Goal: Task Accomplishment & Management: Complete application form

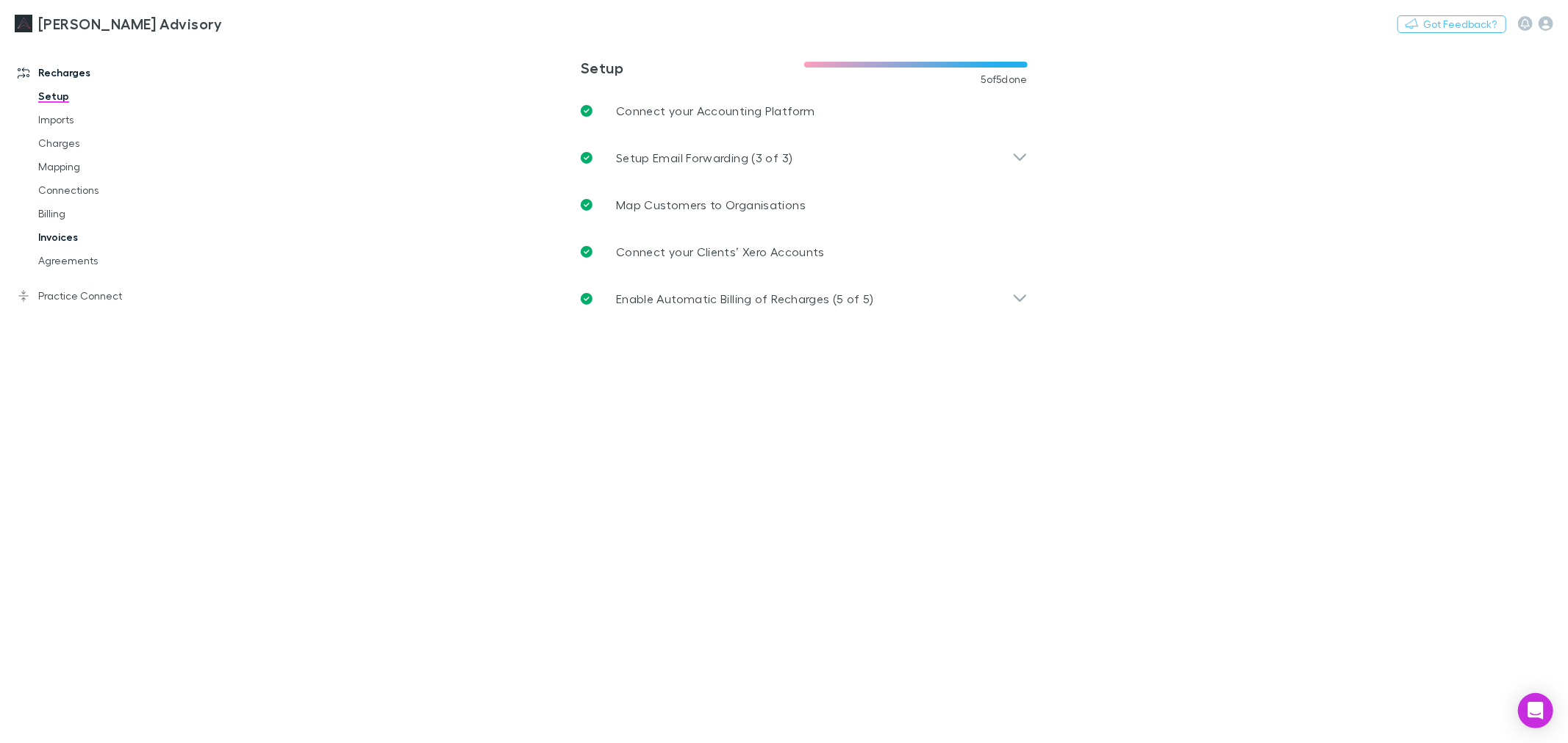
click at [86, 243] on link "Invoices" at bounding box center [113, 237] width 179 height 24
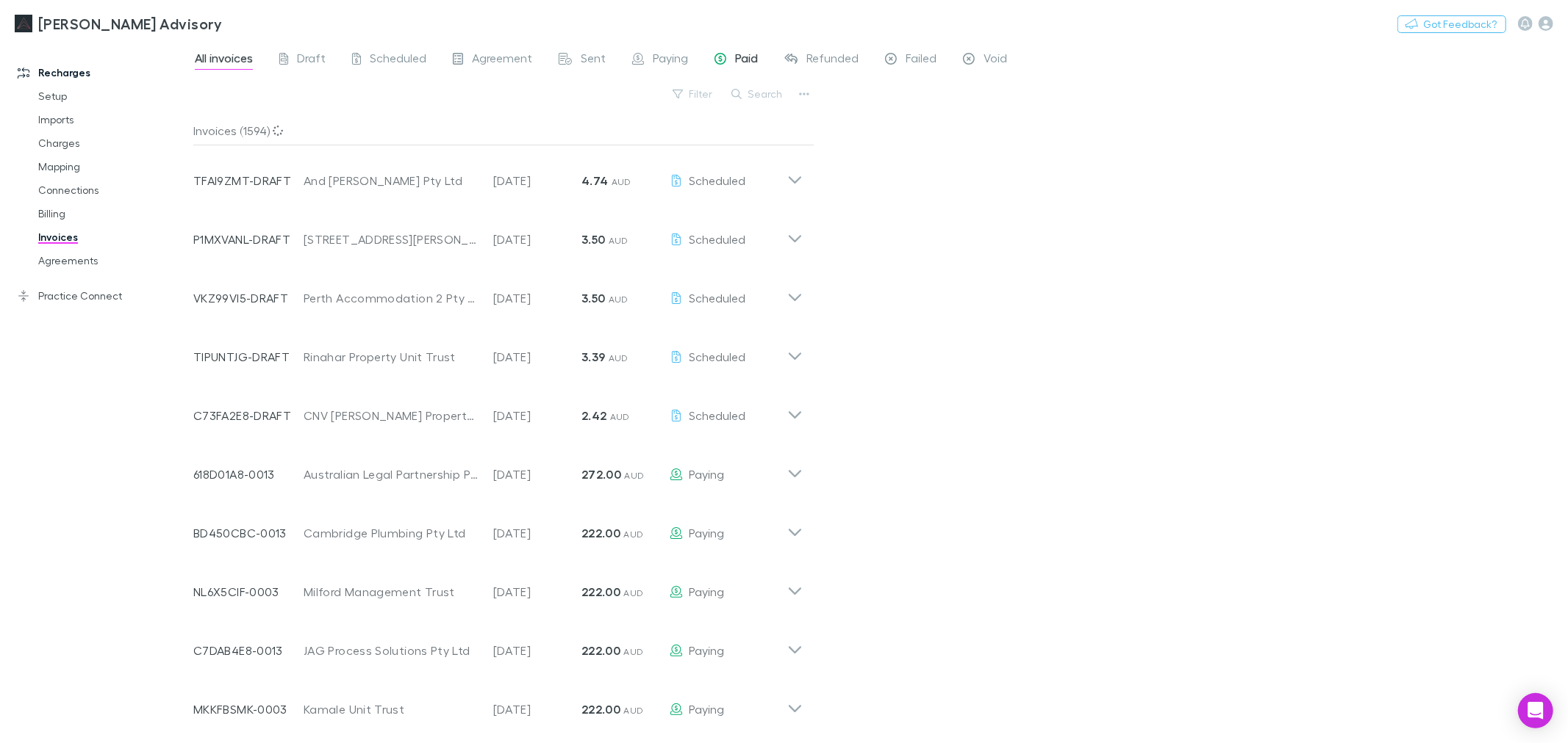
click at [740, 67] on span "Paid" at bounding box center [746, 60] width 23 height 19
click at [909, 66] on span "Failed" at bounding box center [921, 60] width 31 height 19
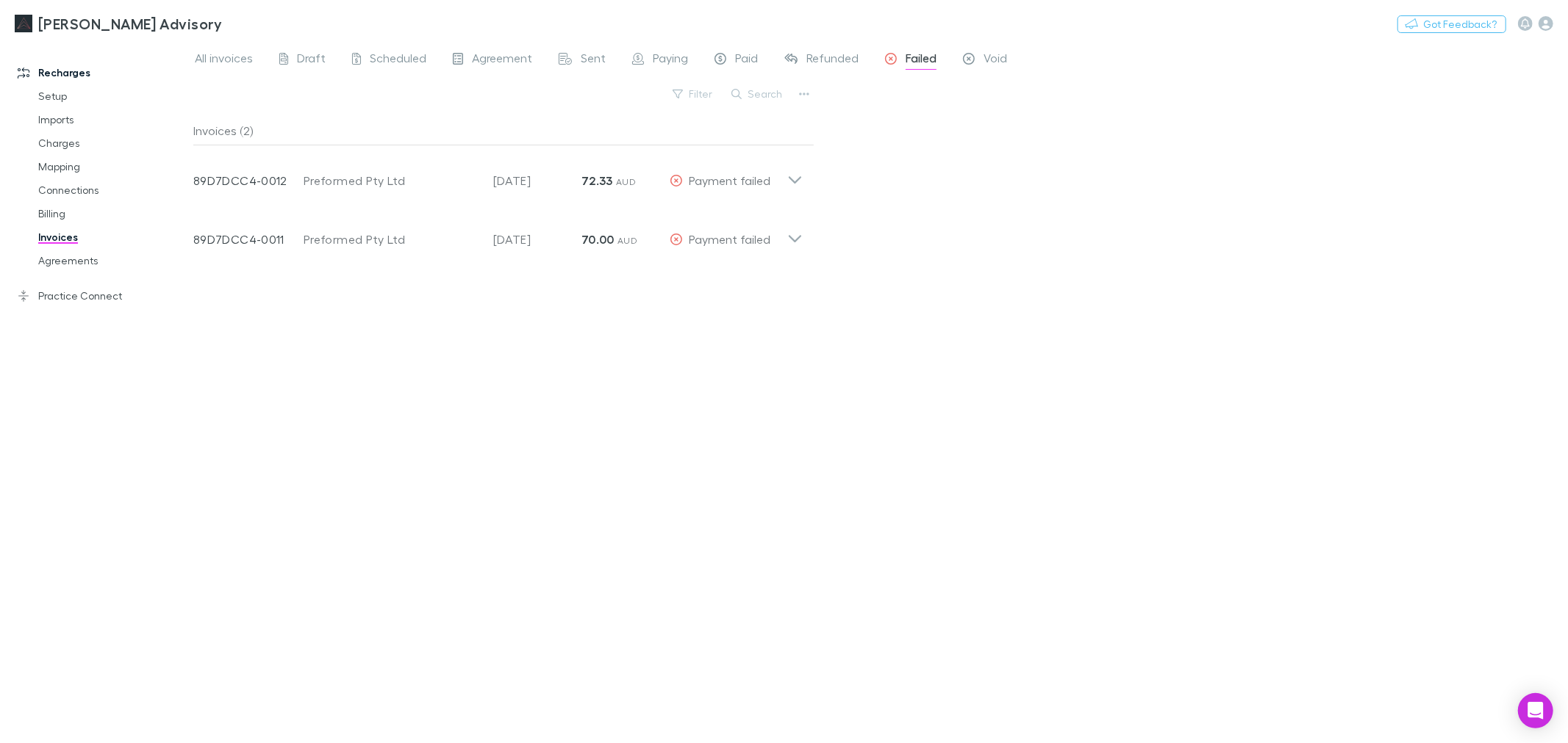
click at [942, 251] on div "All invoices Draft Scheduled Agreement Sent Paying Paid Refunded Failed Void Fi…" at bounding box center [880, 392] width 1375 height 702
click at [369, 56] on span "Scheduled" at bounding box center [397, 60] width 57 height 19
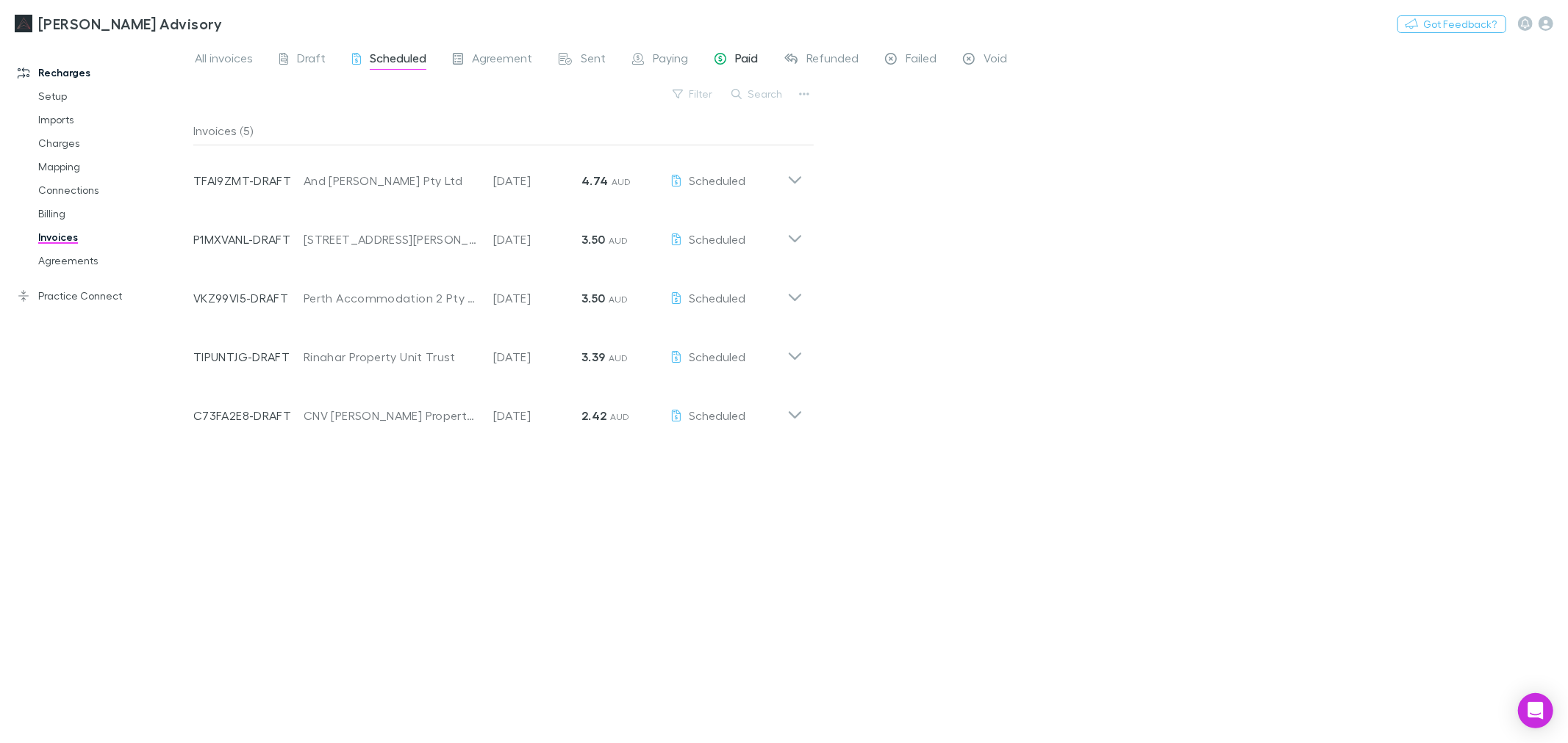
click at [714, 59] on icon at bounding box center [720, 58] width 12 height 12
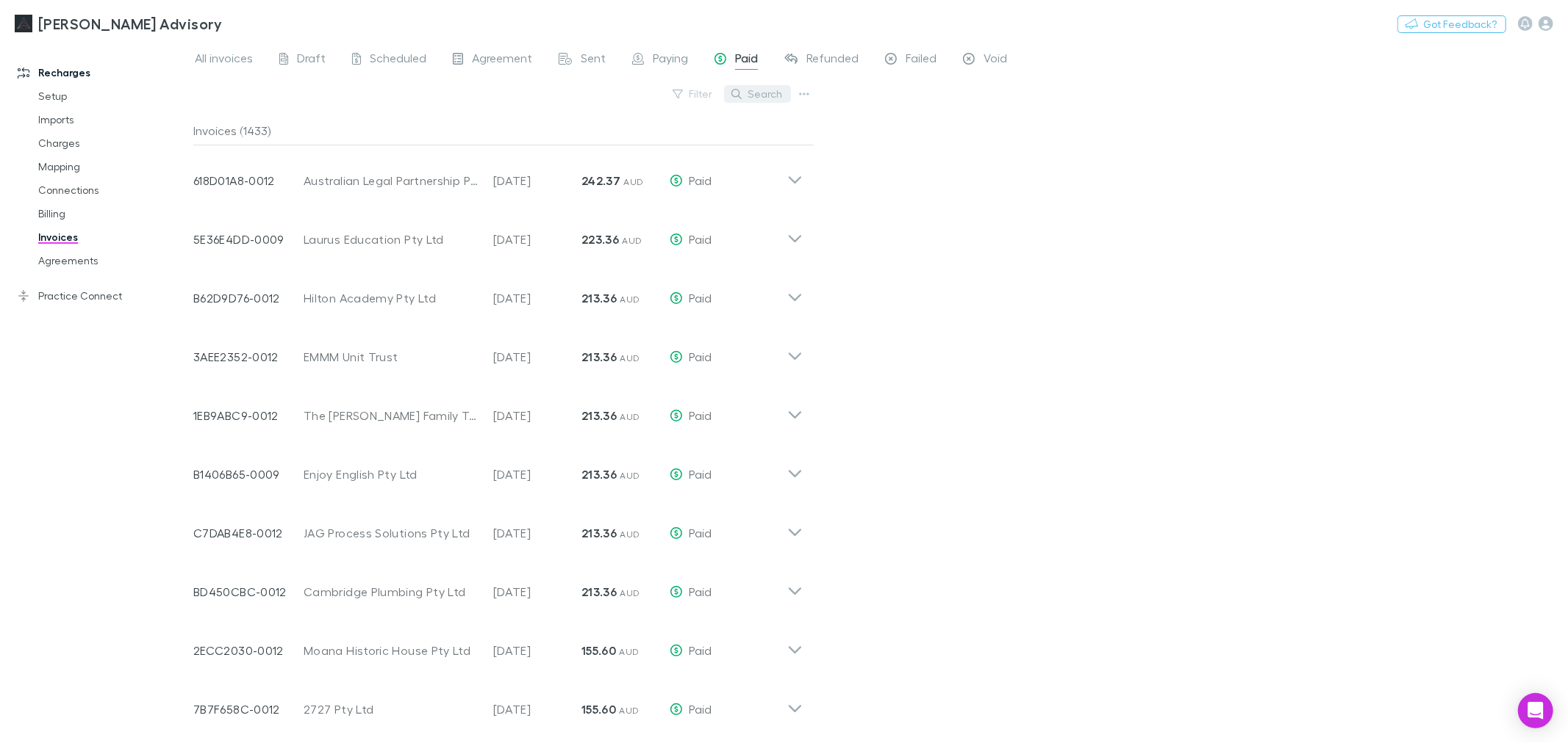
click at [763, 100] on button "Search" at bounding box center [757, 94] width 67 height 18
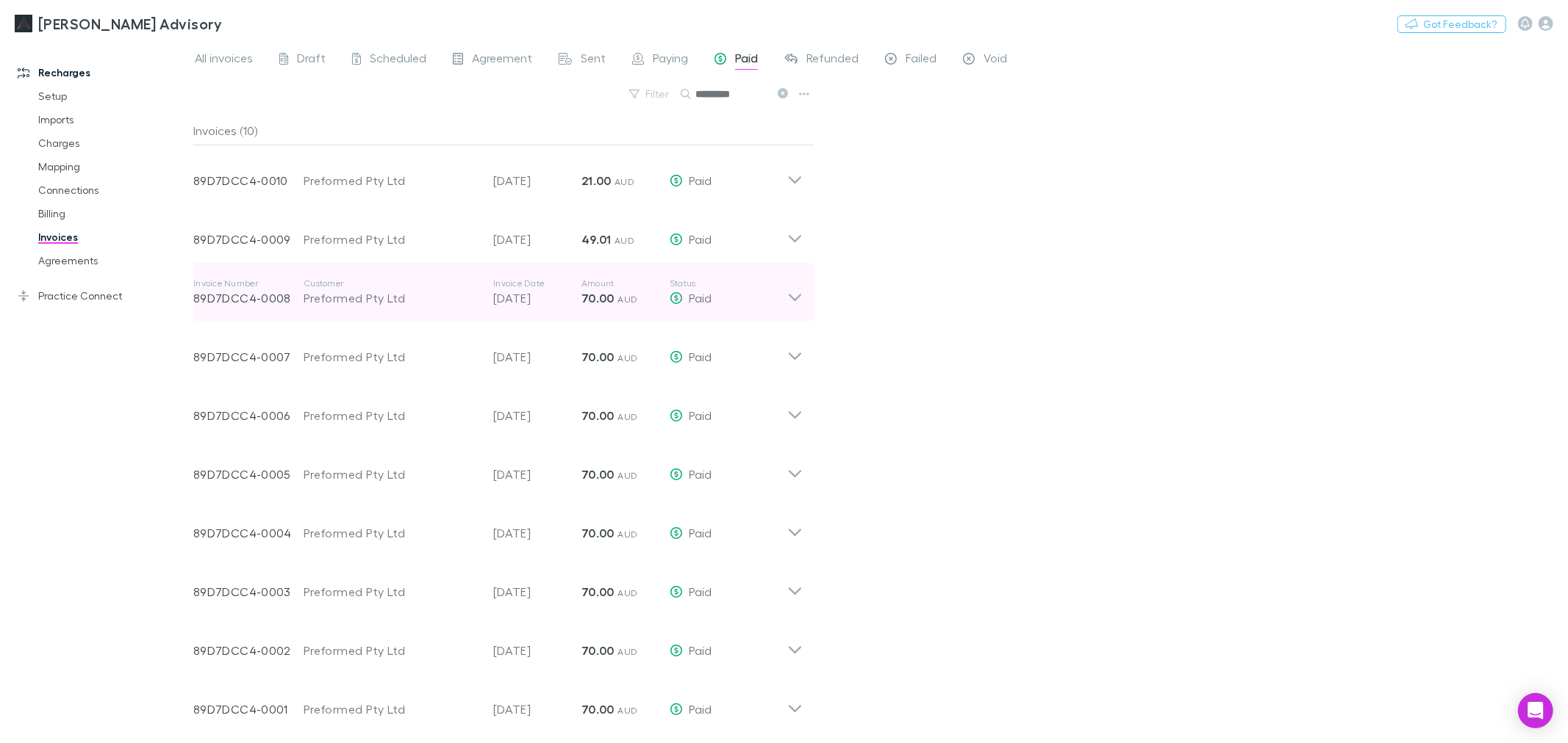
scroll to position [1, 0]
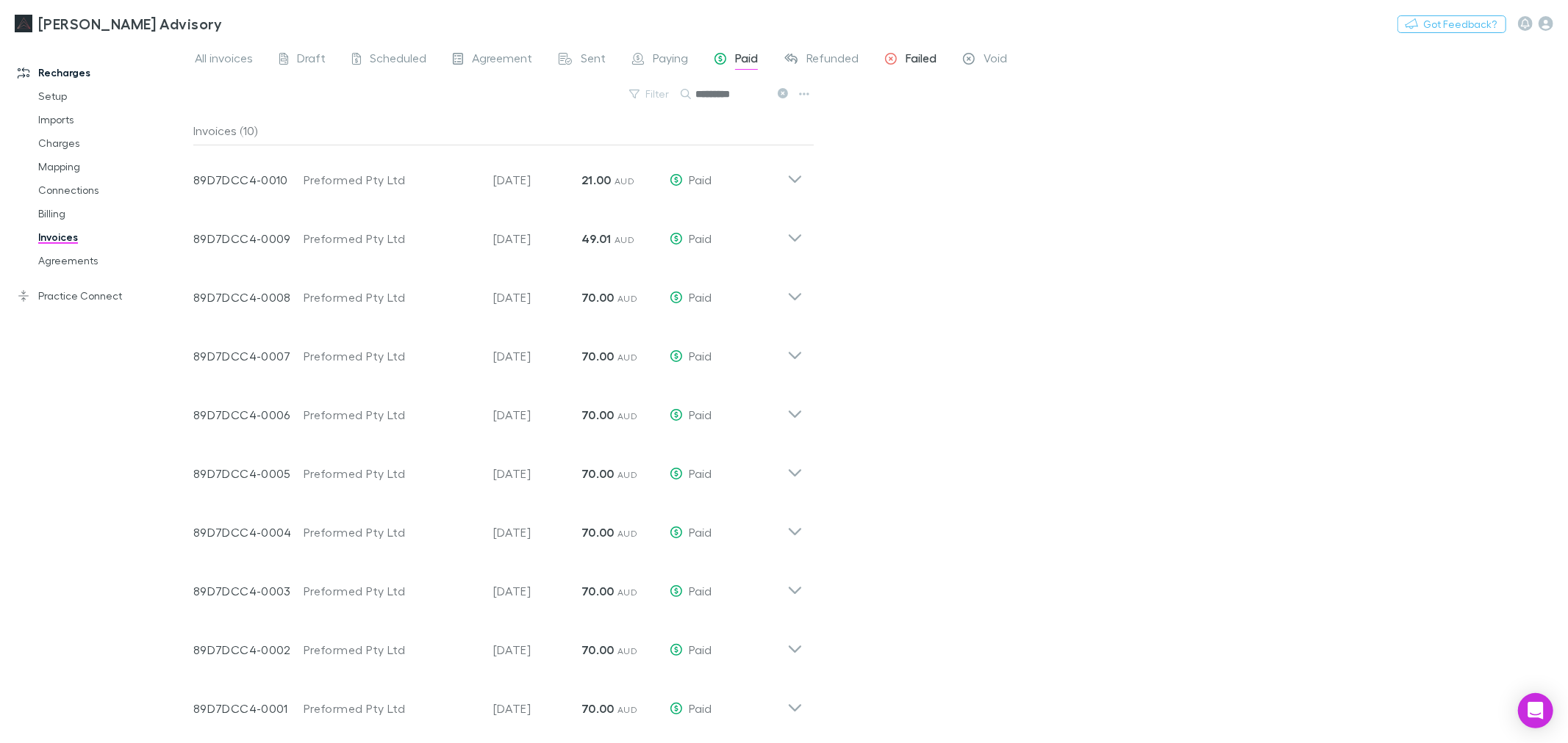
type input "*********"
click at [889, 56] on icon at bounding box center [891, 60] width 12 height 15
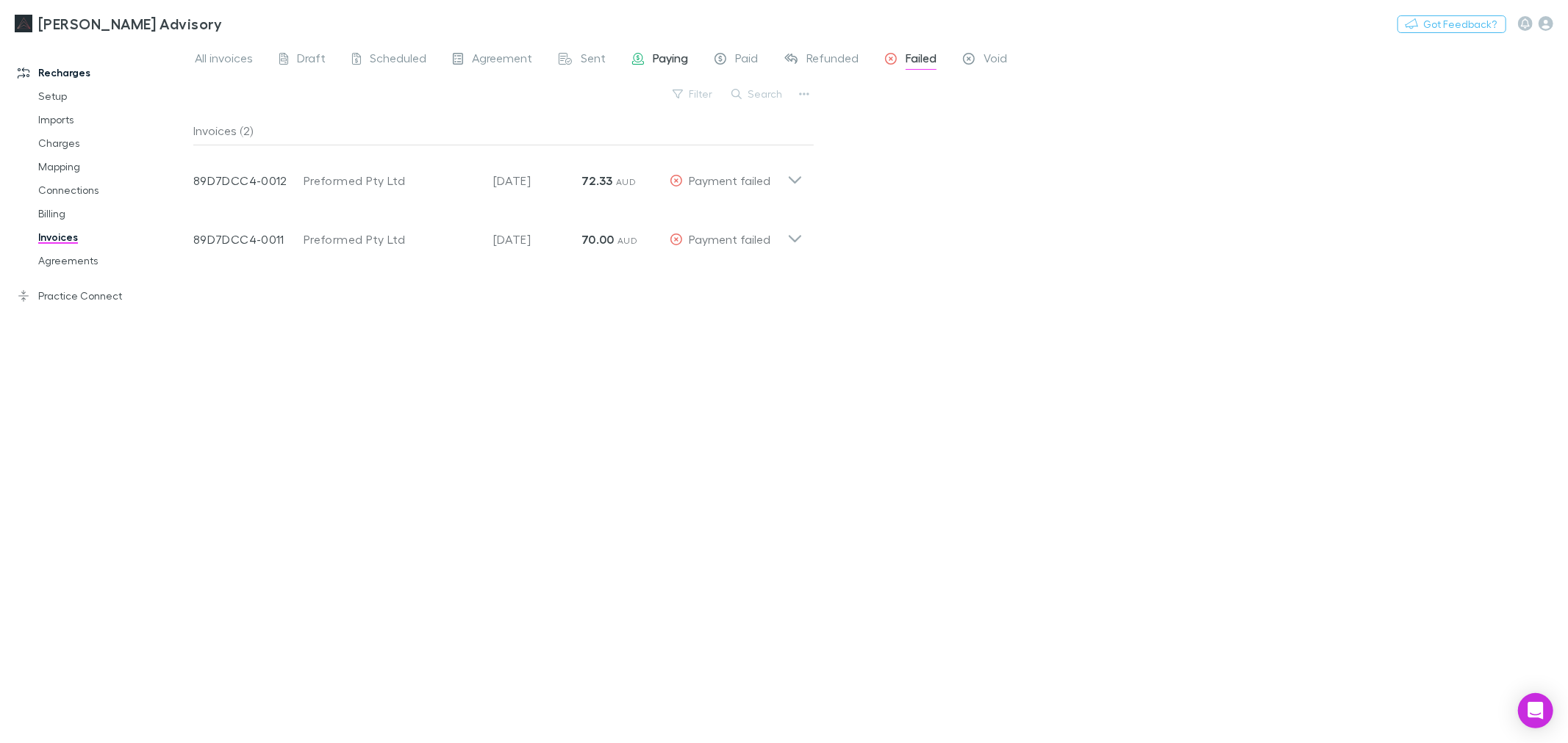
click at [653, 62] on span "Paying" at bounding box center [670, 60] width 35 height 19
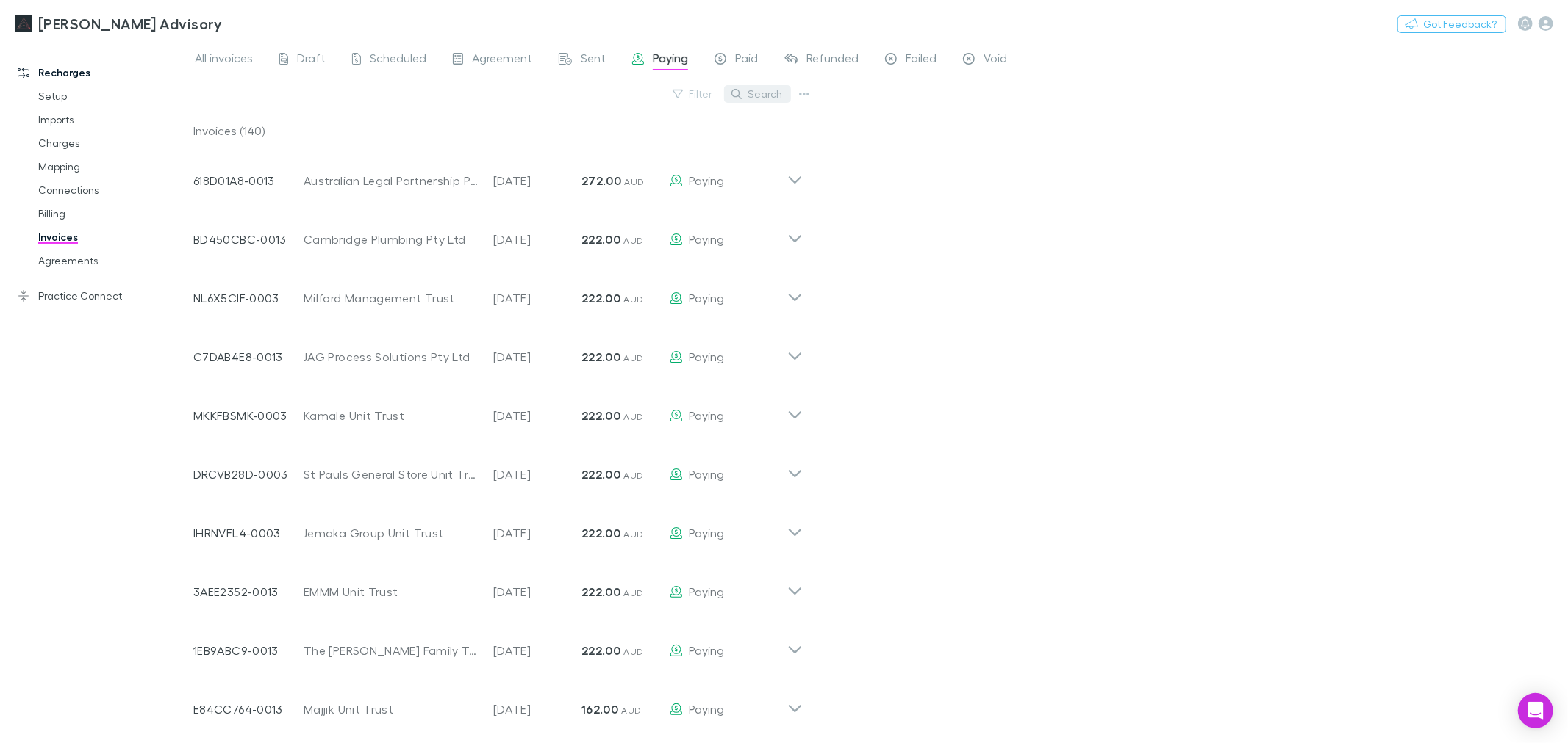
click at [782, 91] on button "Search" at bounding box center [757, 94] width 67 height 18
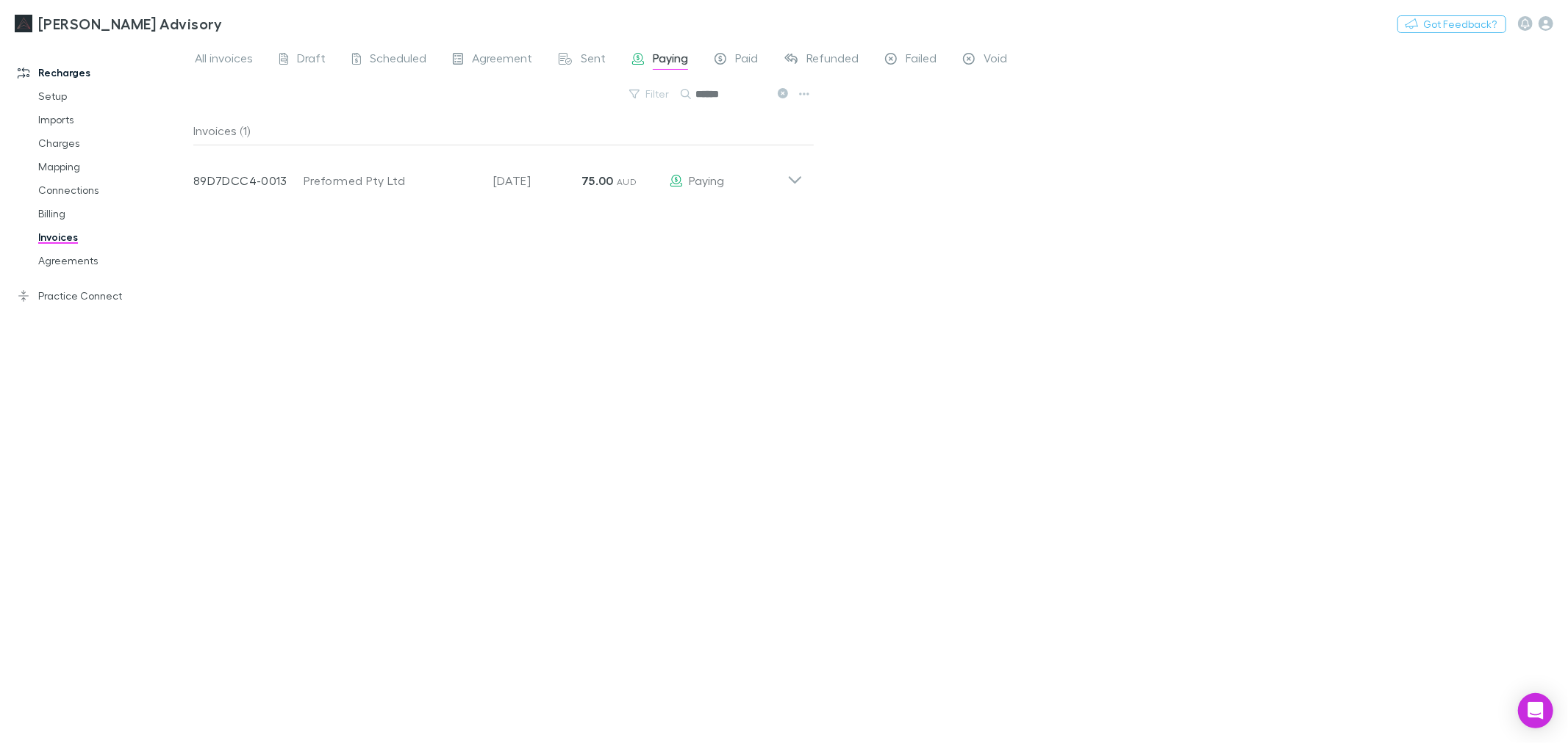
type input "******"
click at [1057, 386] on div "All invoices Draft Scheduled Agreement Sent Paying Paid Refunded Failed Void Fi…" at bounding box center [880, 392] width 1375 height 702
click at [73, 258] on link "Agreements" at bounding box center [113, 261] width 179 height 24
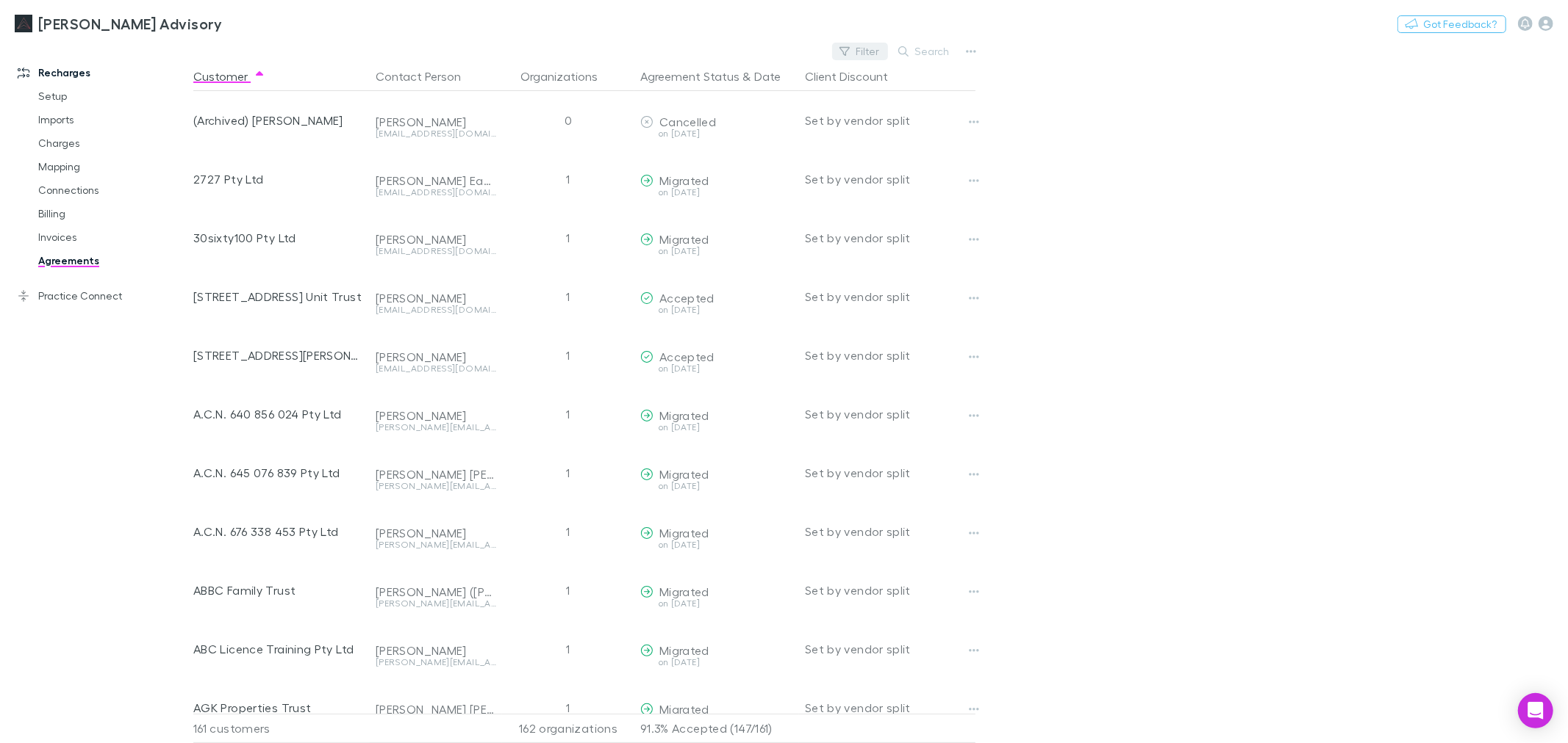
click at [876, 49] on button "Filter" at bounding box center [860, 52] width 56 height 18
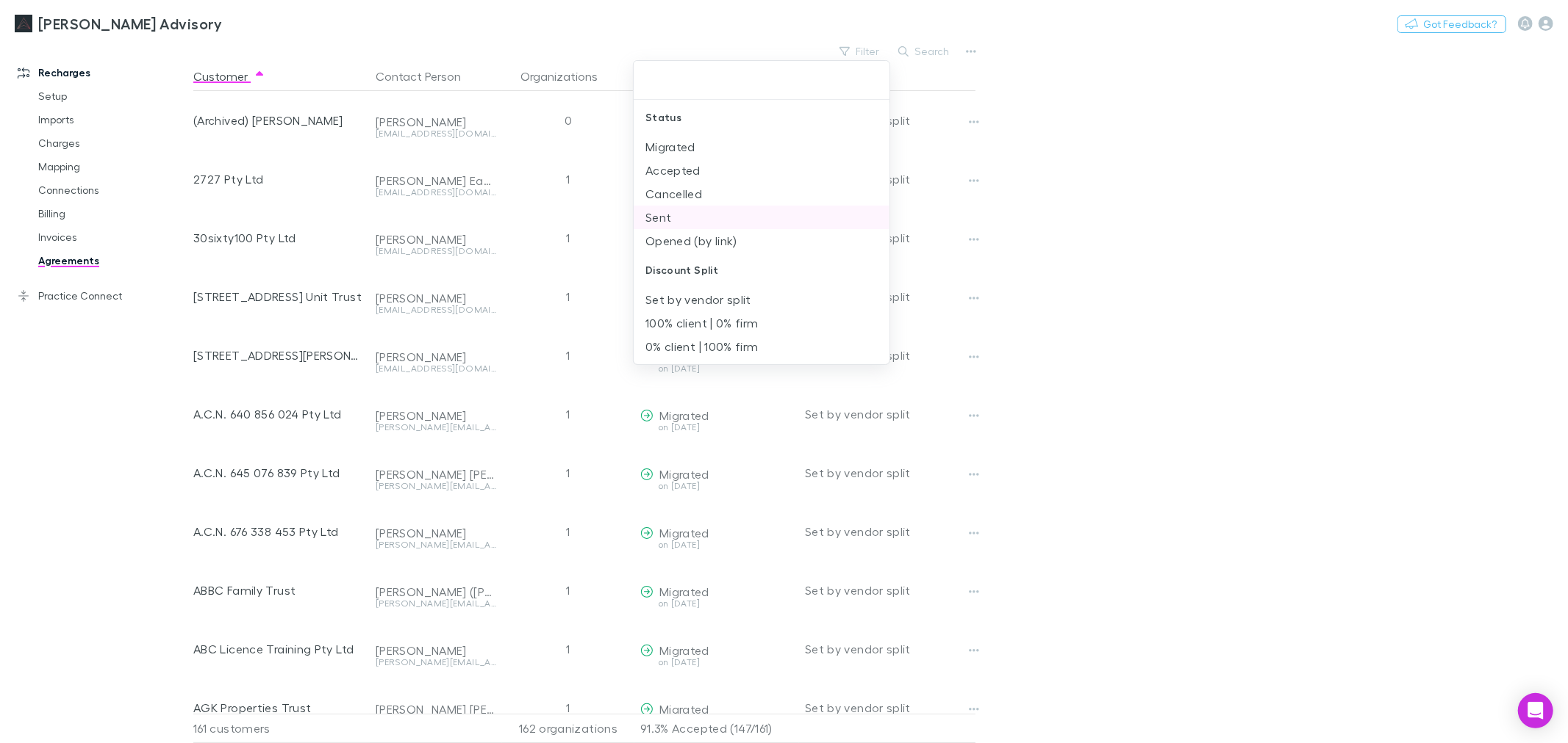
click at [741, 216] on li "Sent" at bounding box center [761, 218] width 255 height 24
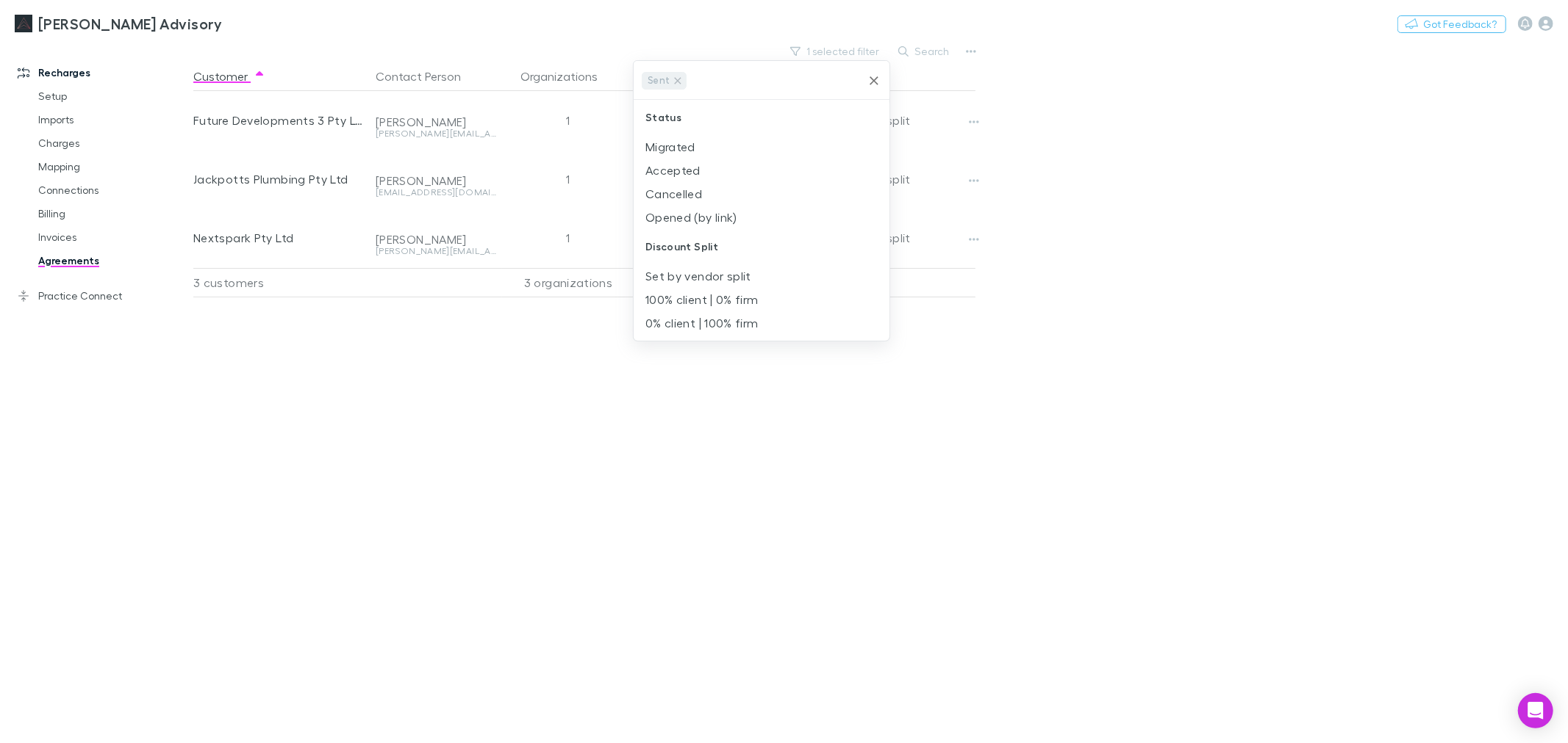
click at [1059, 321] on div at bounding box center [784, 372] width 1568 height 743
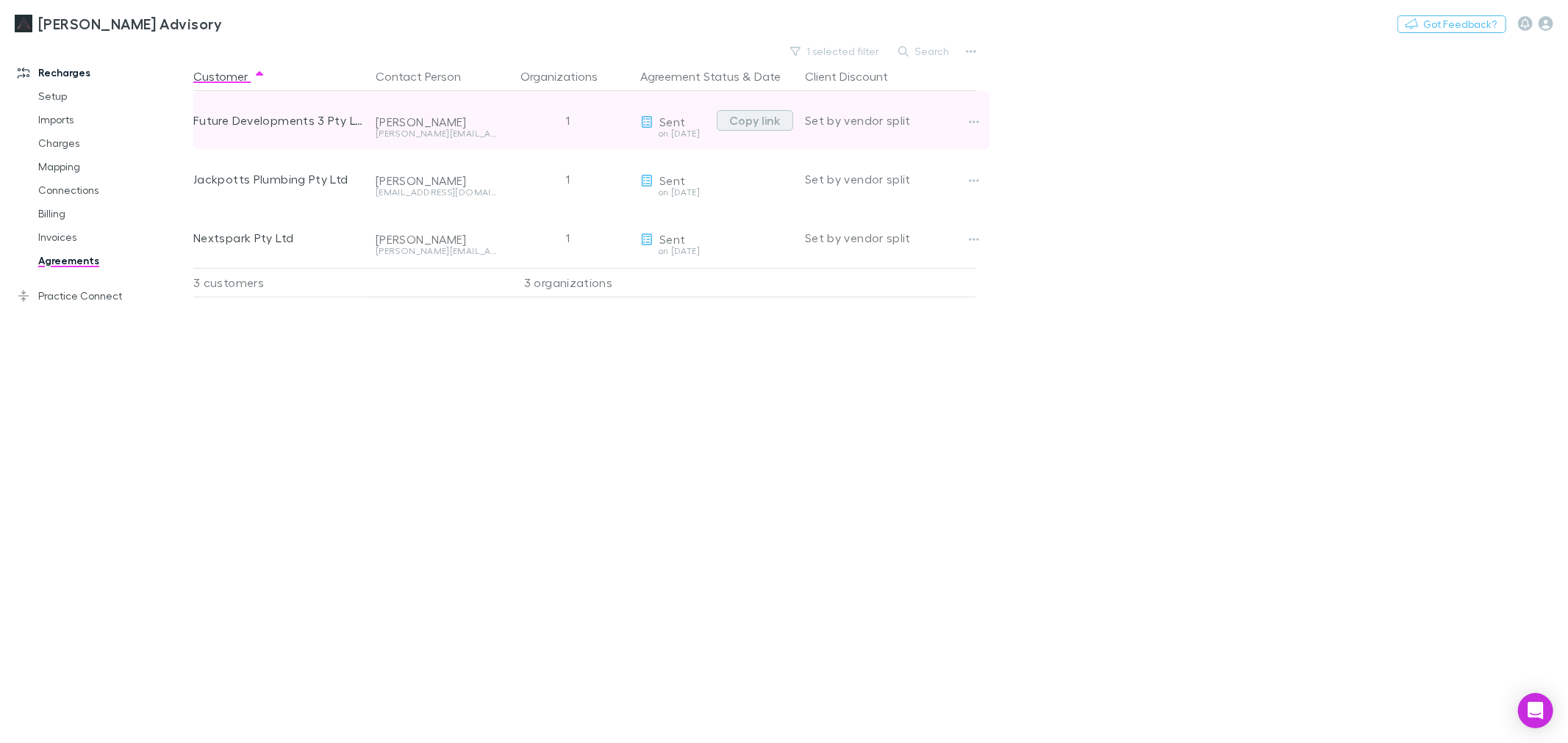
click at [775, 126] on button "Copy link" at bounding box center [755, 121] width 76 height 21
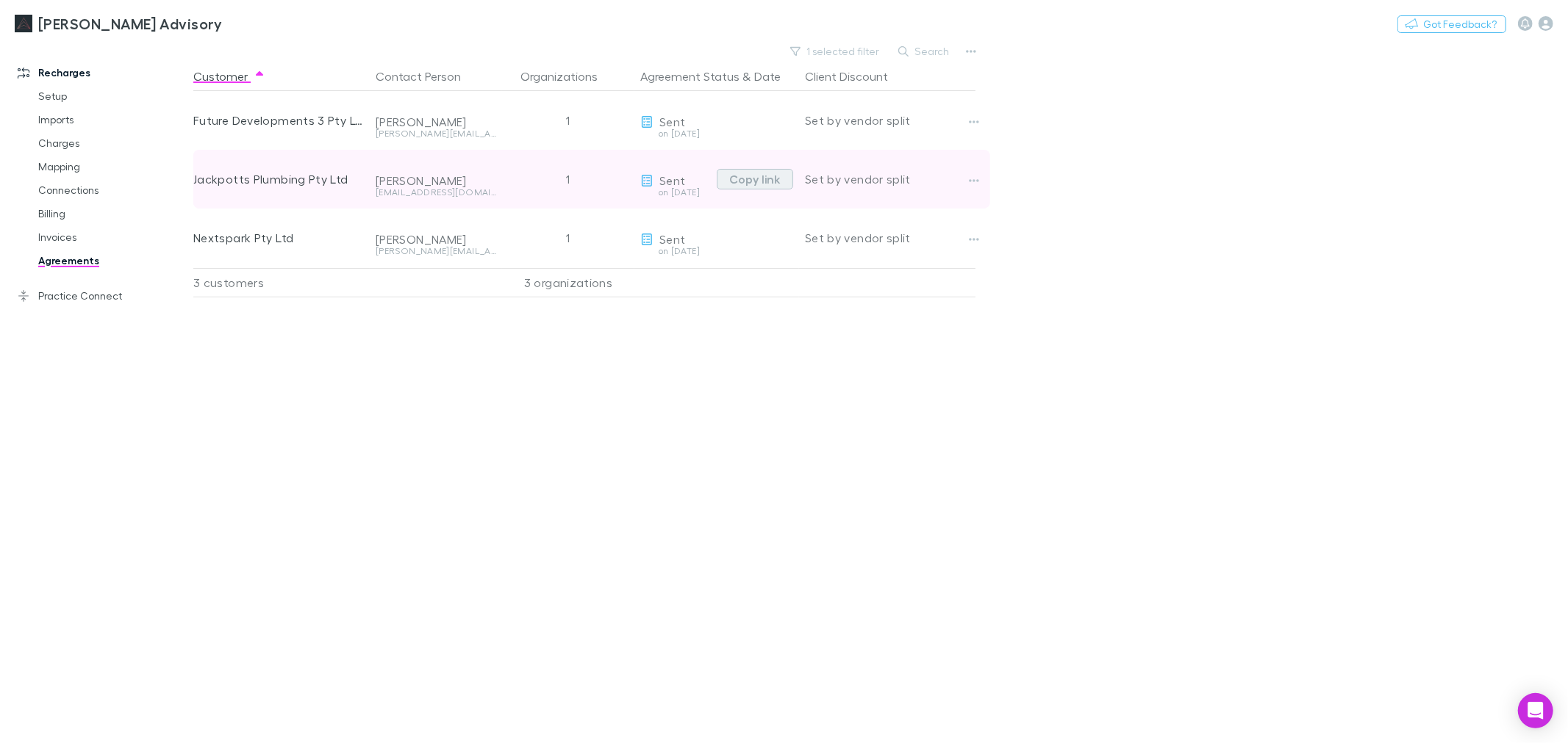
click at [758, 180] on button "Copy link" at bounding box center [755, 179] width 76 height 21
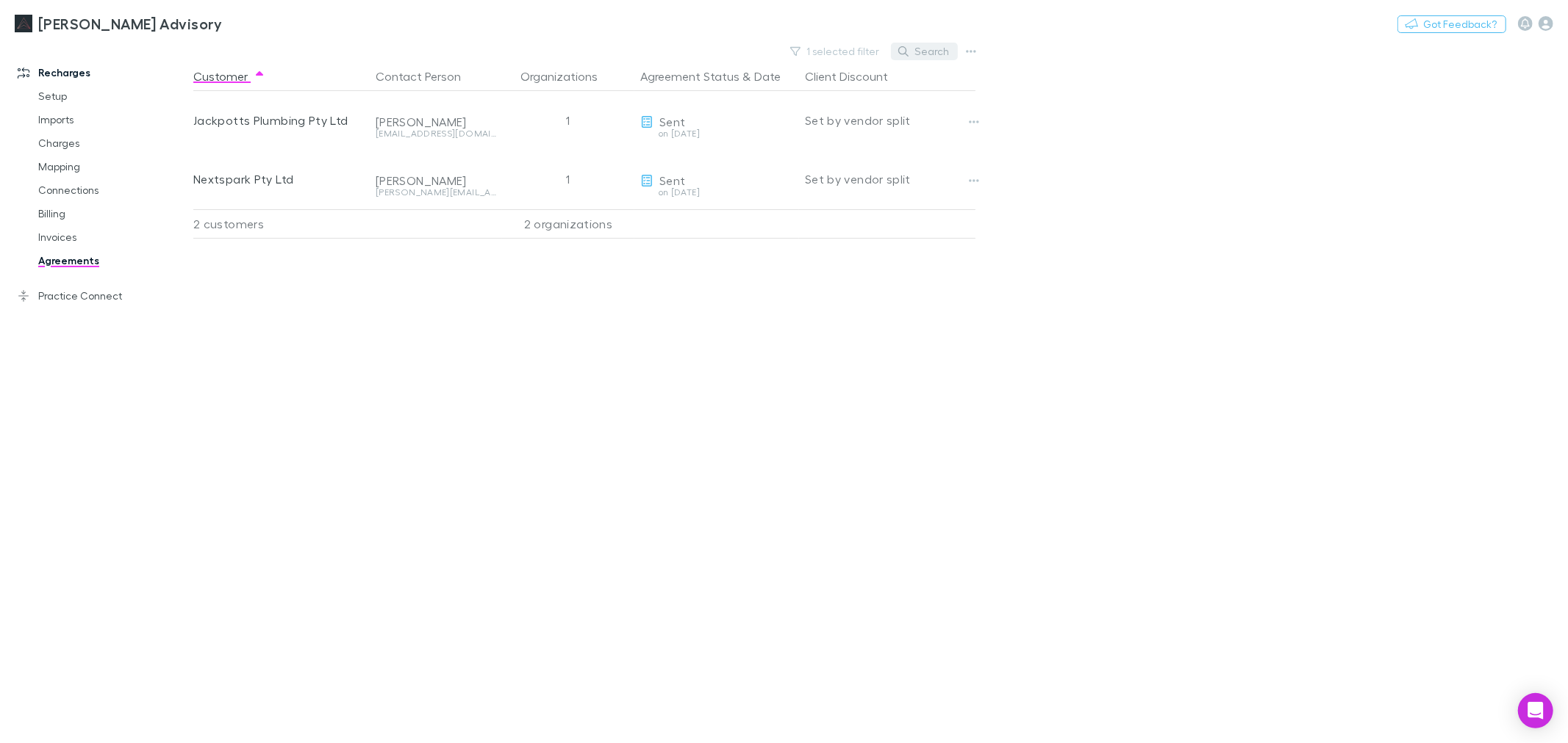
click at [935, 49] on button "Search" at bounding box center [924, 52] width 67 height 18
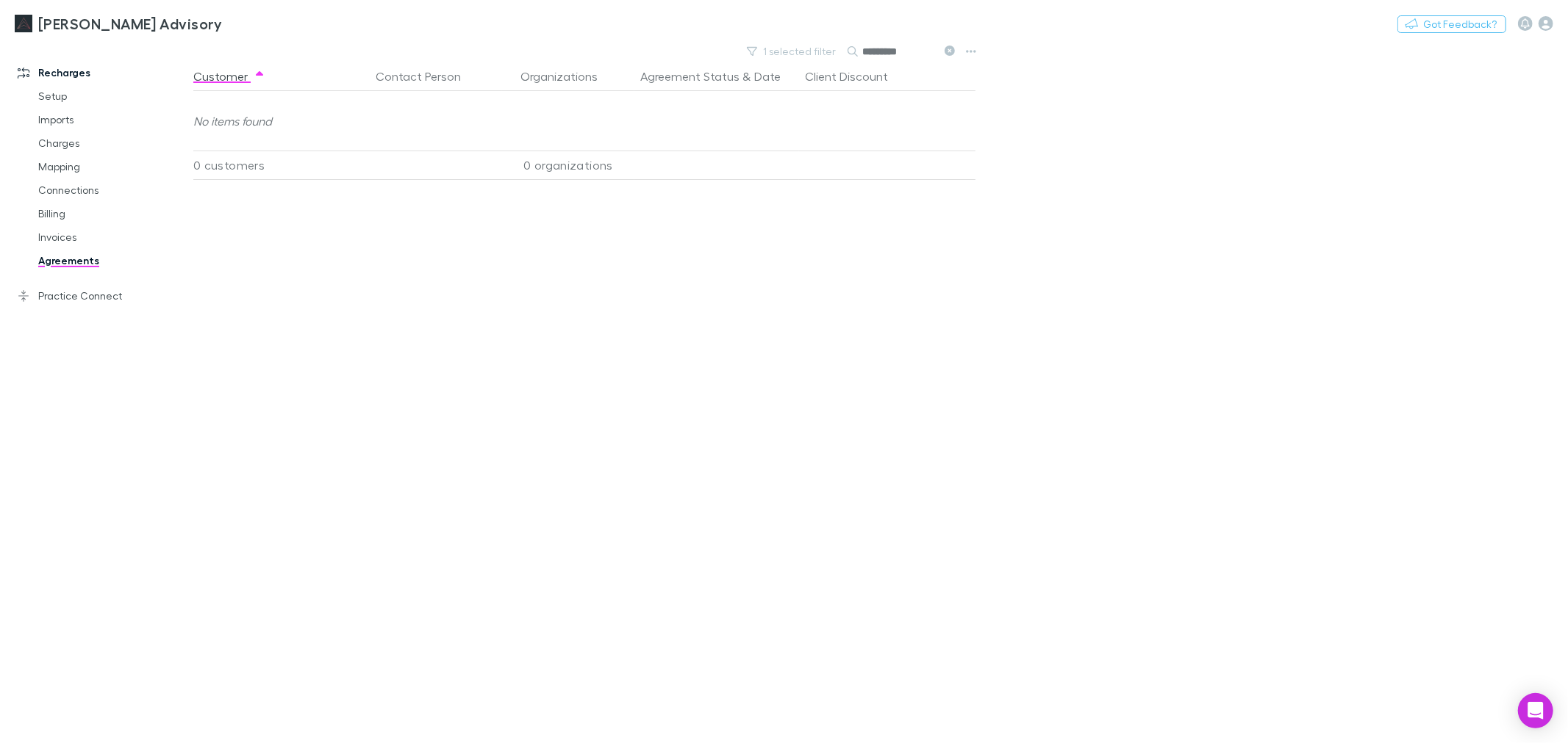
type input "*********"
click at [922, 55] on input "*********" at bounding box center [899, 52] width 73 height 21
click at [950, 53] on icon at bounding box center [950, 50] width 10 height 10
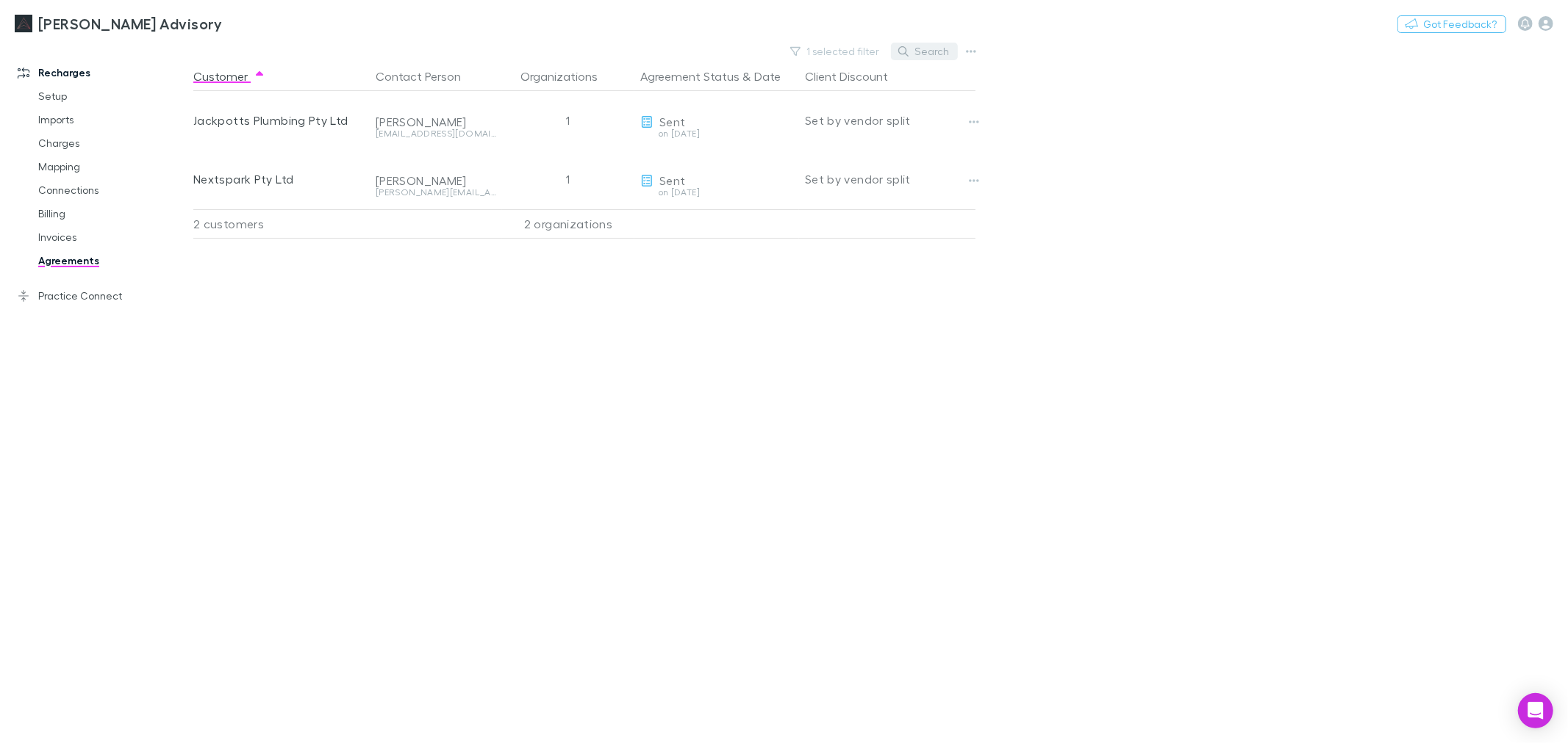
click at [919, 54] on button "Search" at bounding box center [924, 52] width 67 height 18
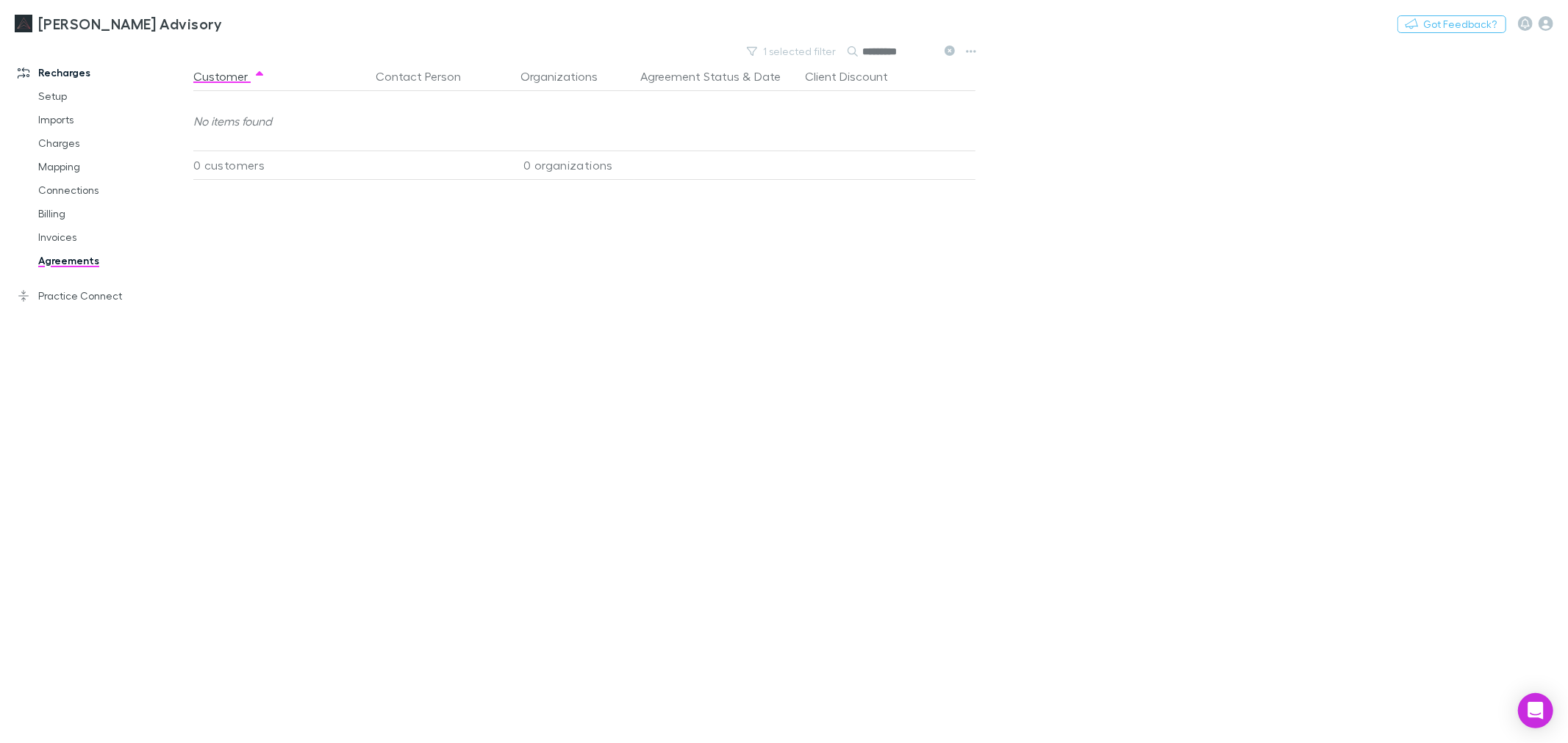
type input "*********"
click at [39, 232] on link "Invoices" at bounding box center [113, 237] width 179 height 24
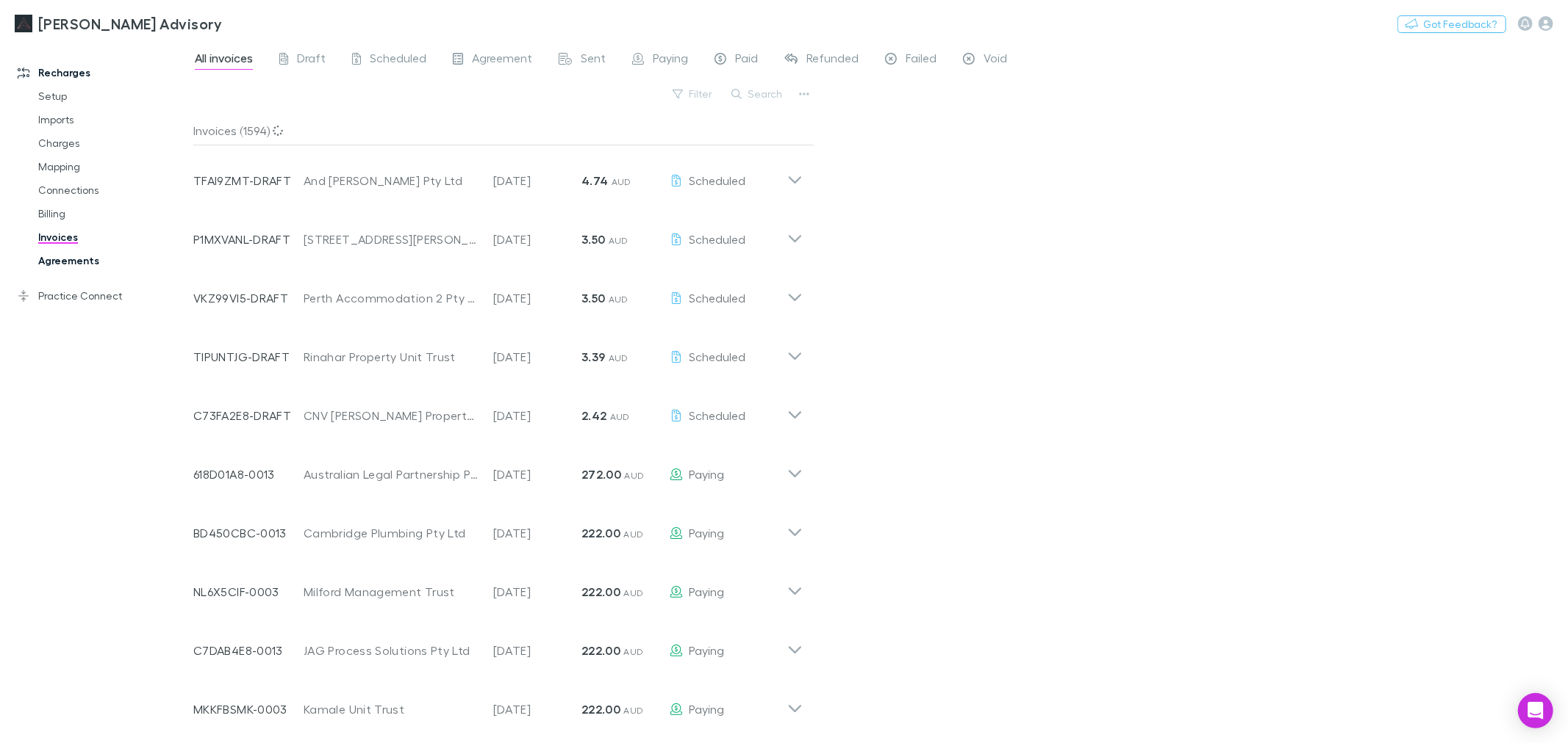
click at [62, 266] on link "Agreements" at bounding box center [113, 261] width 179 height 24
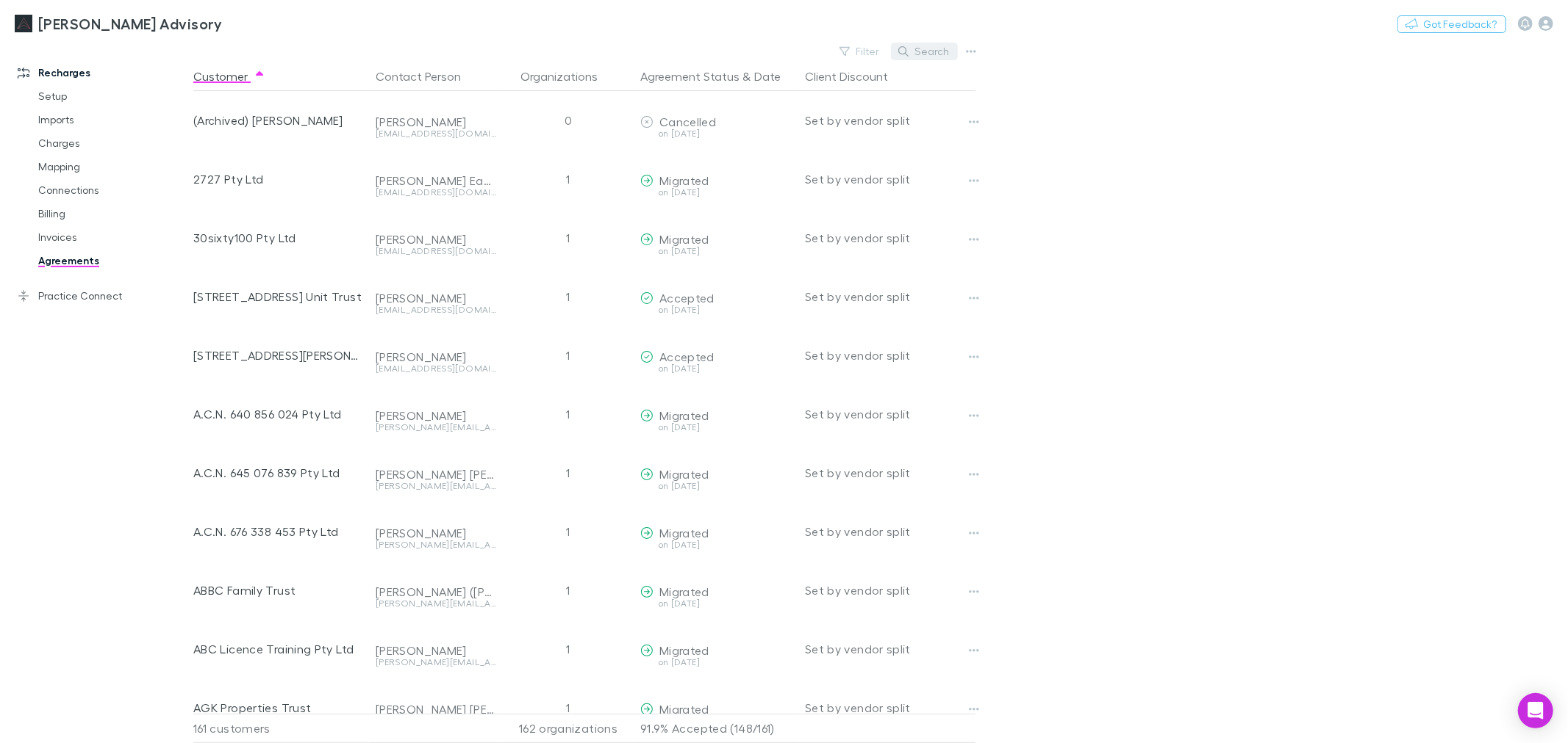
click at [914, 52] on button "Search" at bounding box center [924, 52] width 67 height 18
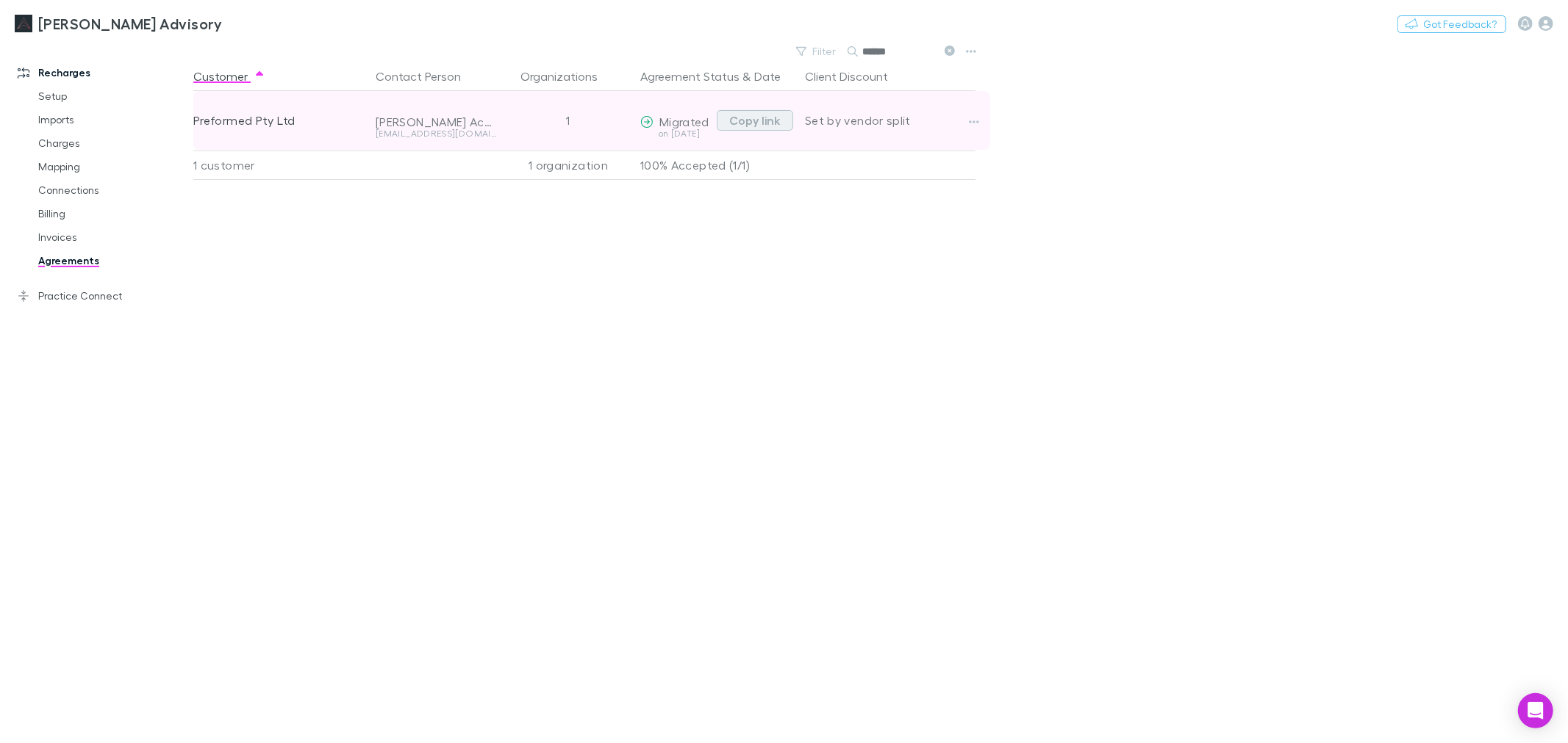
type input "******"
click at [759, 119] on button "Copy link" at bounding box center [755, 121] width 76 height 21
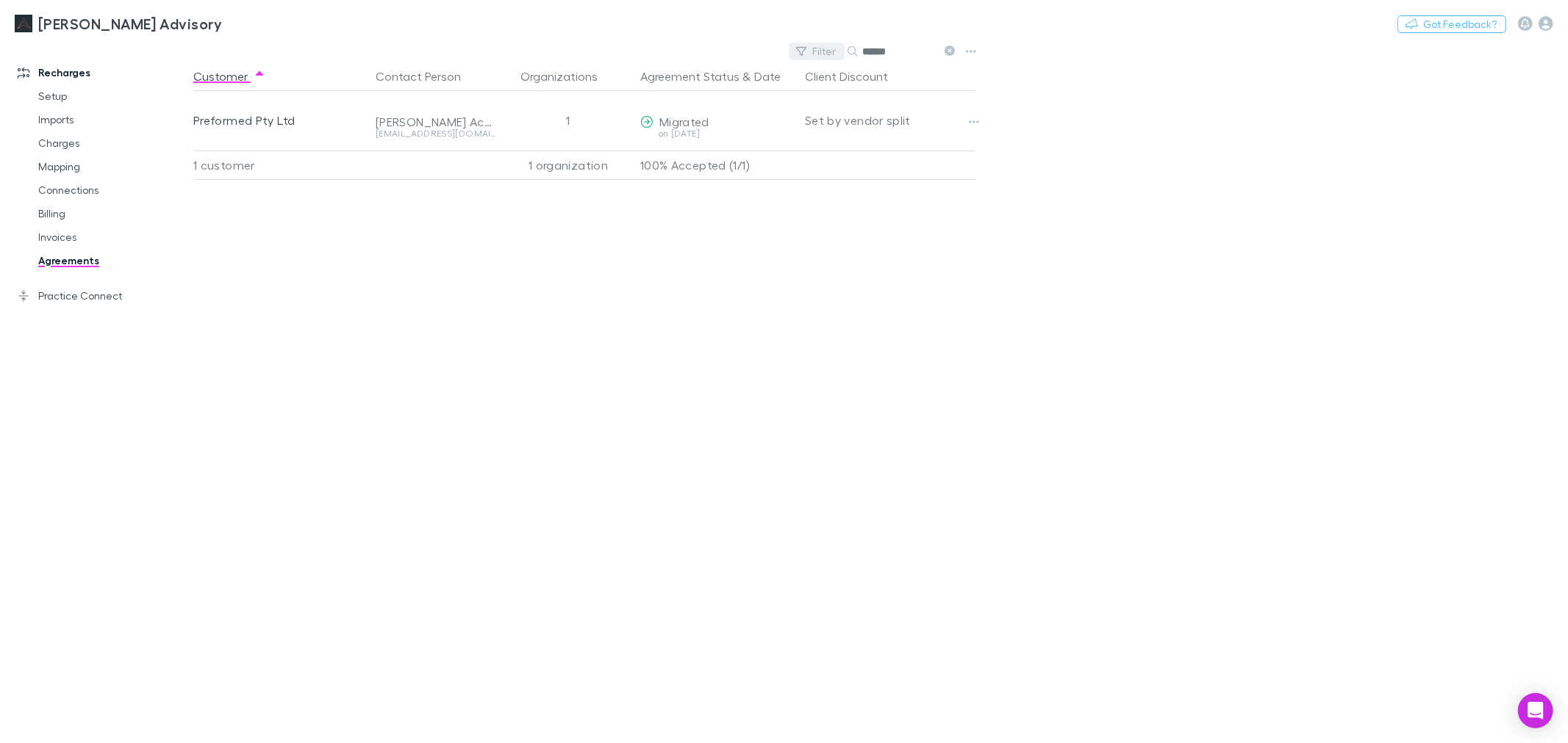
click at [800, 47] on icon "button" at bounding box center [801, 51] width 10 height 9
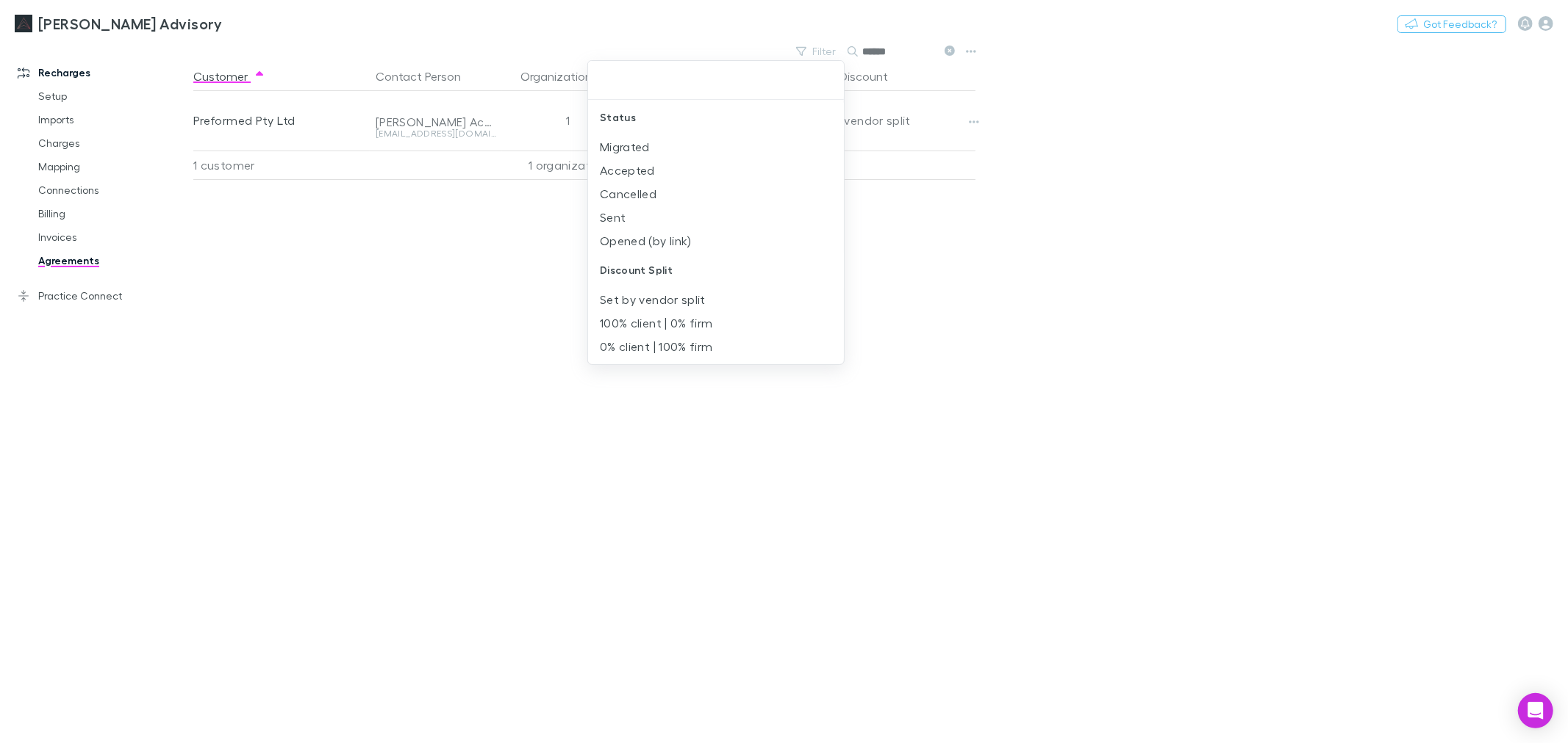
click at [952, 53] on div at bounding box center [784, 372] width 1568 height 743
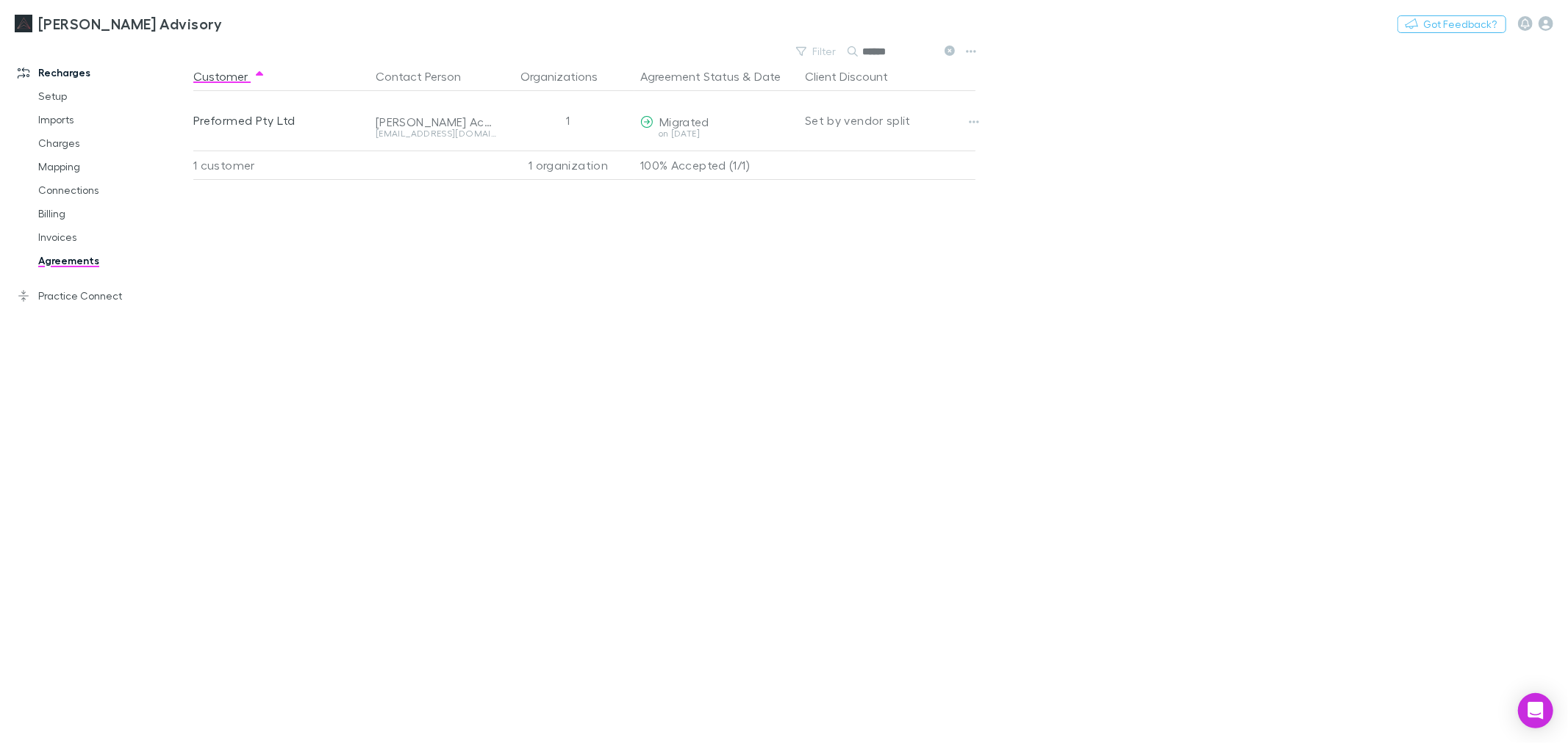
click at [955, 50] on button at bounding box center [949, 52] width 18 height 14
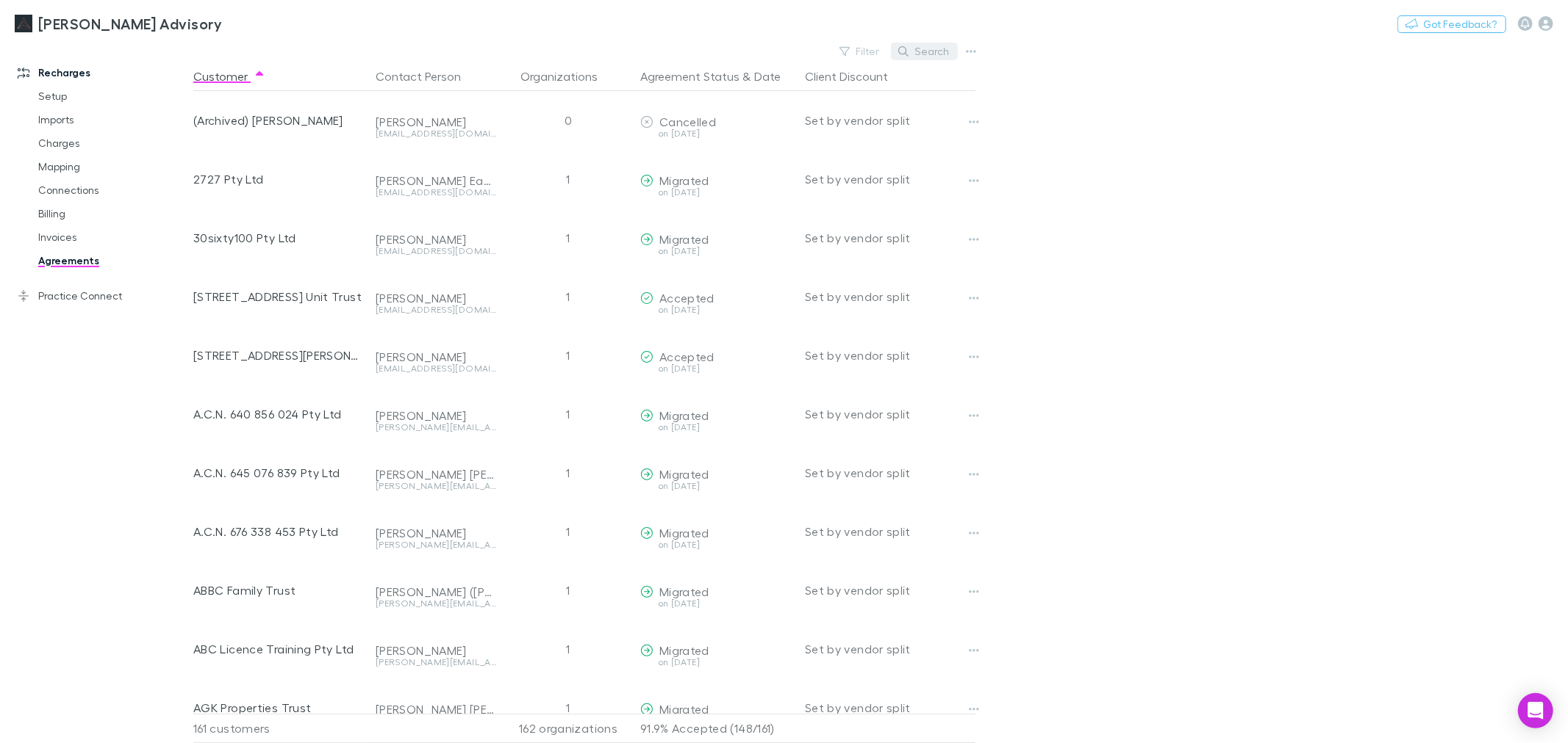
click at [895, 50] on button "Search" at bounding box center [924, 52] width 67 height 18
click at [840, 49] on button "Filter" at bounding box center [868, 52] width 56 height 18
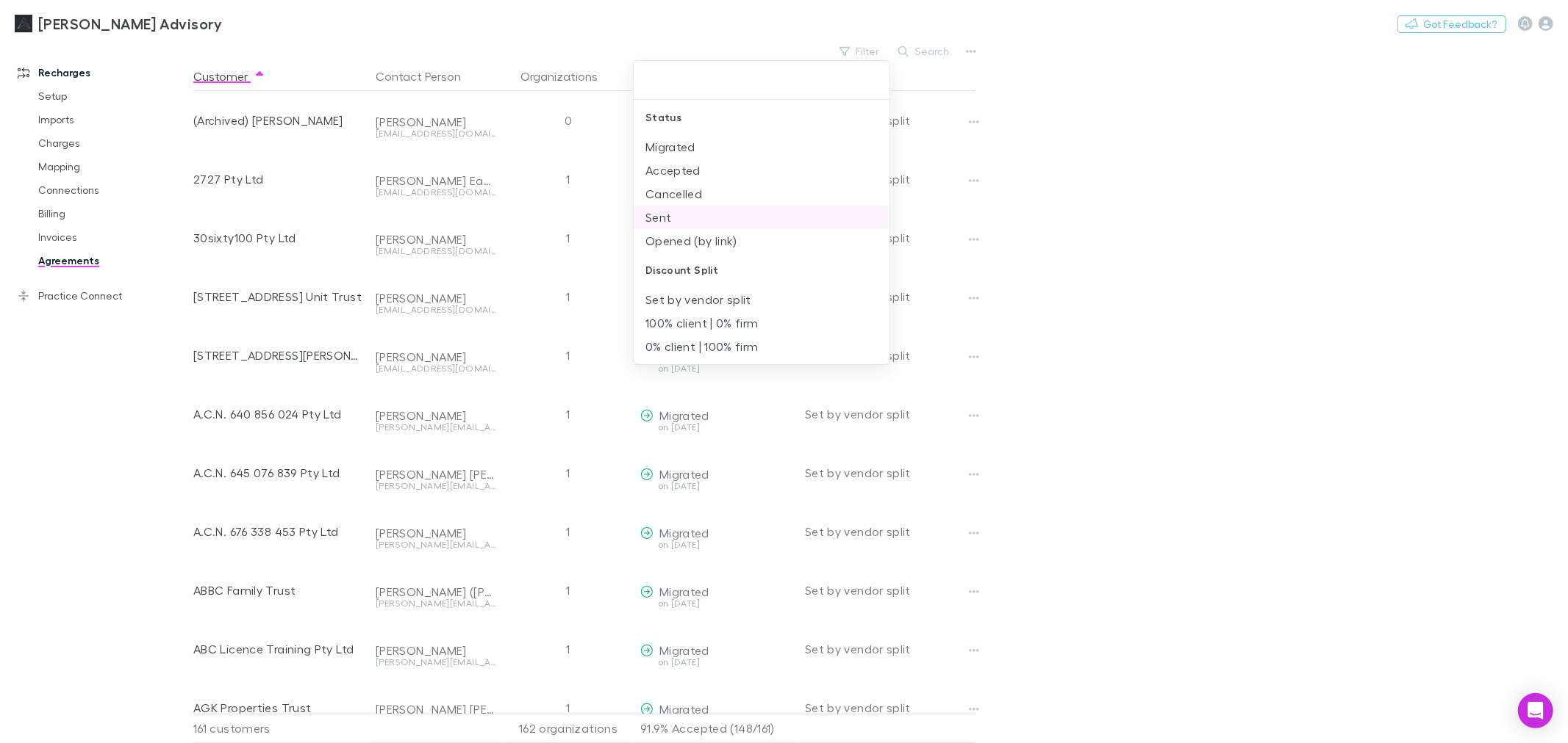
click at [766, 210] on li "Sent" at bounding box center [761, 218] width 255 height 24
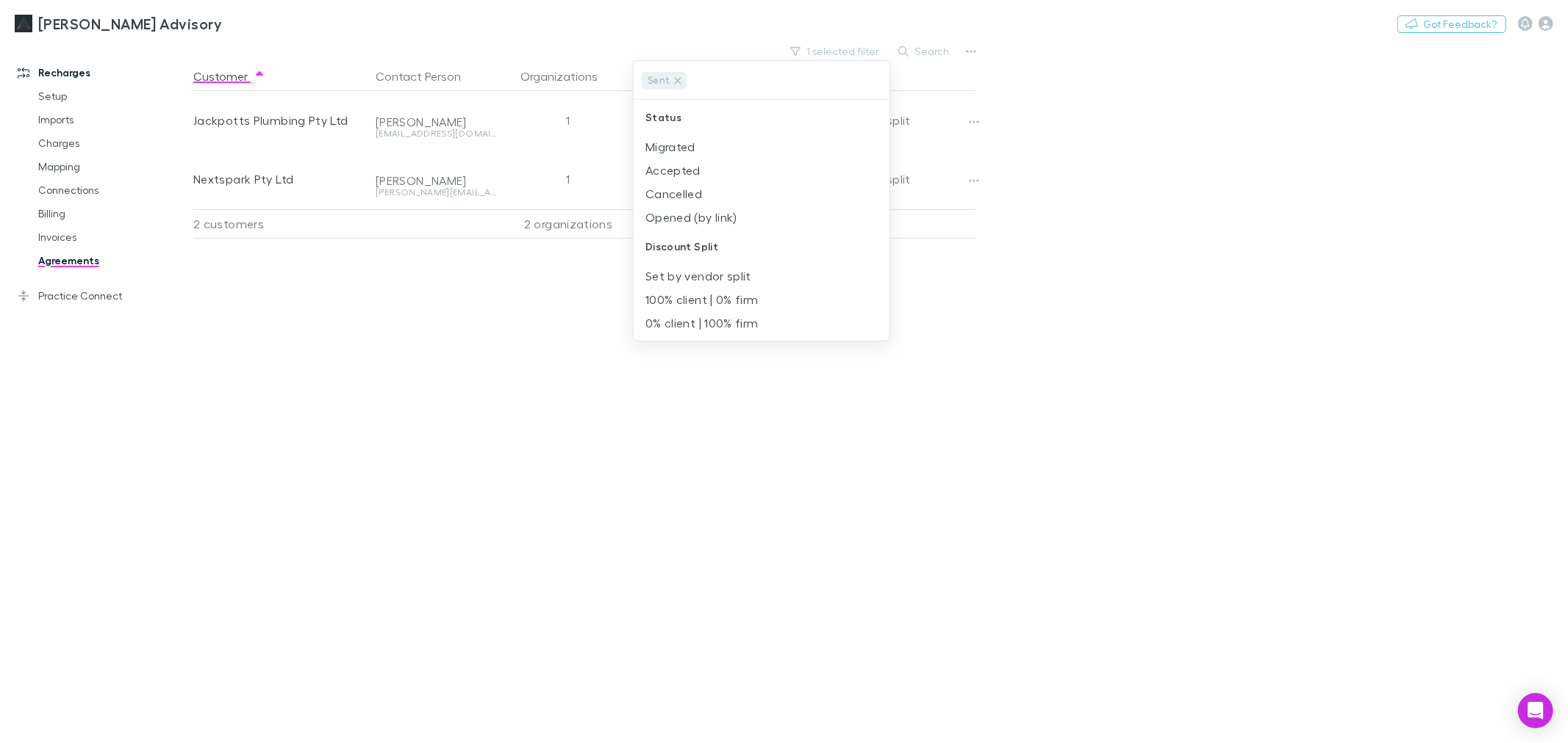
click at [1076, 362] on div at bounding box center [784, 372] width 1568 height 743
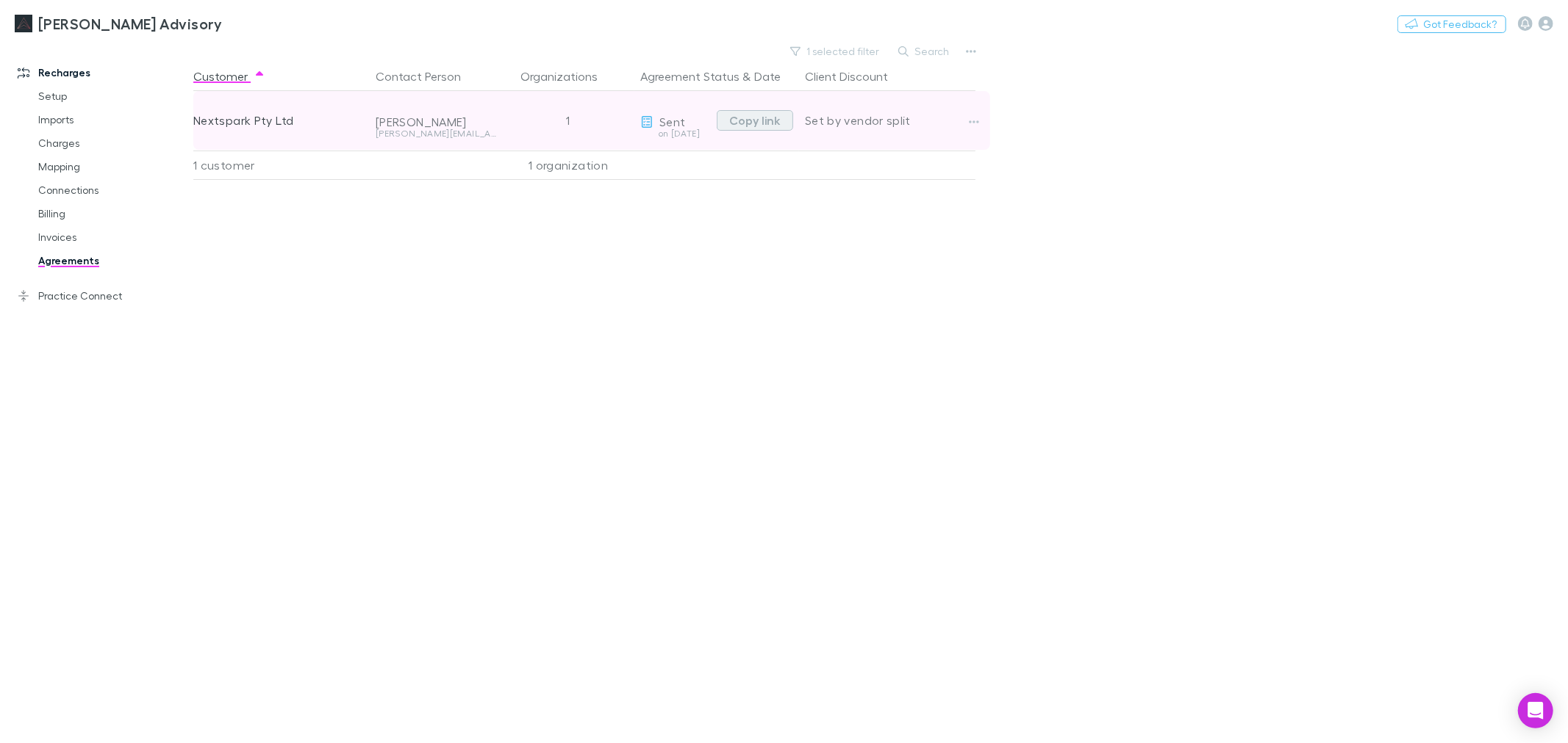
click at [778, 122] on button "Copy link" at bounding box center [755, 121] width 76 height 21
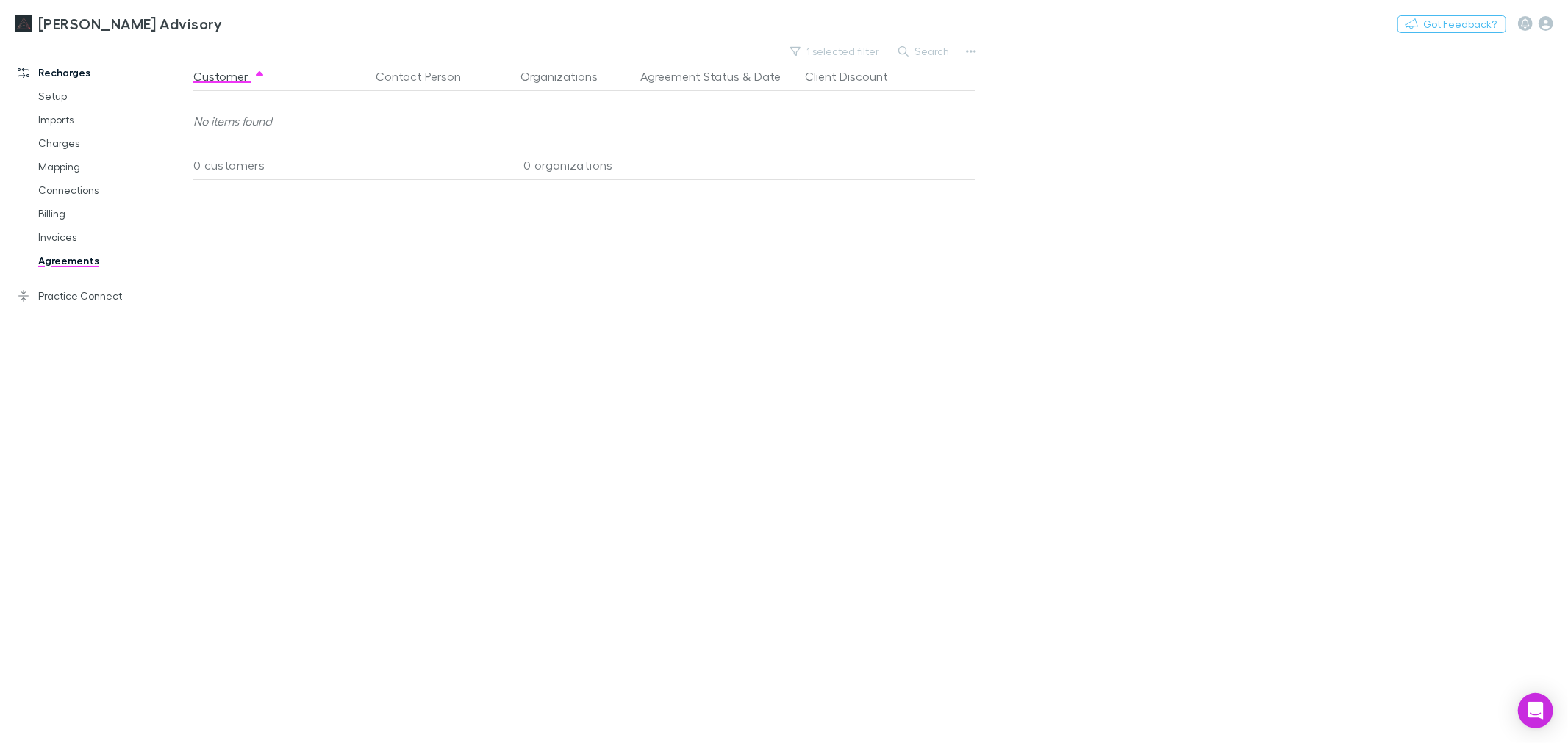
drag, startPoint x: 53, startPoint y: 240, endPoint x: 79, endPoint y: 261, distance: 33.4
click at [53, 240] on link "Invoices" at bounding box center [113, 237] width 179 height 24
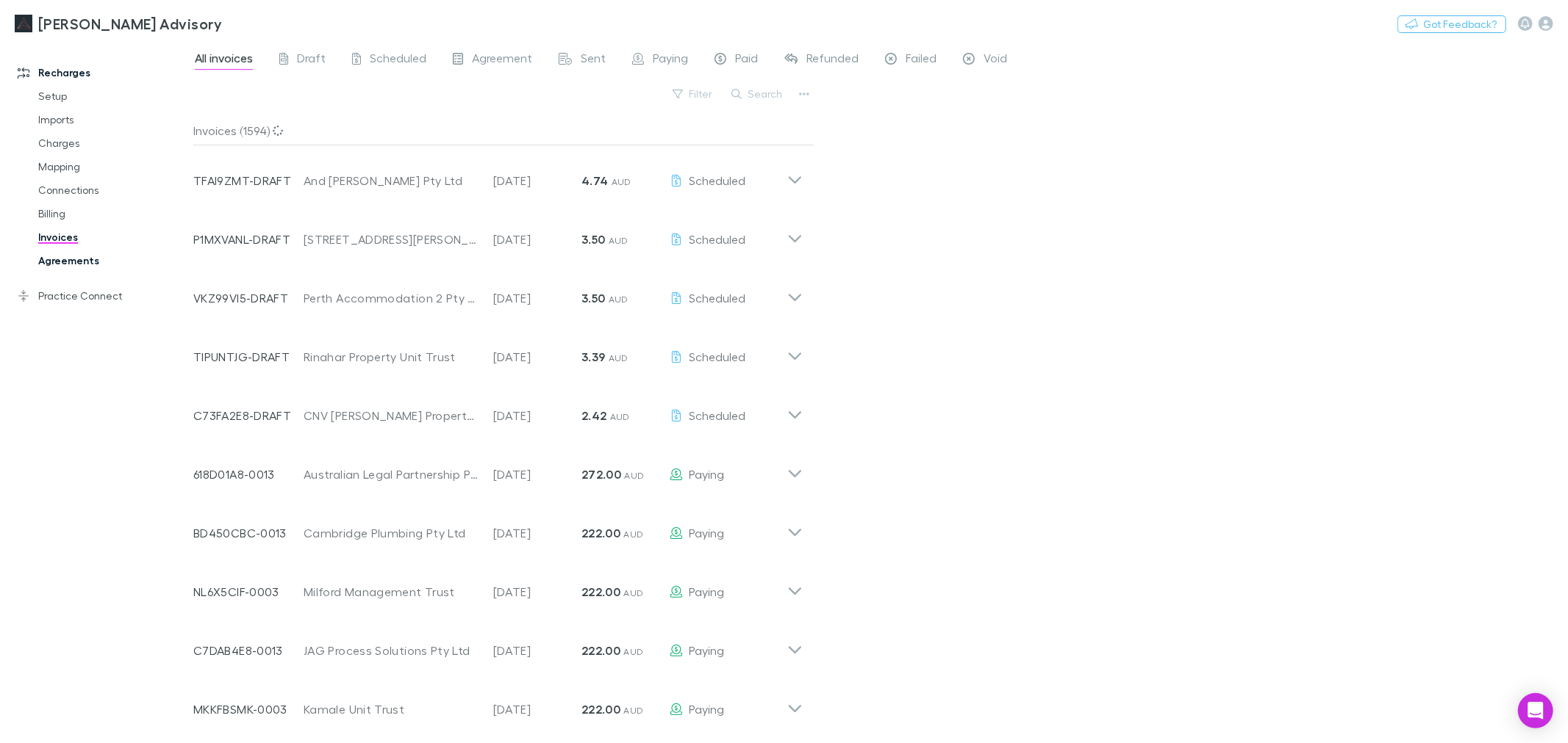
click at [79, 261] on link "Agreements" at bounding box center [113, 261] width 179 height 24
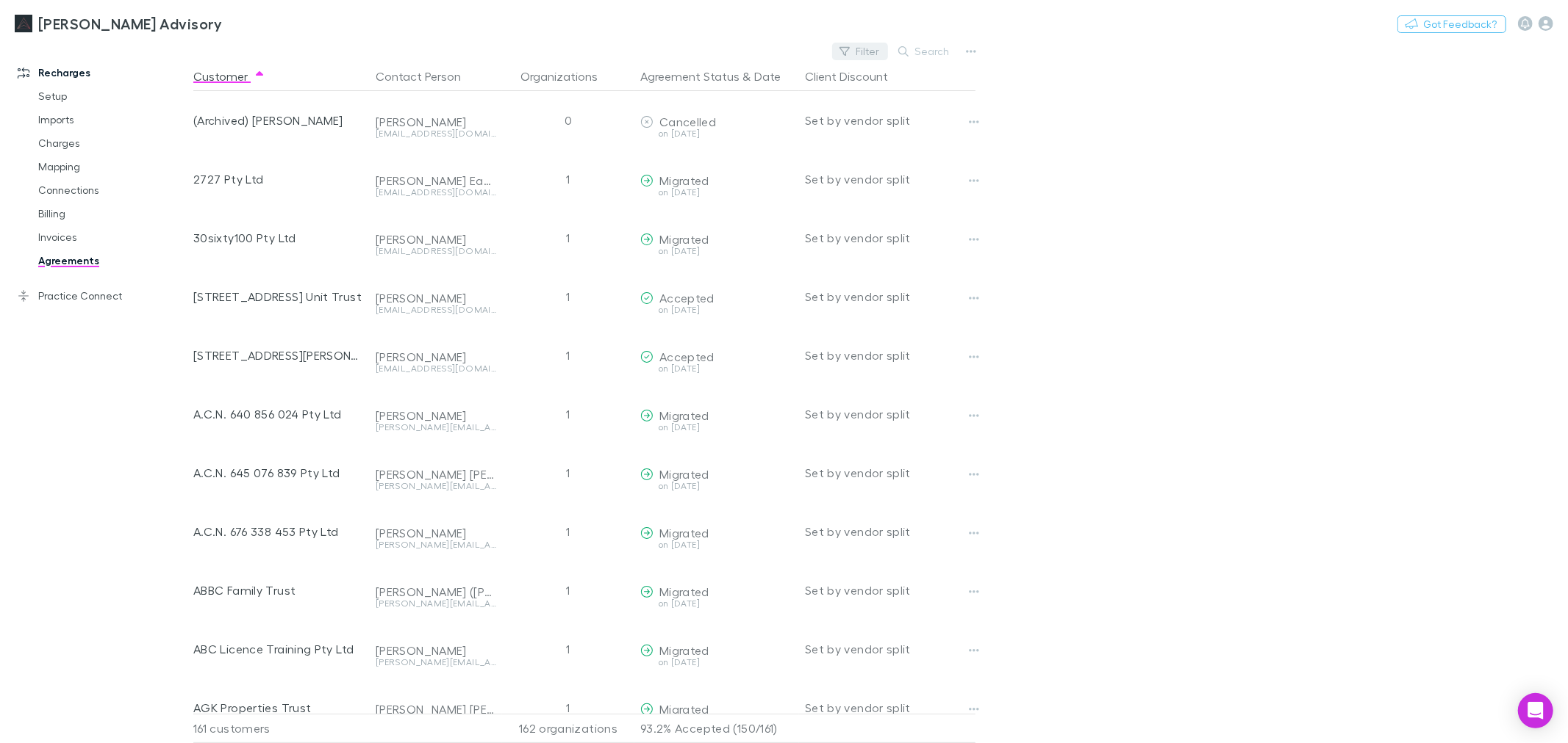
click at [849, 53] on icon "button" at bounding box center [844, 51] width 10 height 10
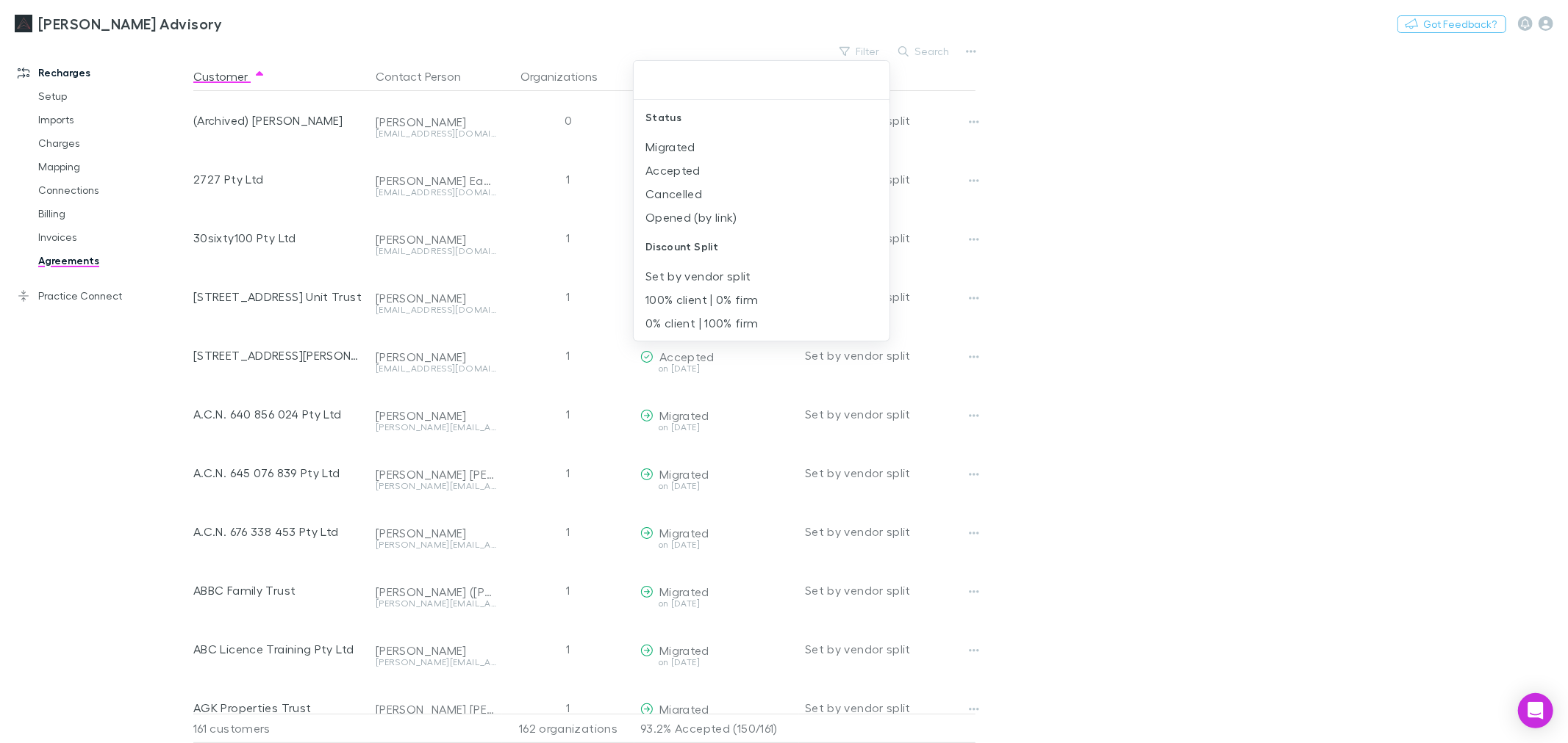
click at [772, 230] on div "Discount Split" at bounding box center [761, 247] width 255 height 35
click at [761, 218] on li "Opened (by link)" at bounding box center [761, 218] width 255 height 24
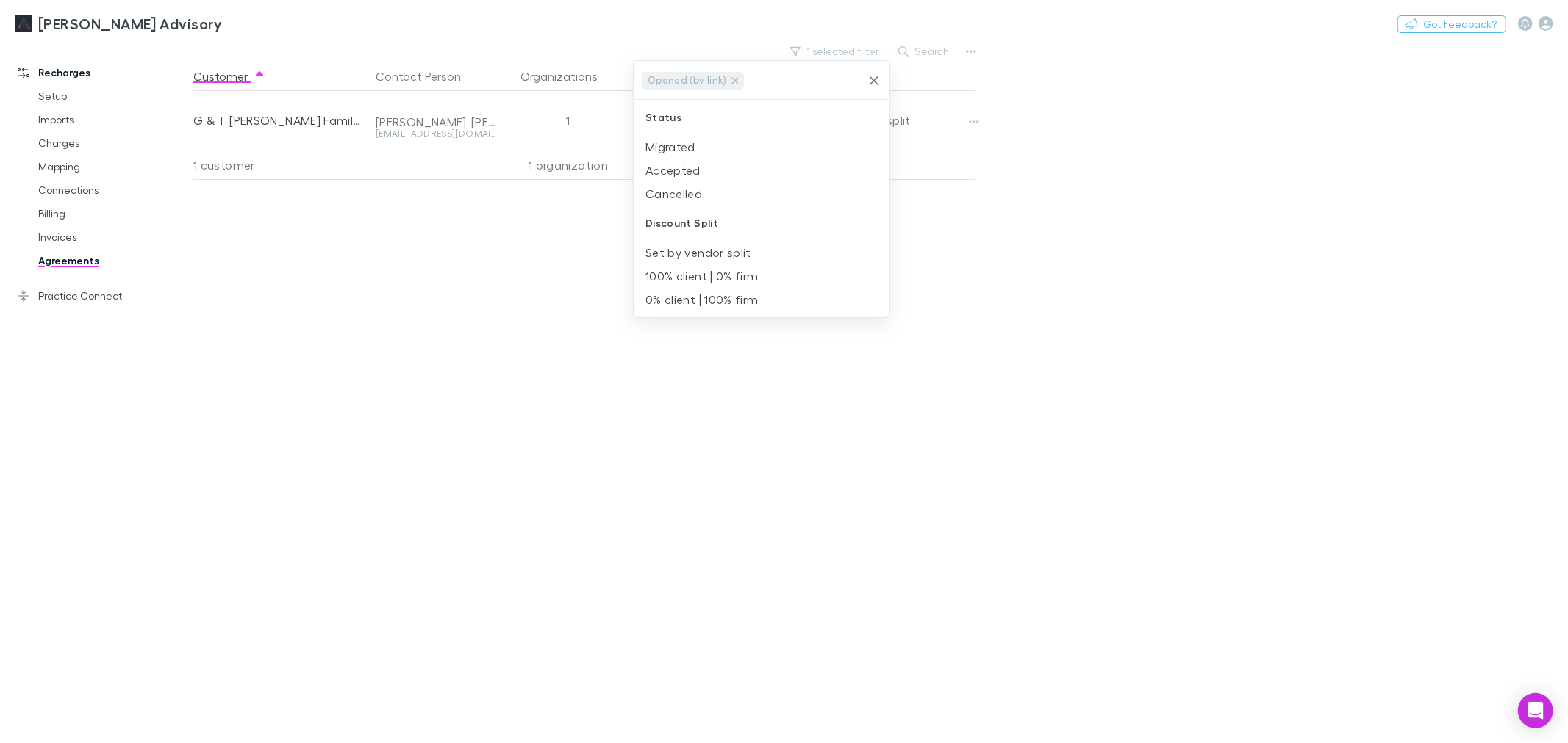
click at [943, 389] on div at bounding box center [784, 372] width 1568 height 743
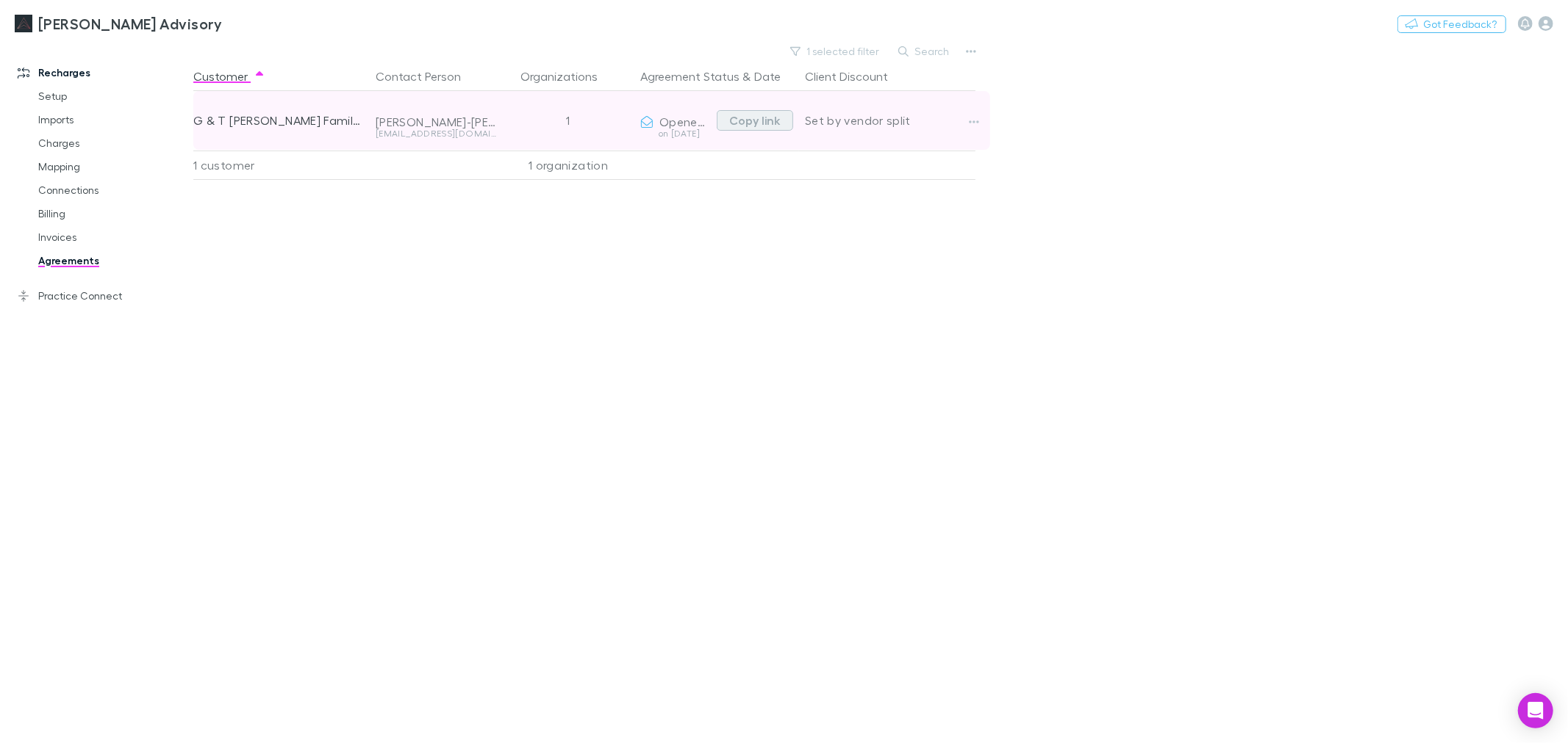
click at [761, 127] on button "Copy link" at bounding box center [755, 121] width 76 height 21
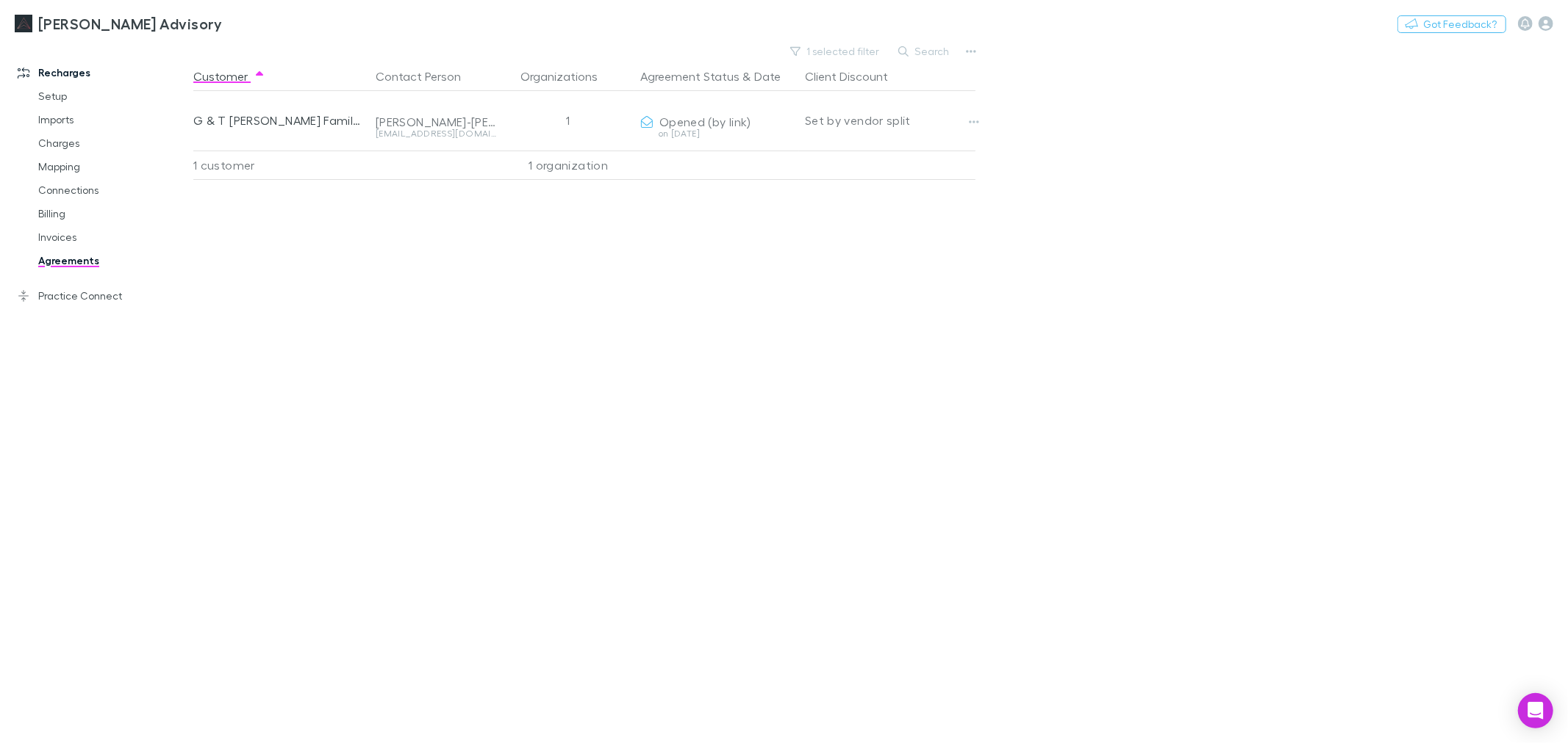
click at [915, 311] on div "Customer Contact Person Organizations Agreement Status & Date Client Discount G…" at bounding box center [598, 403] width 809 height 682
click at [700, 290] on div "Customer Contact Person Organizations Agreement Status & Date Client Discount G…" at bounding box center [598, 403] width 809 height 682
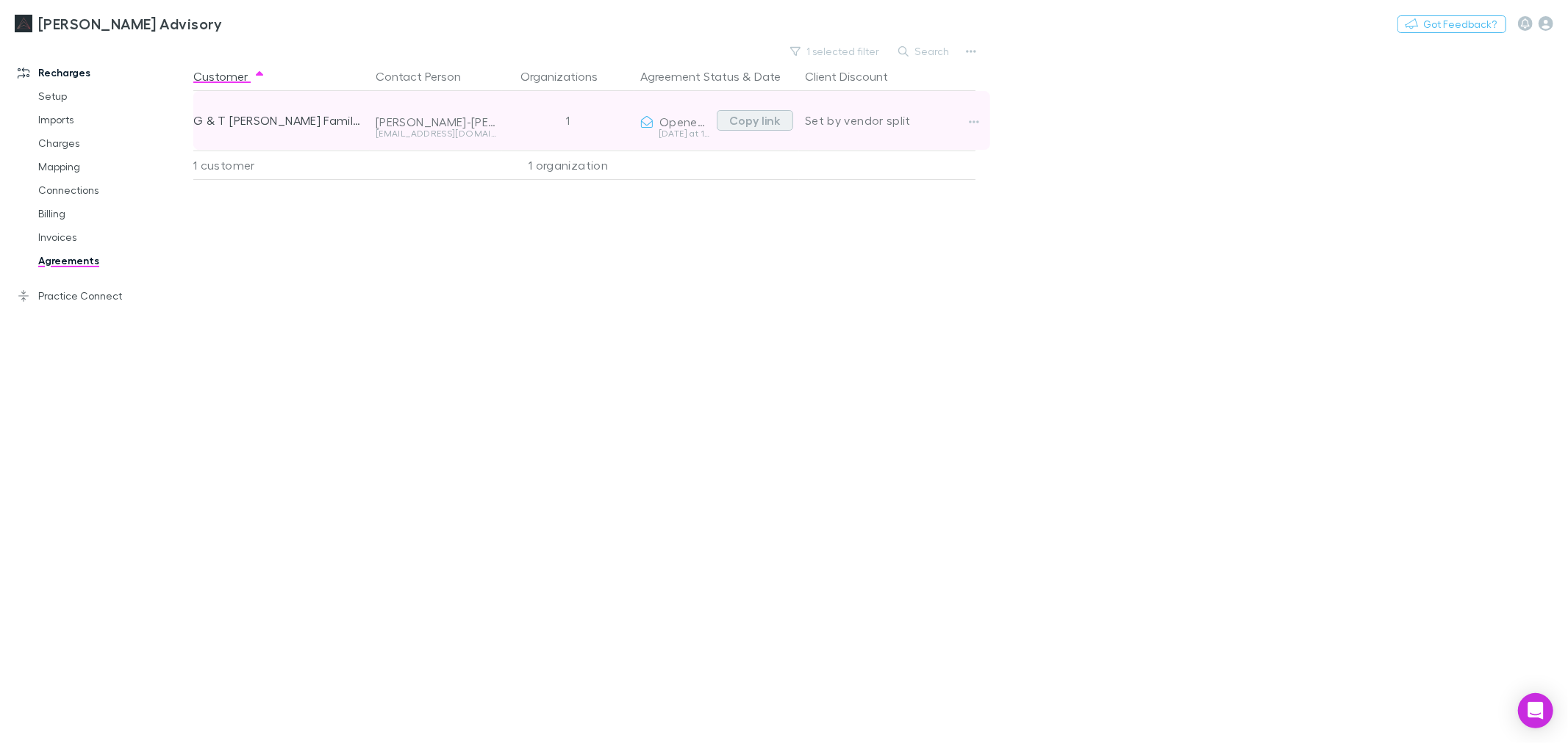
click at [759, 114] on button "Copy link" at bounding box center [755, 121] width 76 height 21
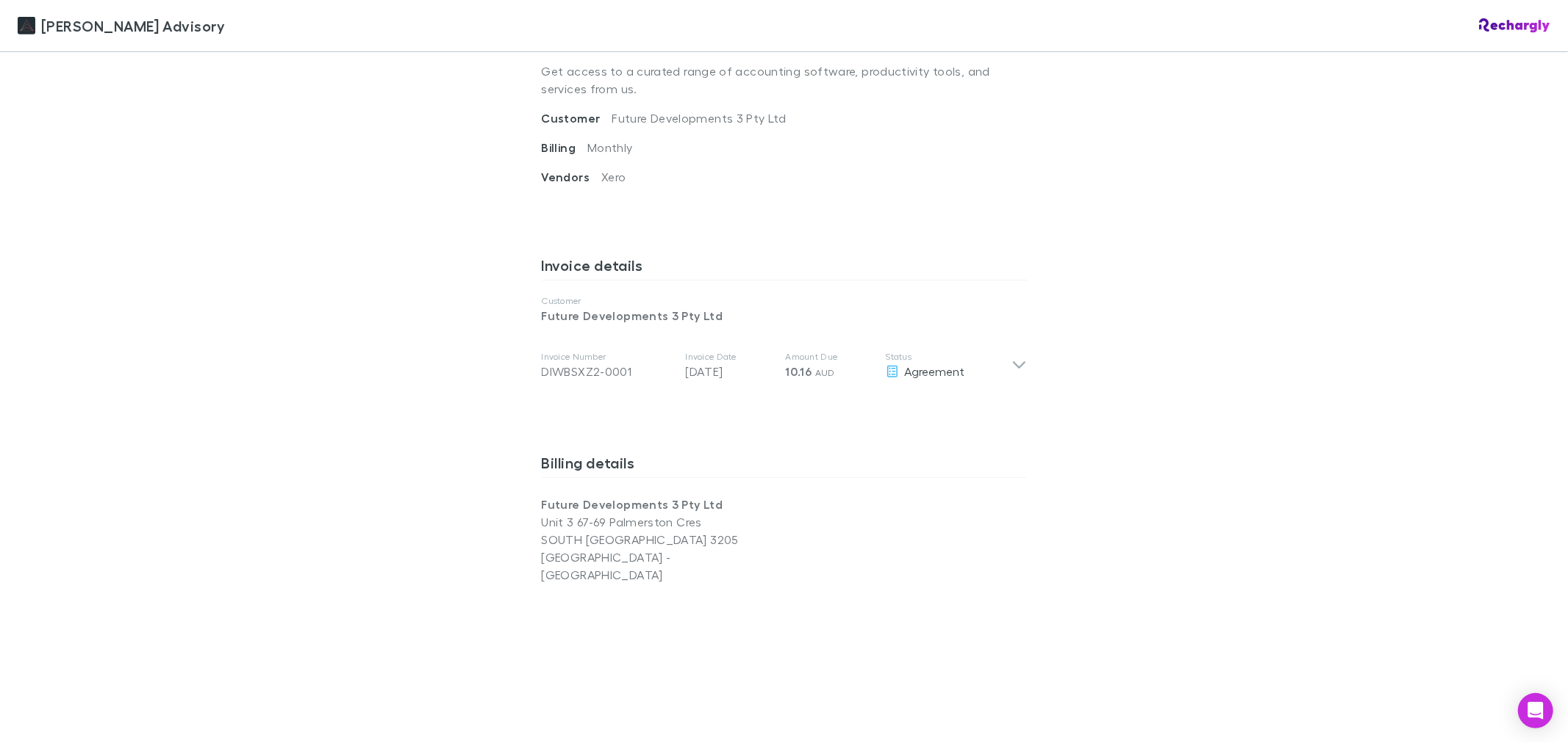
scroll to position [652, 0]
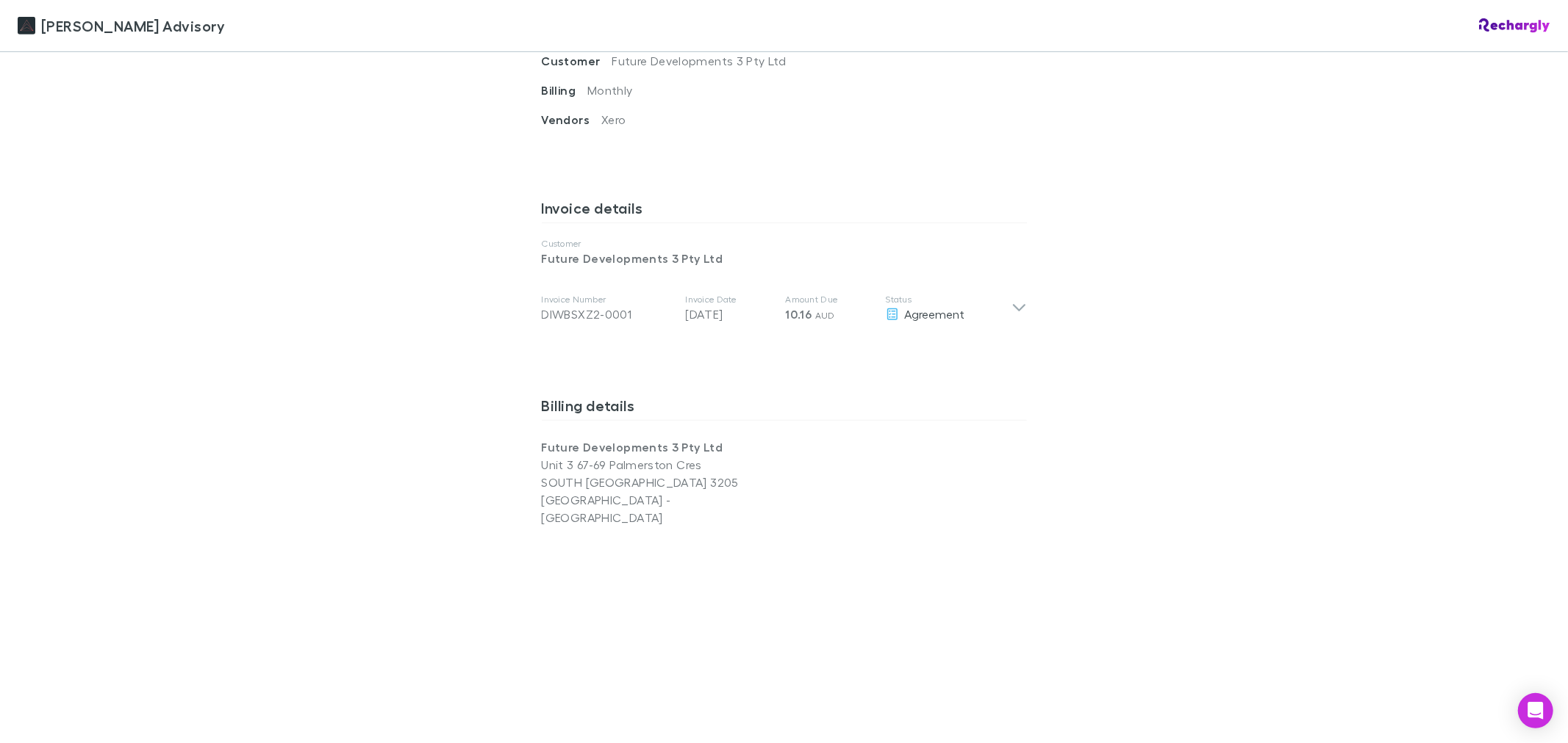
click at [403, 289] on div "Liston Newton Advisory Liston Newton Advisory Software subscriptions agreement …" at bounding box center [784, 372] width 1568 height 743
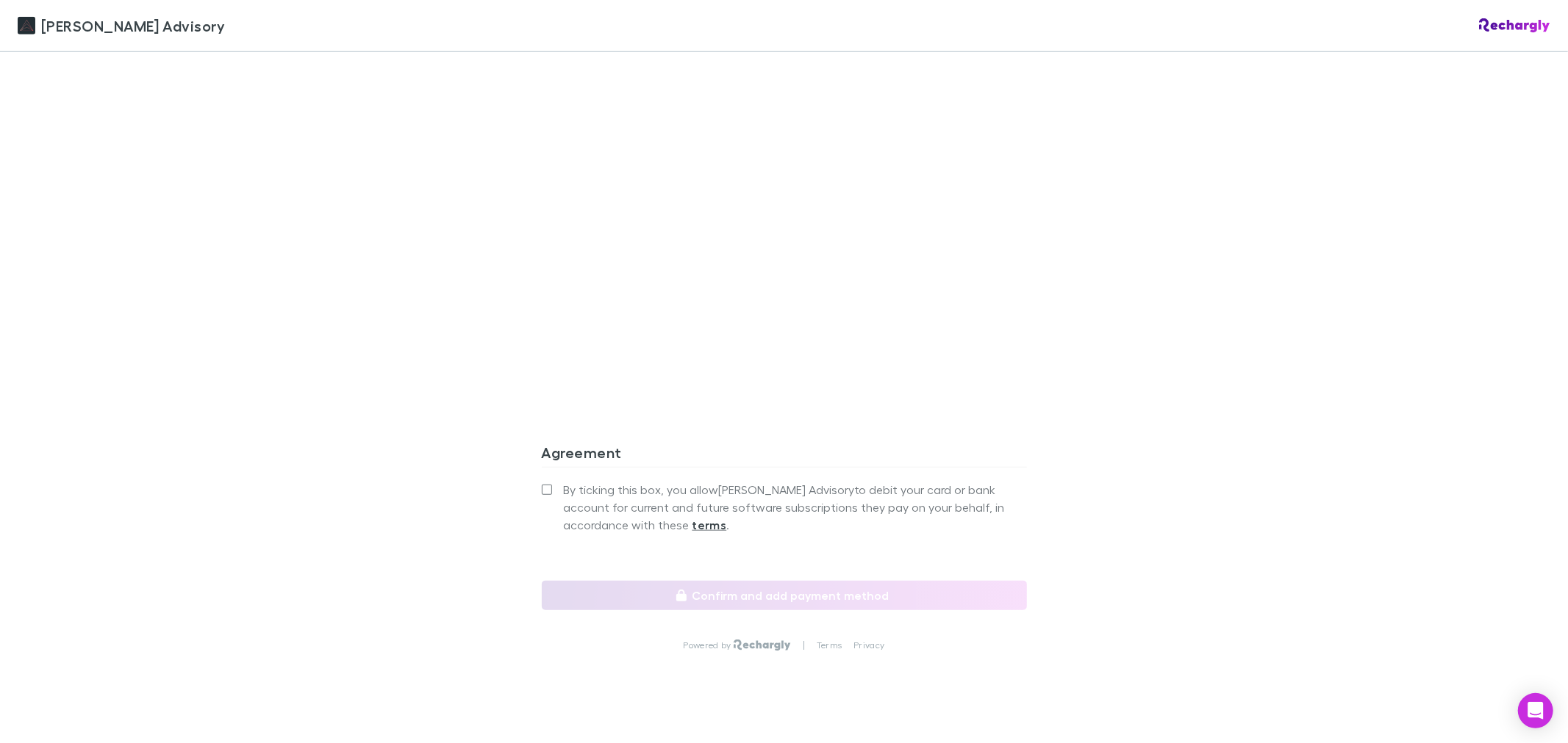
scroll to position [1163, 0]
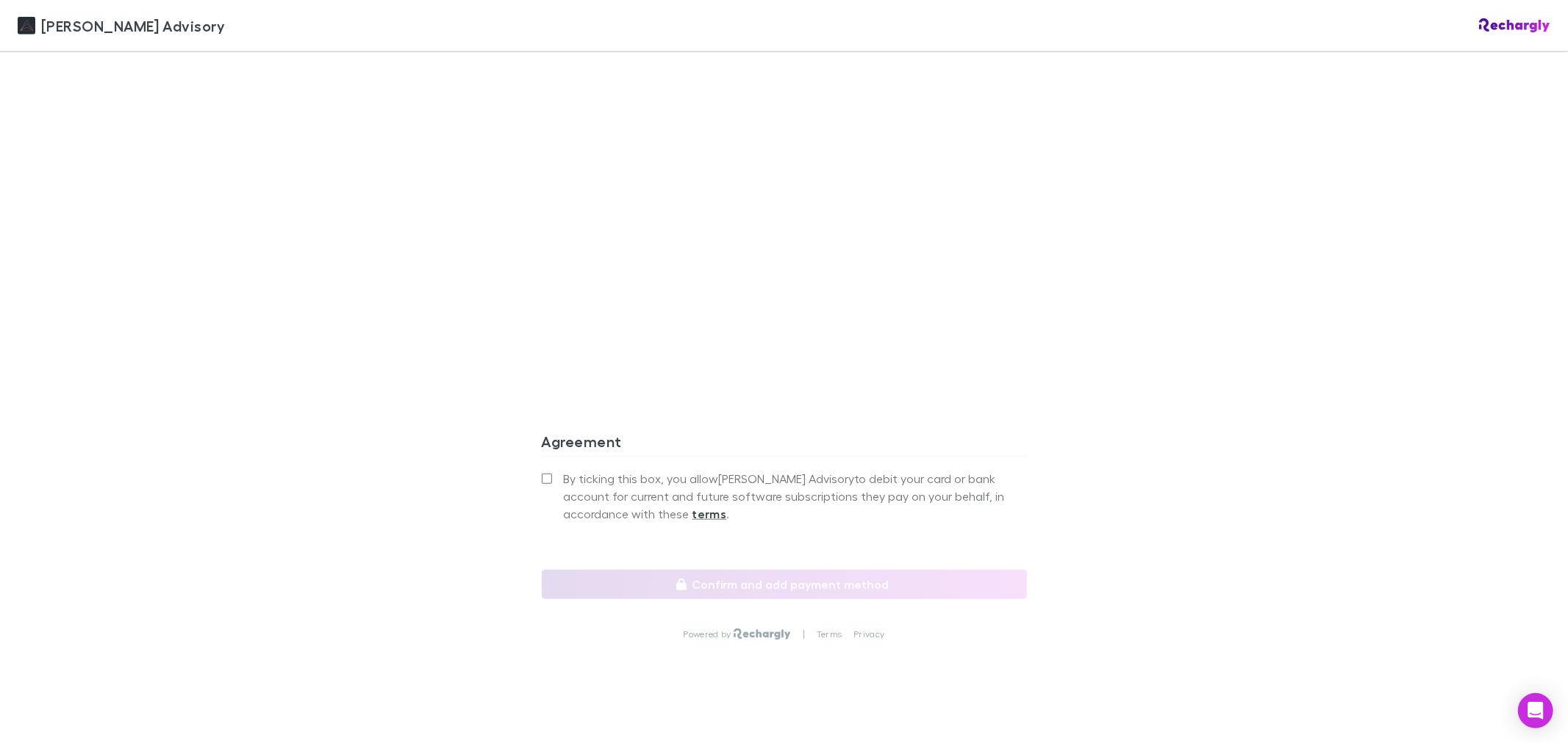
click at [419, 258] on div "Liston Newton Advisory Liston Newton Advisory Software subscriptions agreement …" at bounding box center [784, 372] width 1568 height 743
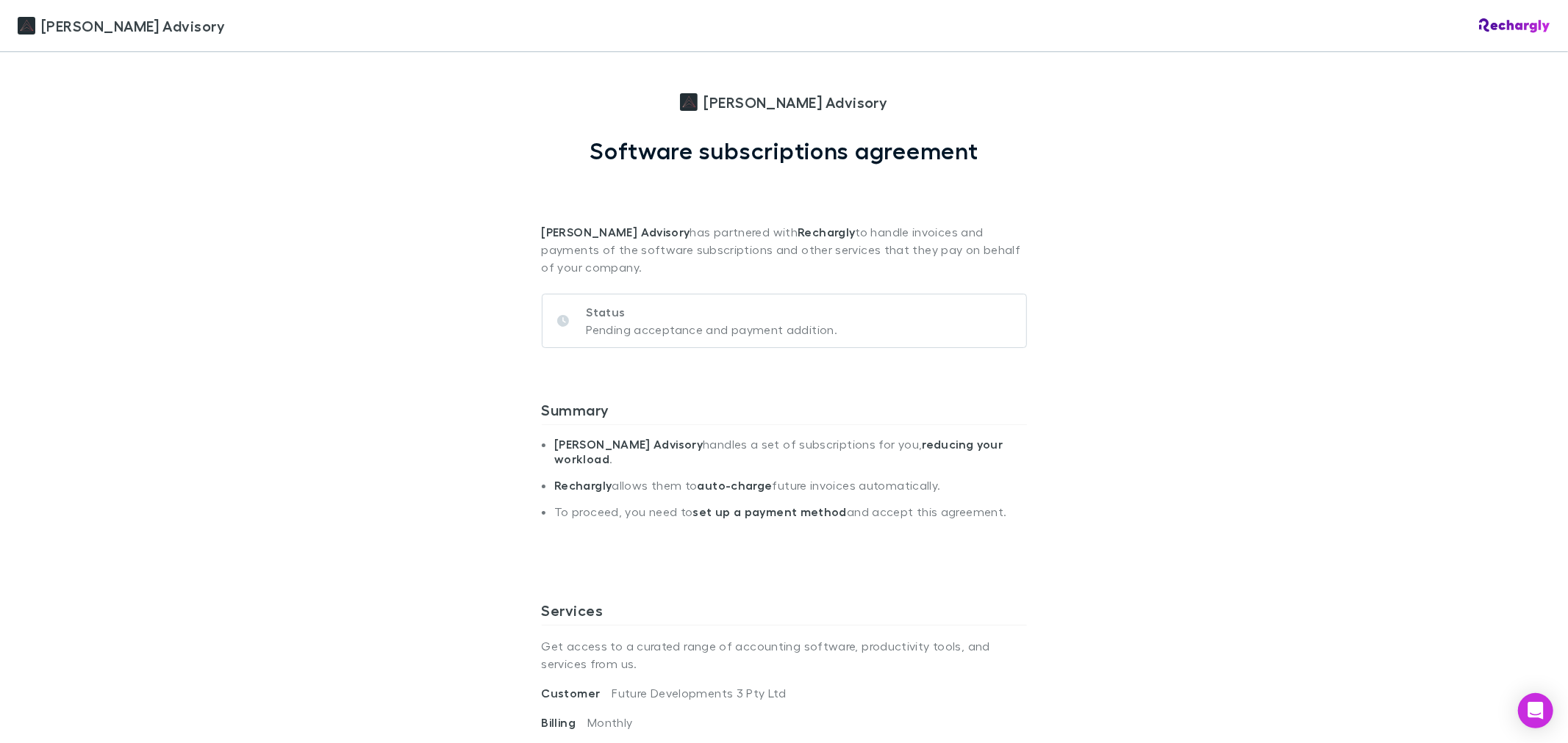
click at [442, 332] on div "Liston Newton Advisory Liston Newton Advisory Software subscriptions agreement …" at bounding box center [784, 372] width 1568 height 743
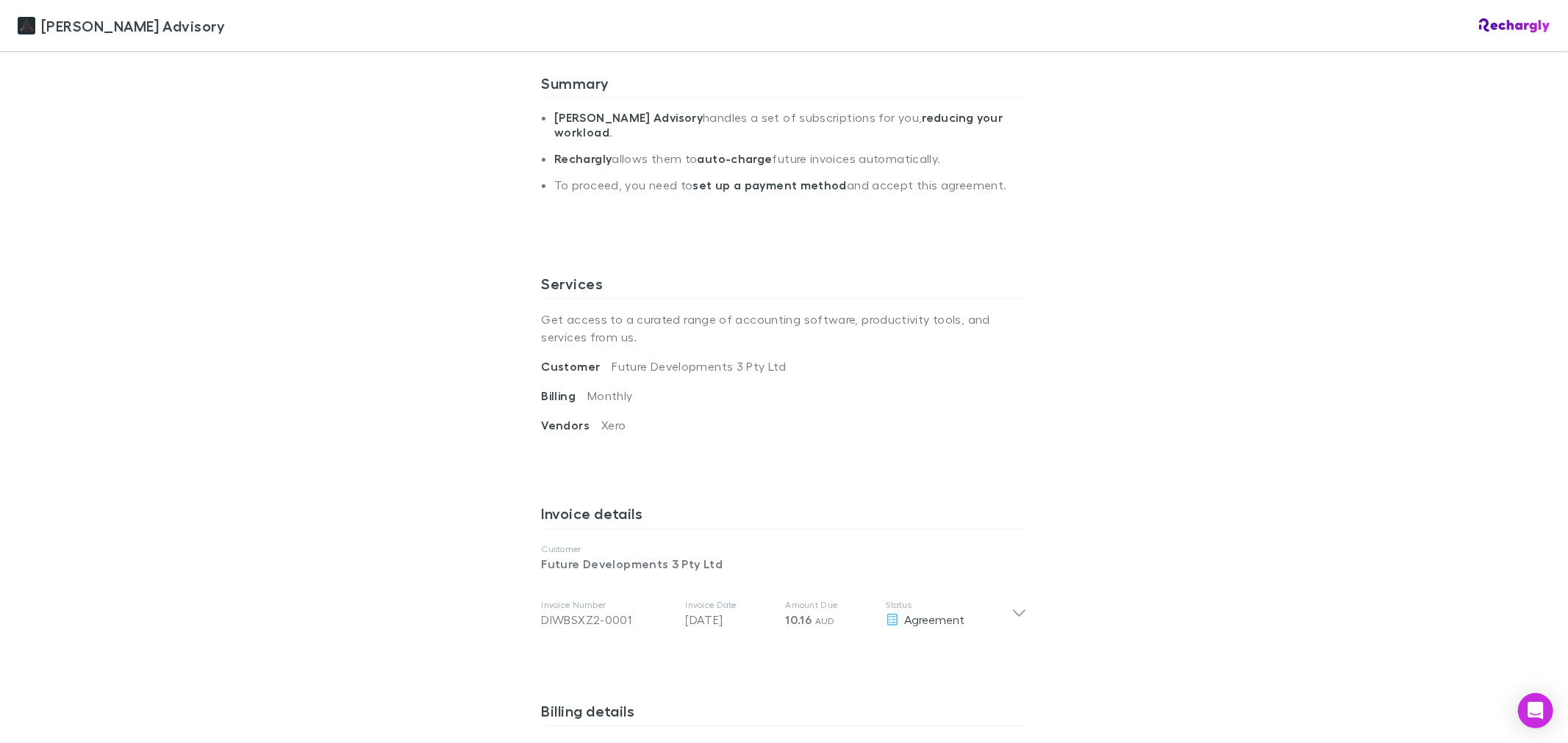
click at [442, 332] on div "Liston Newton Advisory Liston Newton Advisory Software subscriptions agreement …" at bounding box center [784, 372] width 1568 height 743
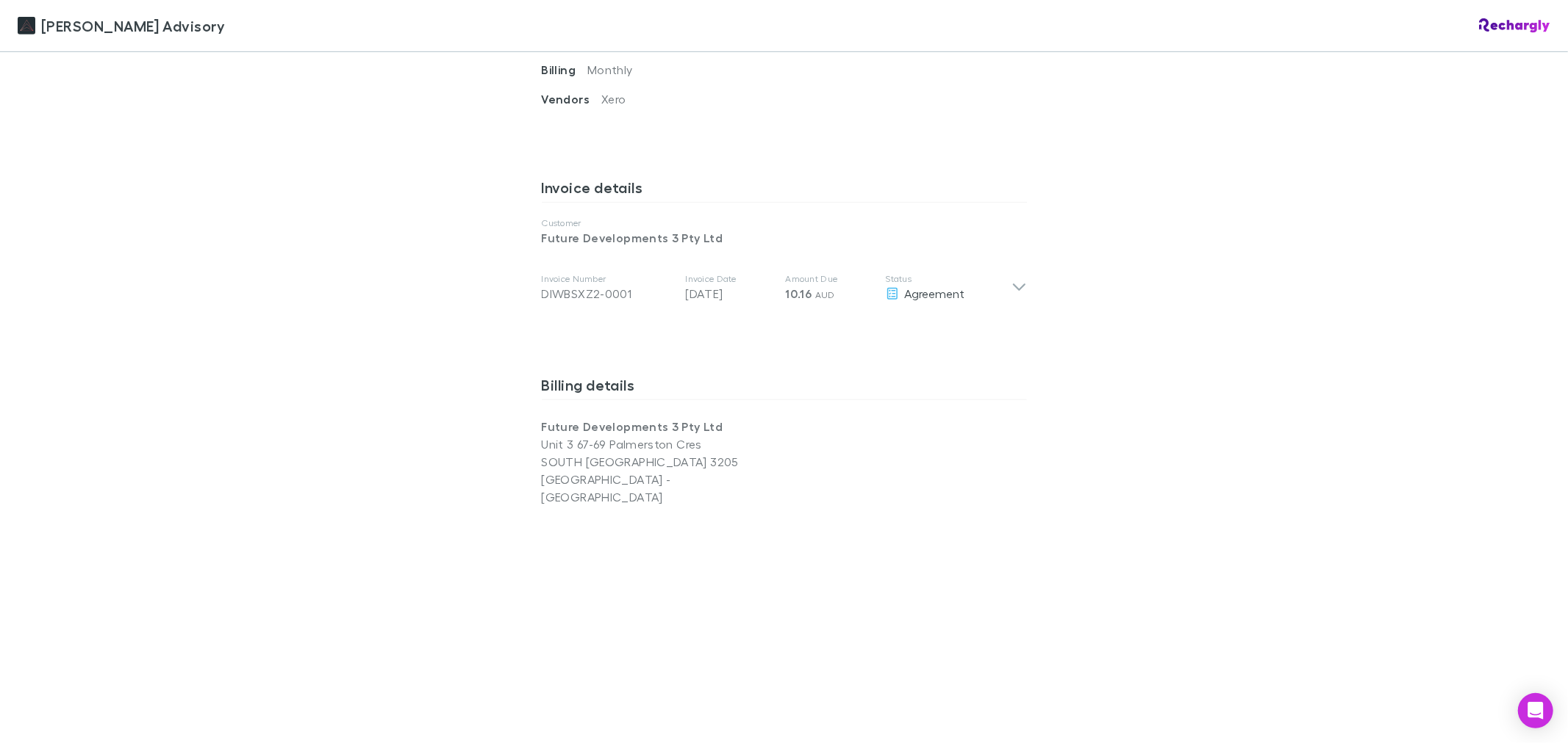
click at [442, 332] on div "Liston Newton Advisory Liston Newton Advisory Software subscriptions agreement …" at bounding box center [784, 372] width 1568 height 743
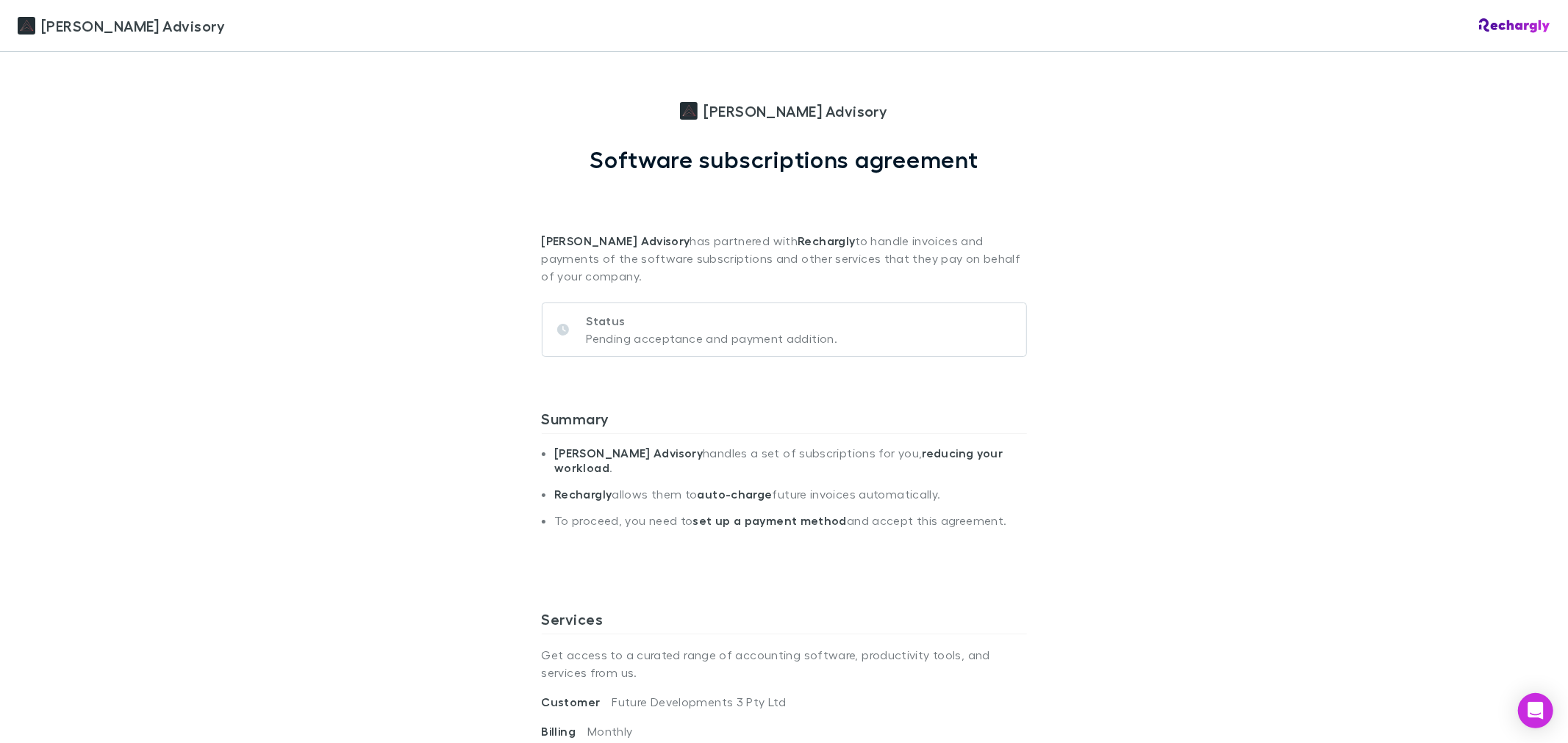
scroll to position [0, 0]
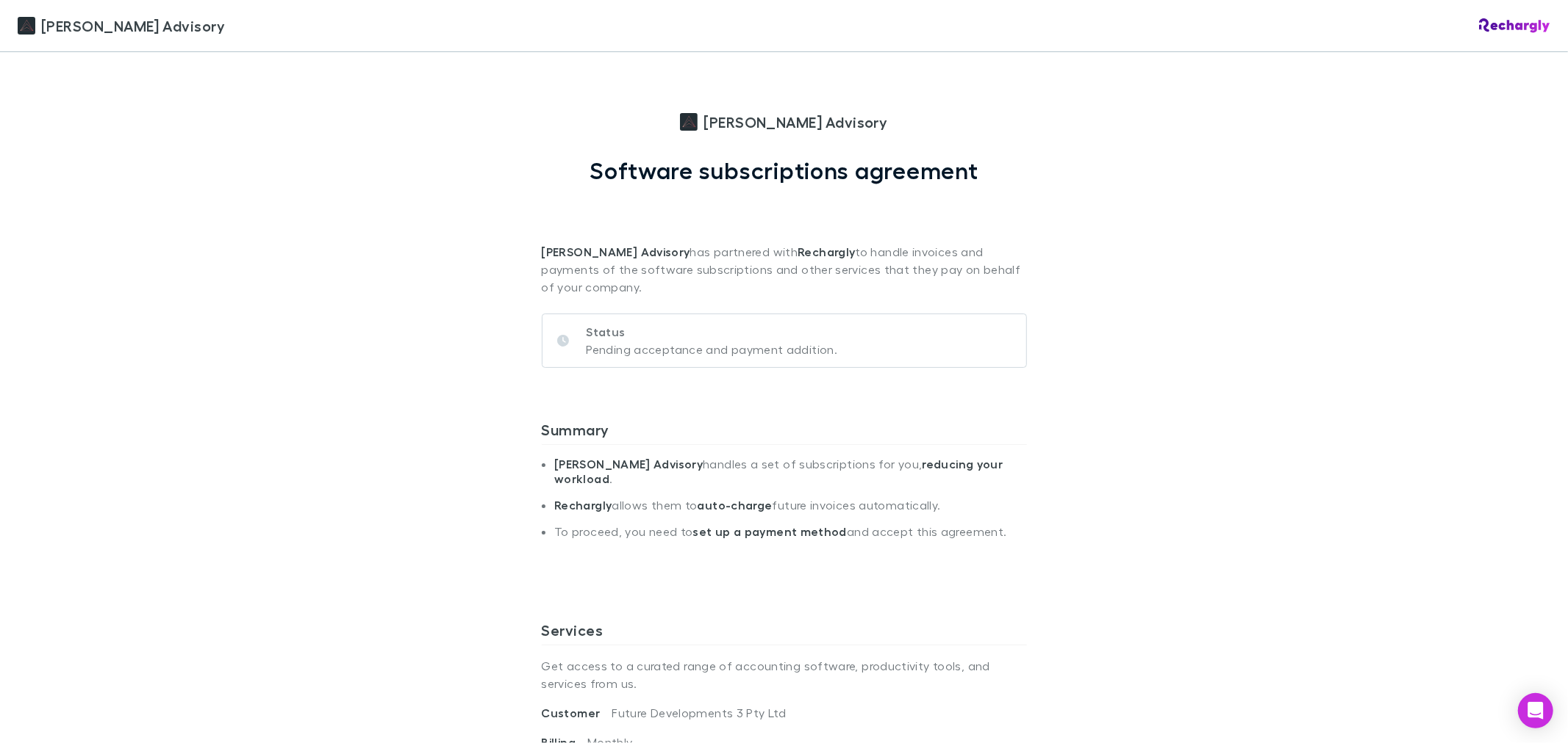
click at [439, 304] on div "Liston Newton Advisory Liston Newton Advisory Software subscriptions agreement …" at bounding box center [784, 372] width 1568 height 743
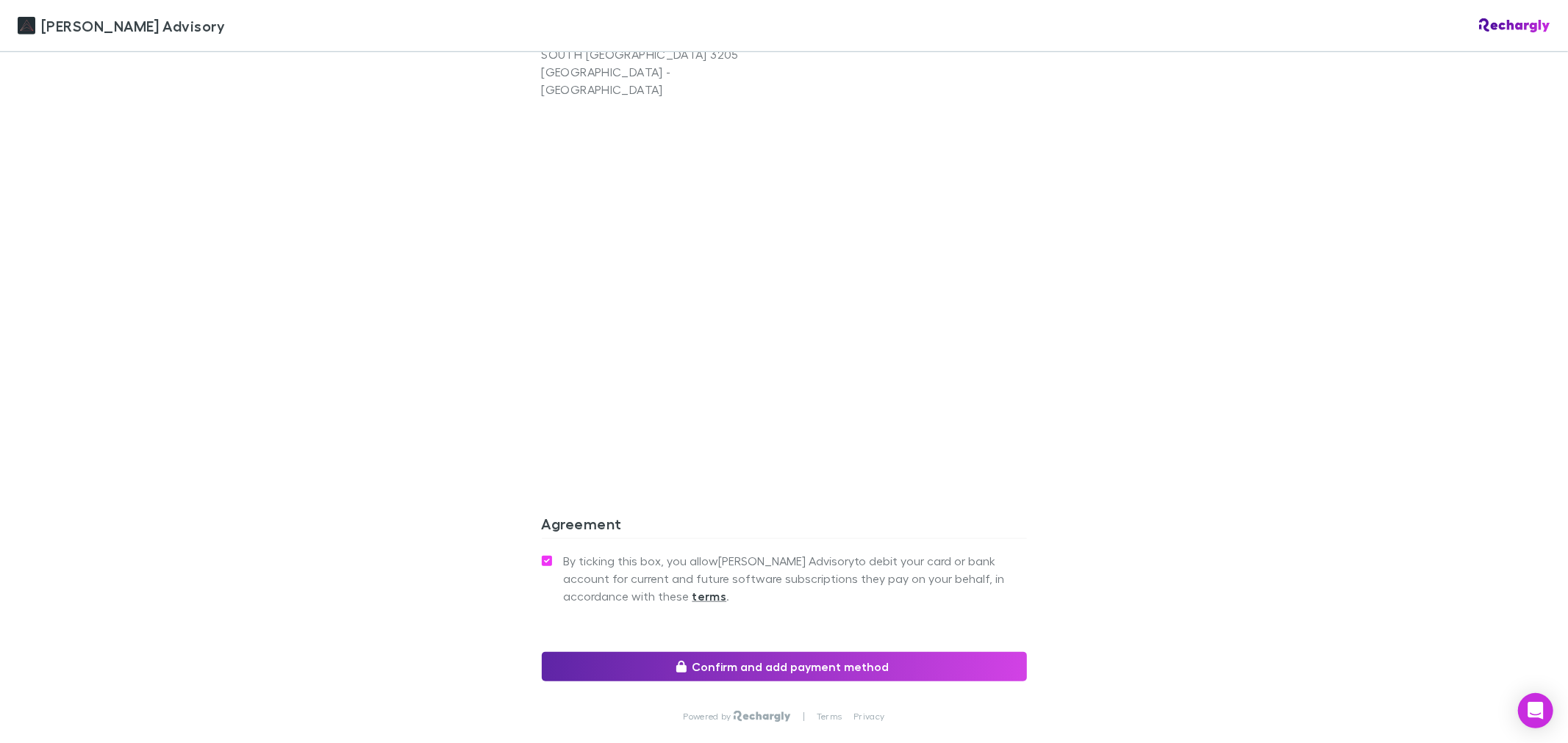
scroll to position [591, 0]
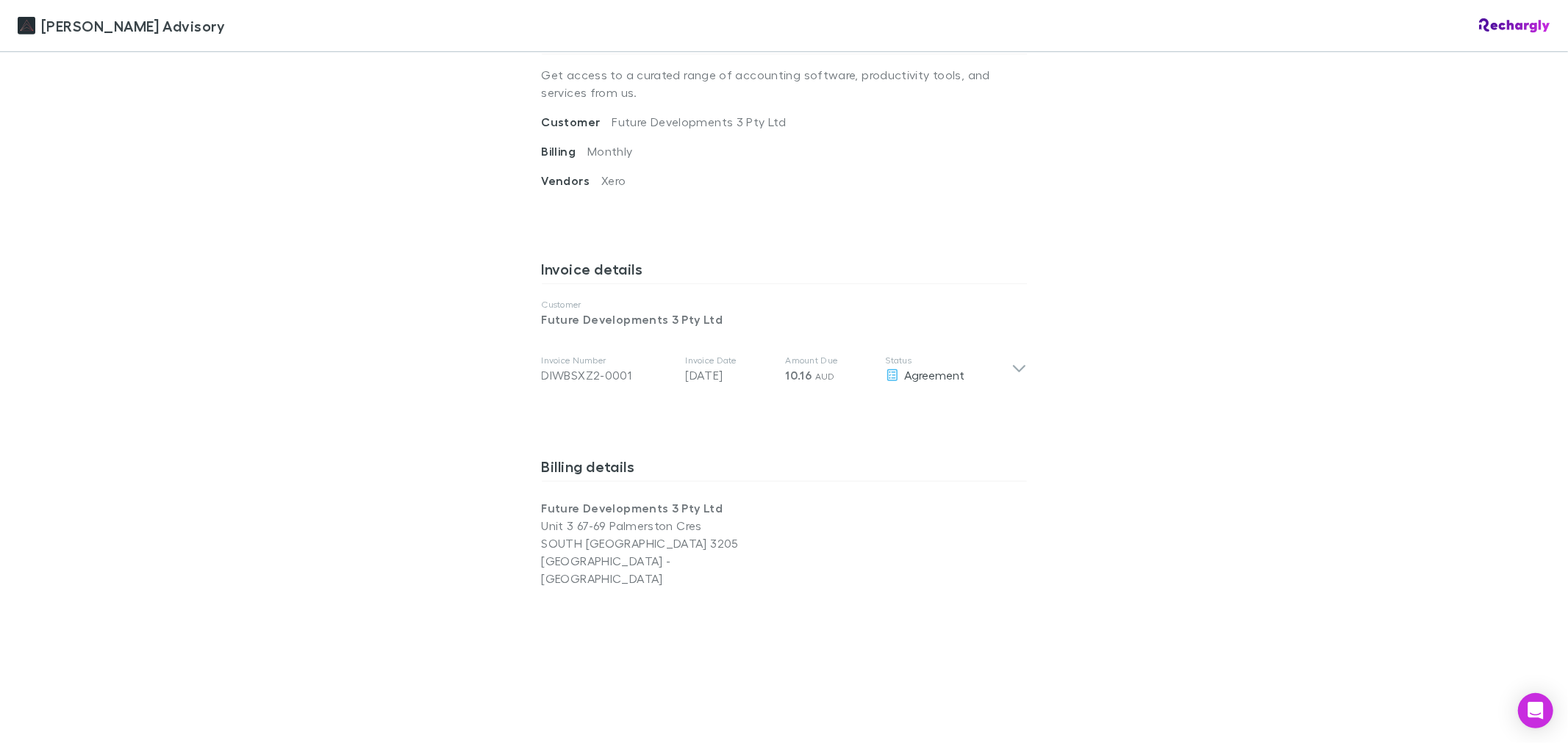
click at [445, 379] on div "Liston Newton Advisory Liston Newton Advisory Software subscriptions agreement …" at bounding box center [784, 372] width 1568 height 743
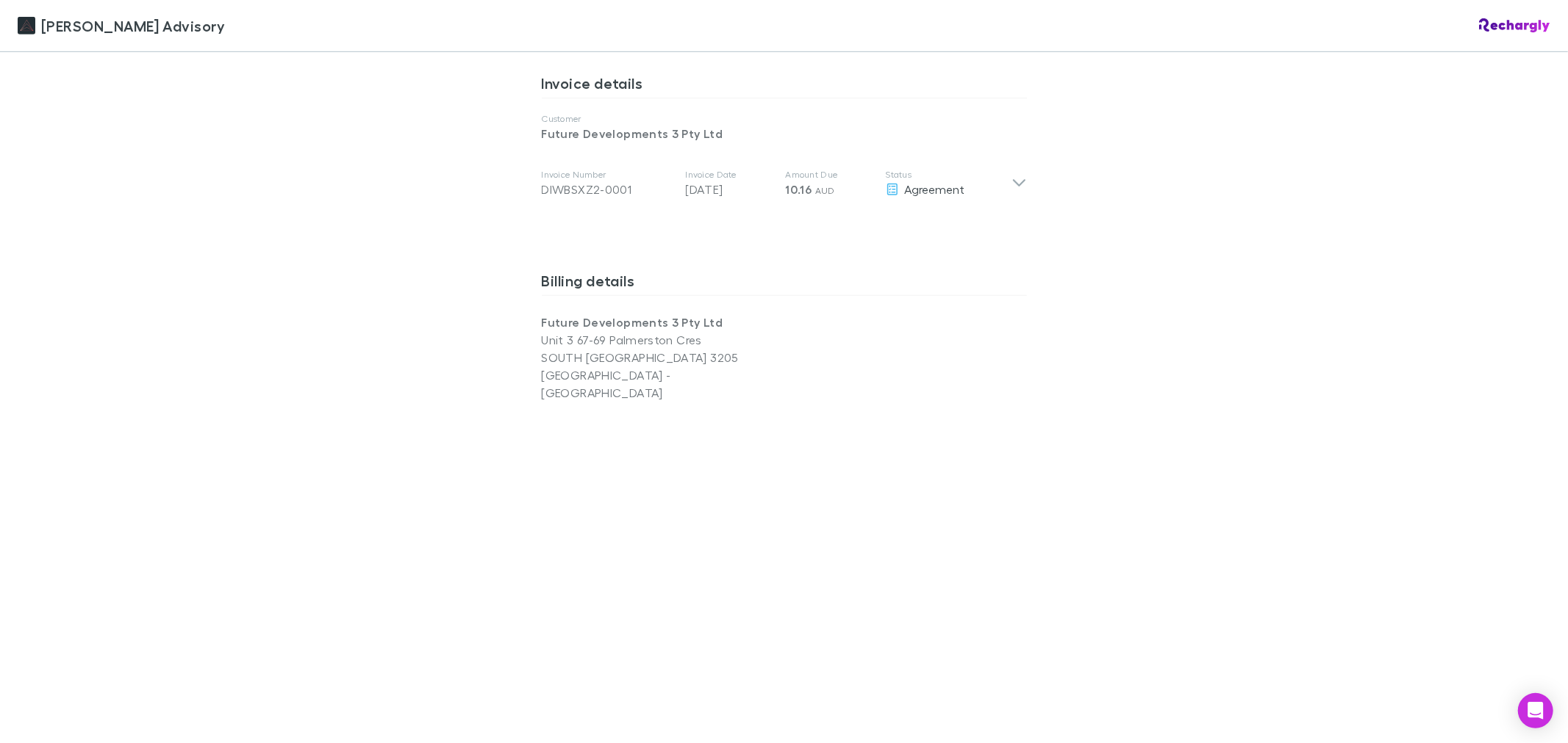
scroll to position [1000, 0]
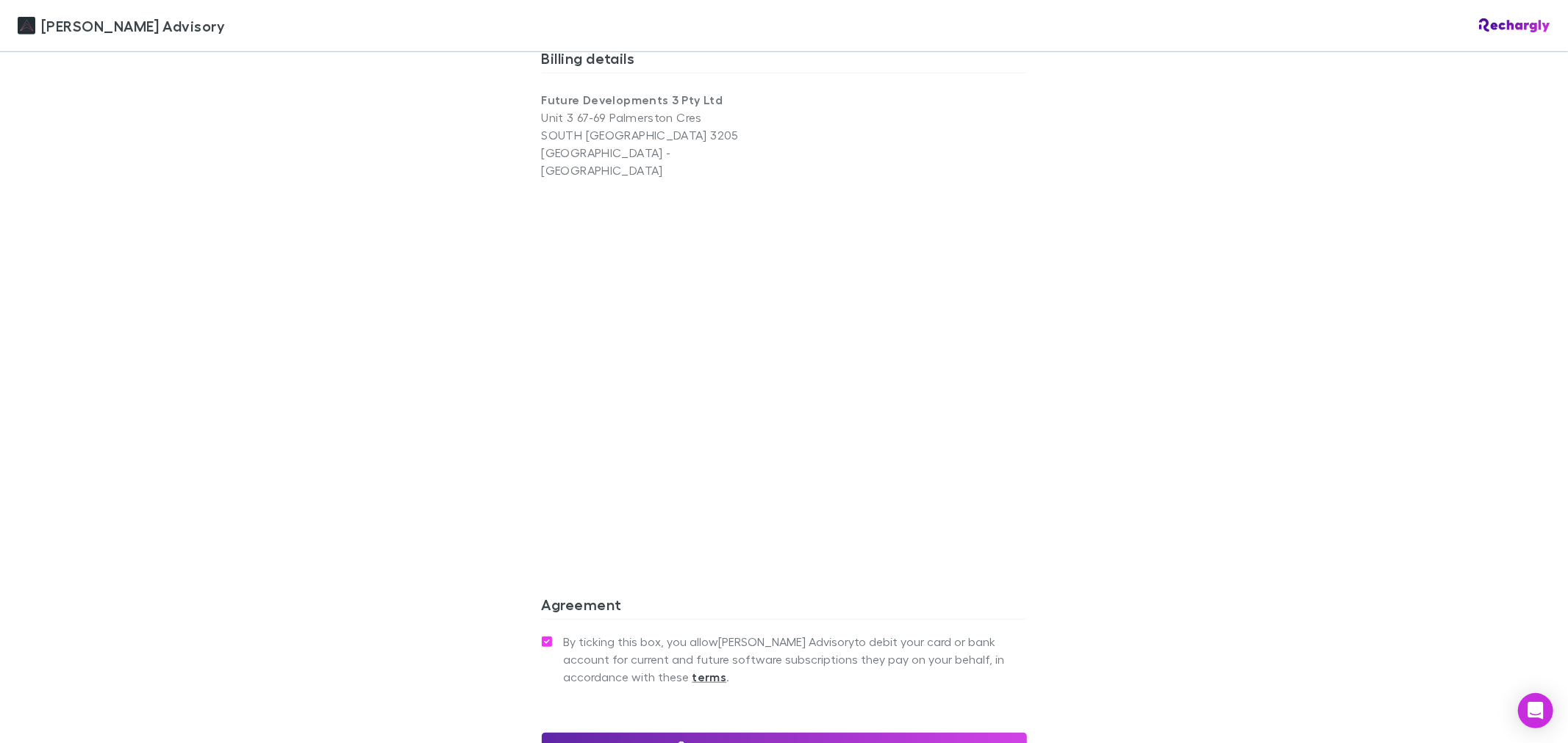
click at [445, 377] on div "Liston Newton Advisory Liston Newton Advisory Software subscriptions agreement …" at bounding box center [784, 372] width 1568 height 743
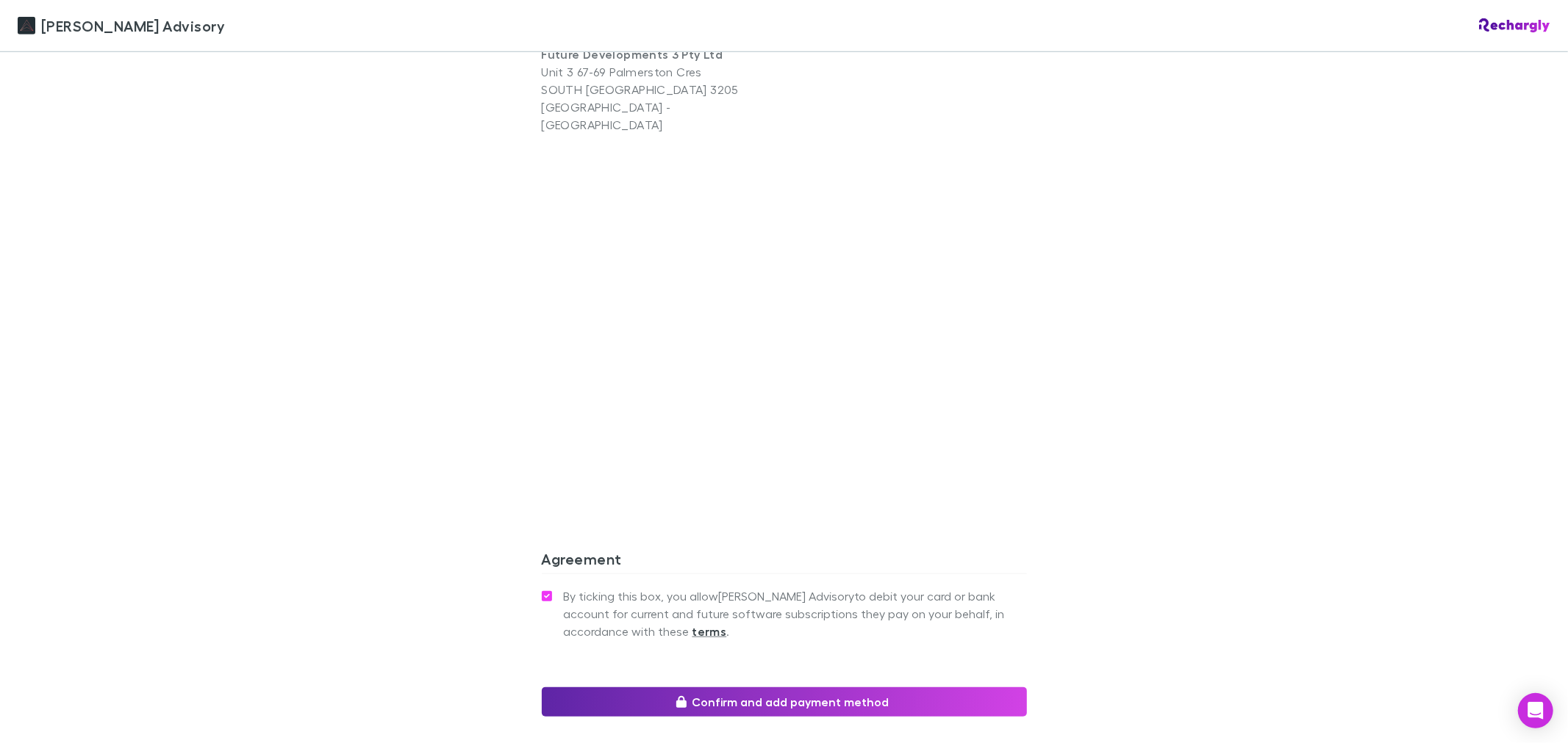
scroll to position [1163, 0]
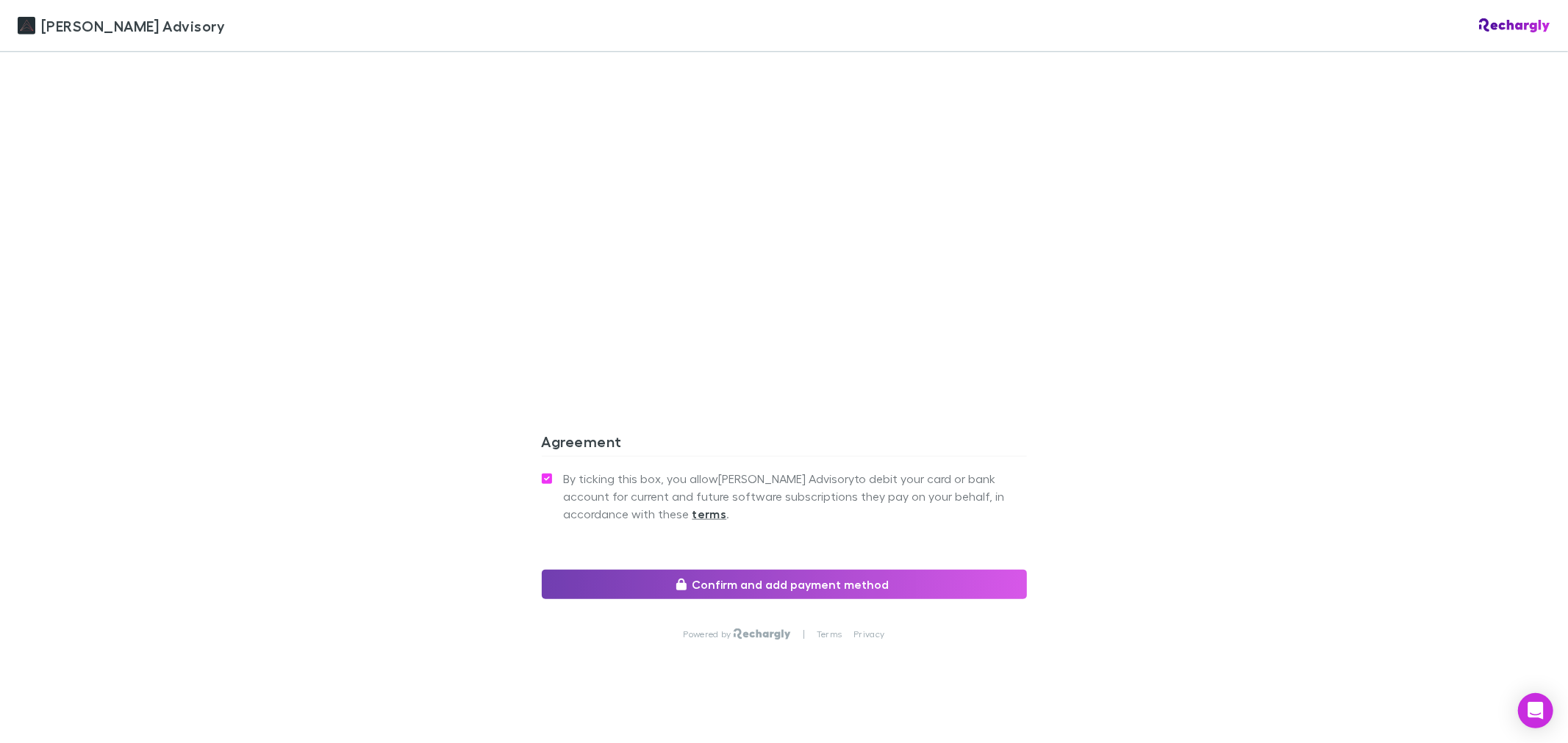
click at [753, 574] on button "Confirm and add payment method" at bounding box center [784, 585] width 485 height 29
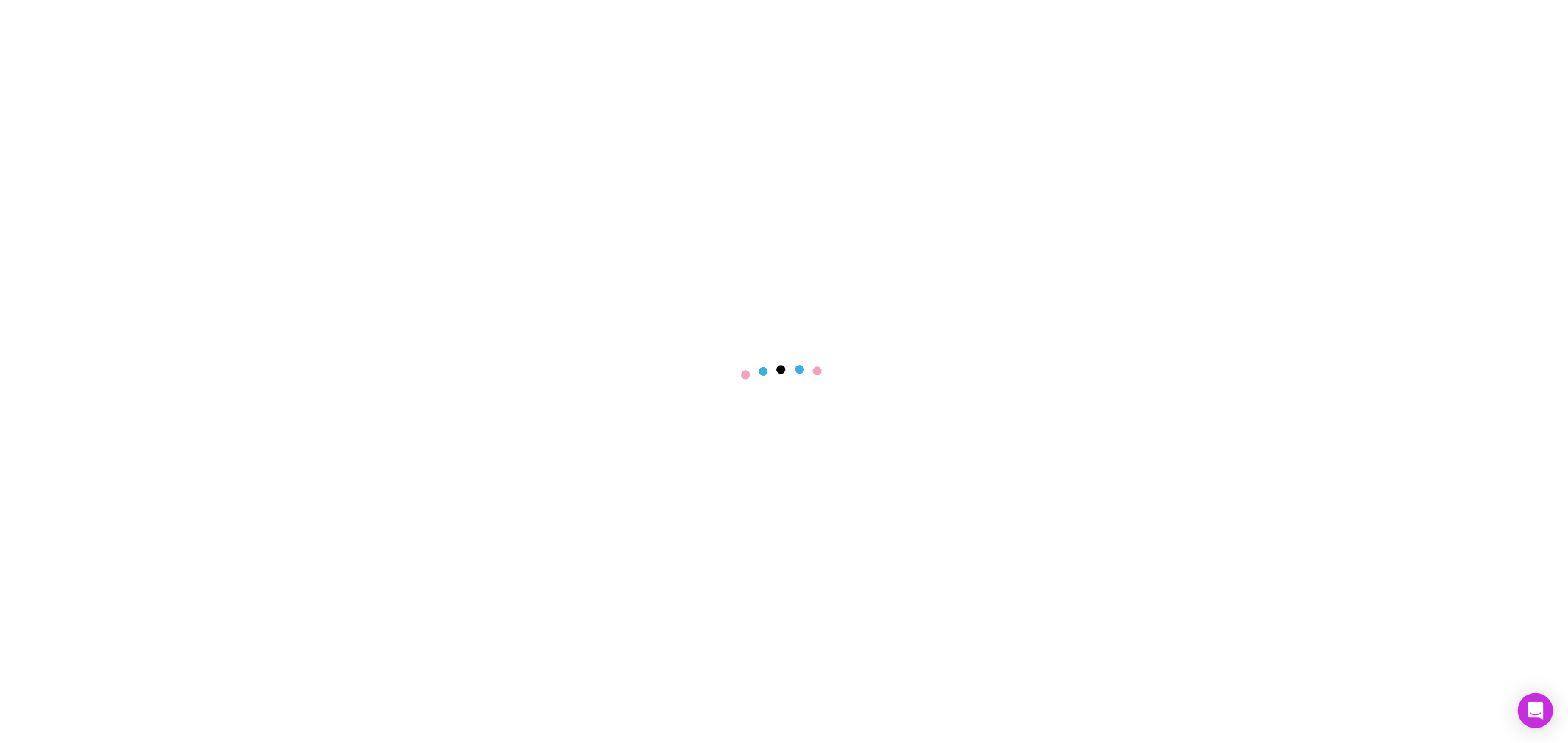
click at [295, 234] on main at bounding box center [784, 372] width 1568 height 743
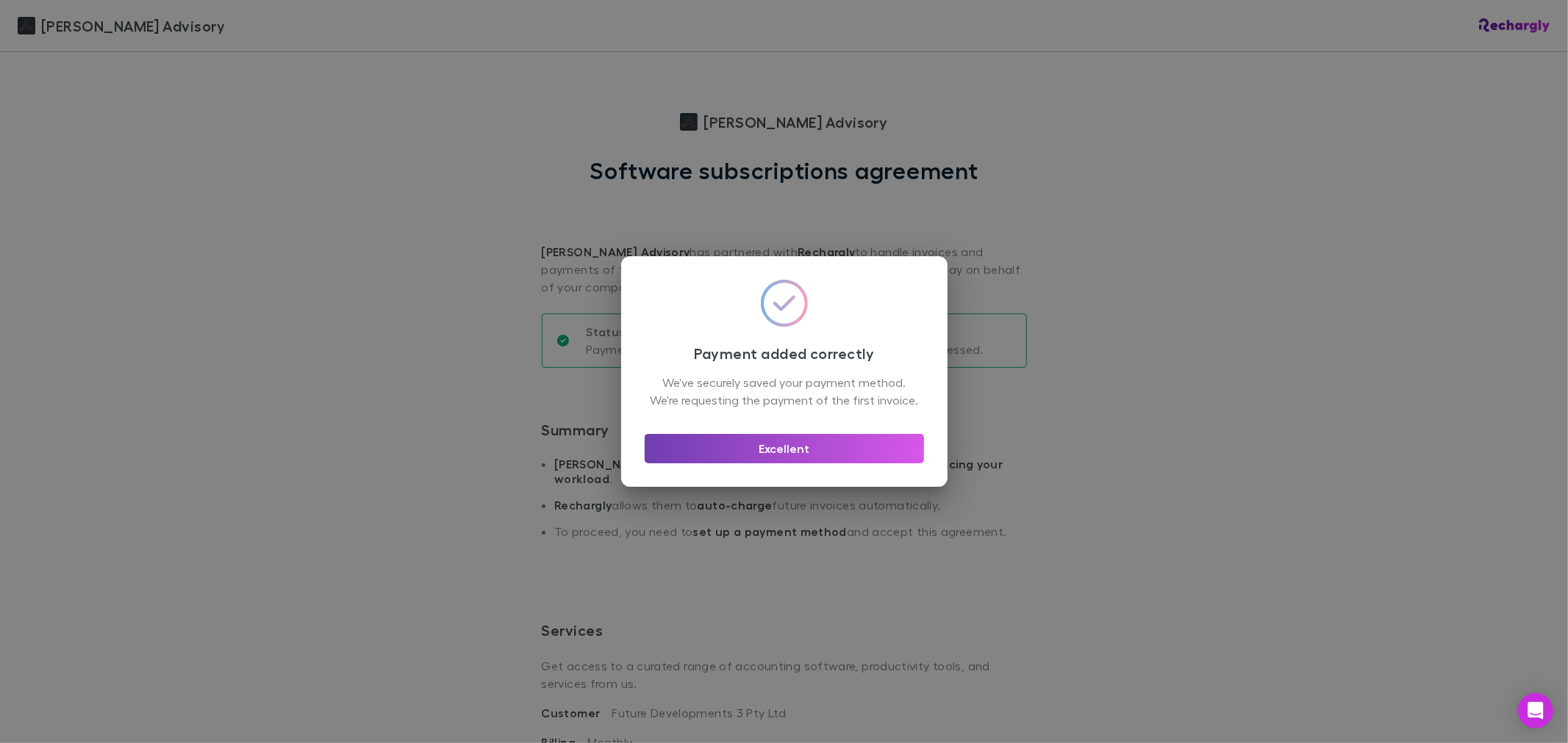
click at [889, 461] on button "Excellent" at bounding box center [784, 449] width 279 height 29
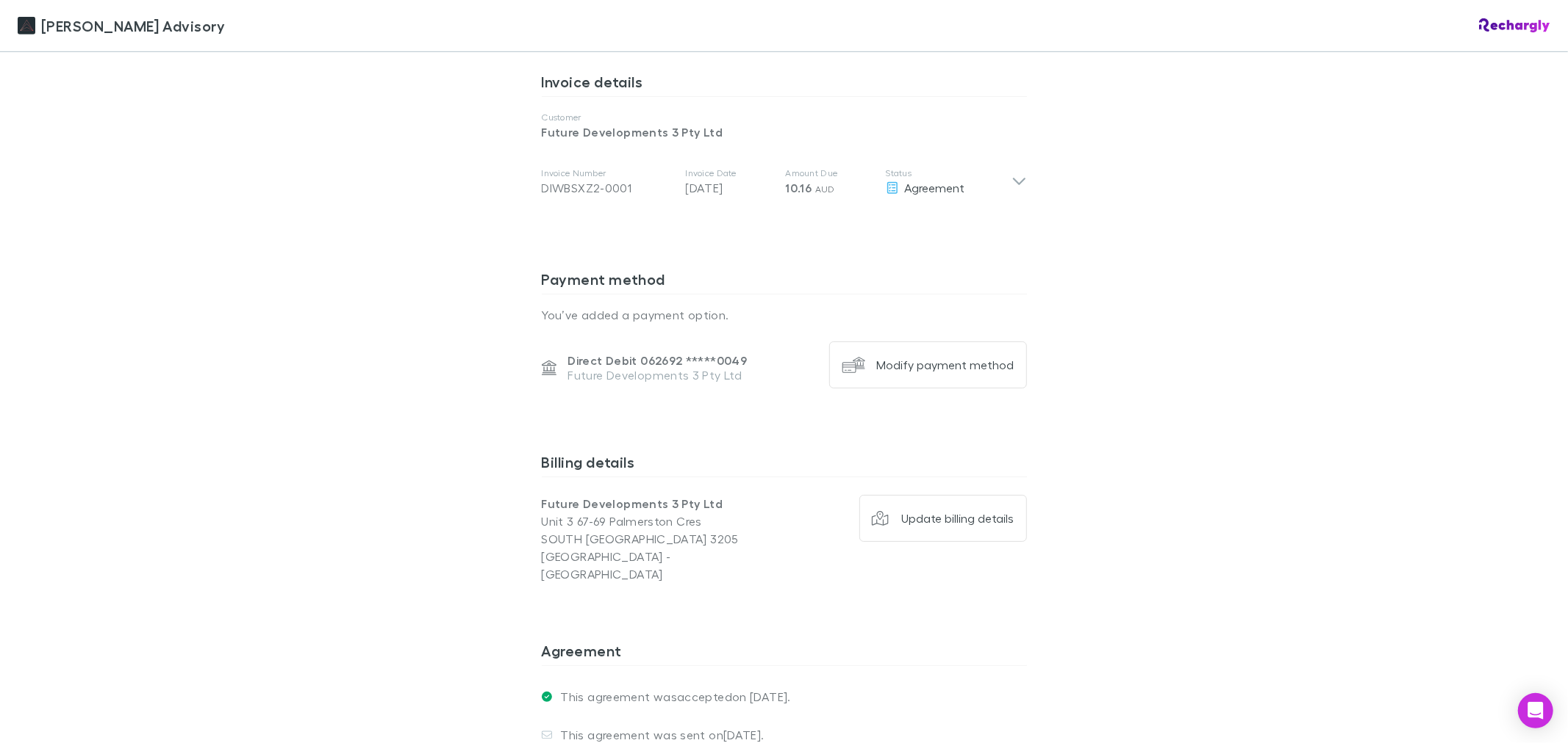
scroll to position [445, 0]
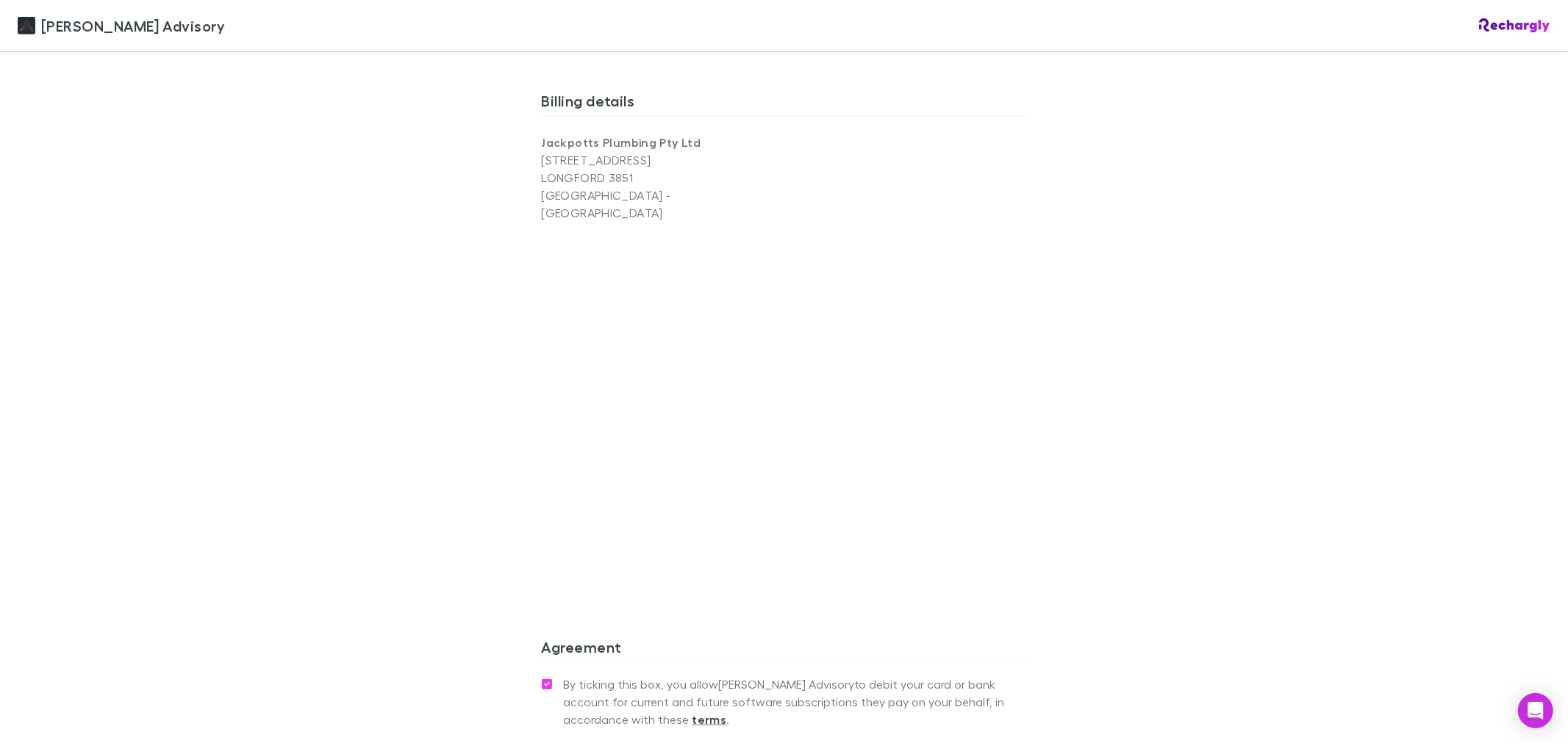
scroll to position [1163, 0]
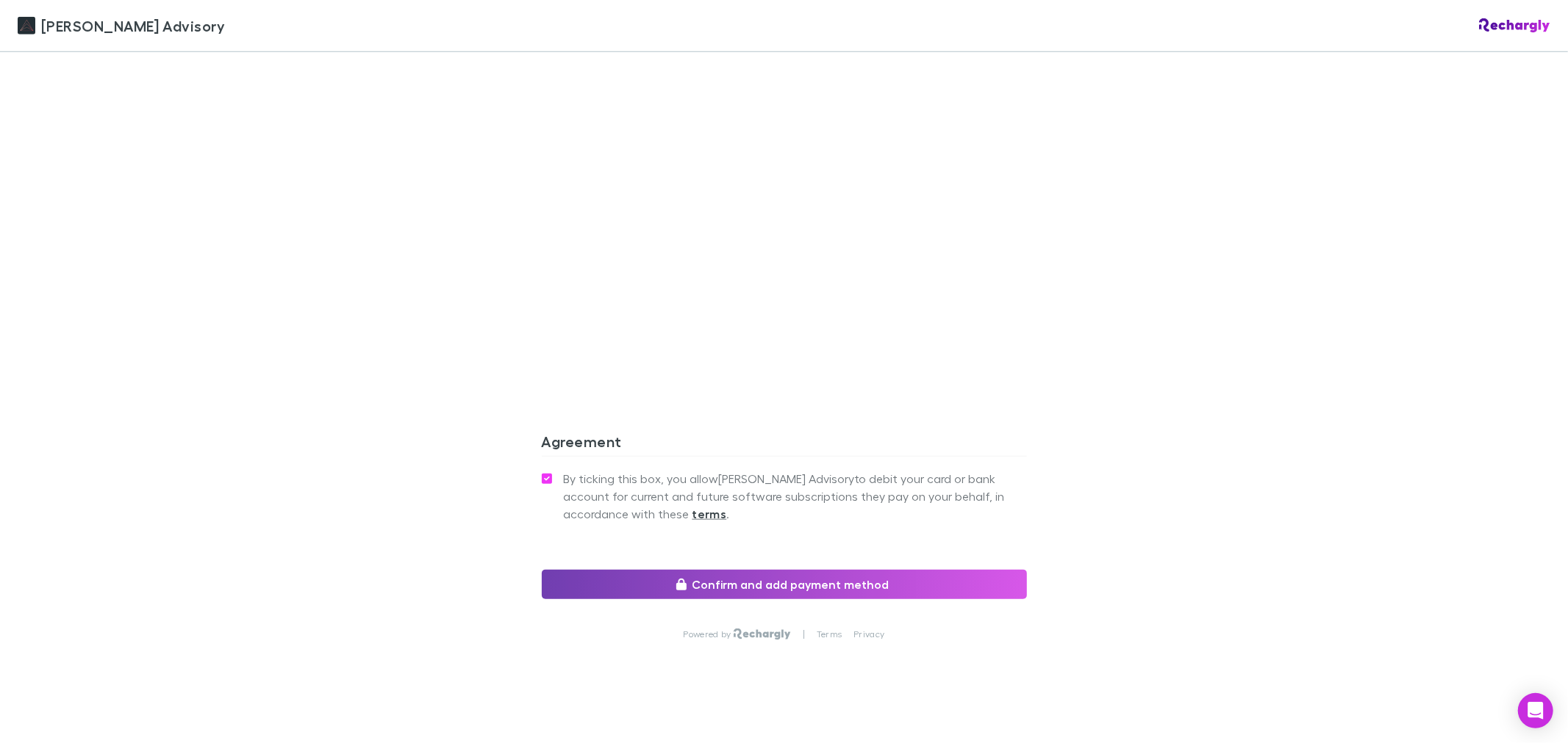
click at [607, 570] on button "Confirm and add payment method" at bounding box center [784, 585] width 485 height 29
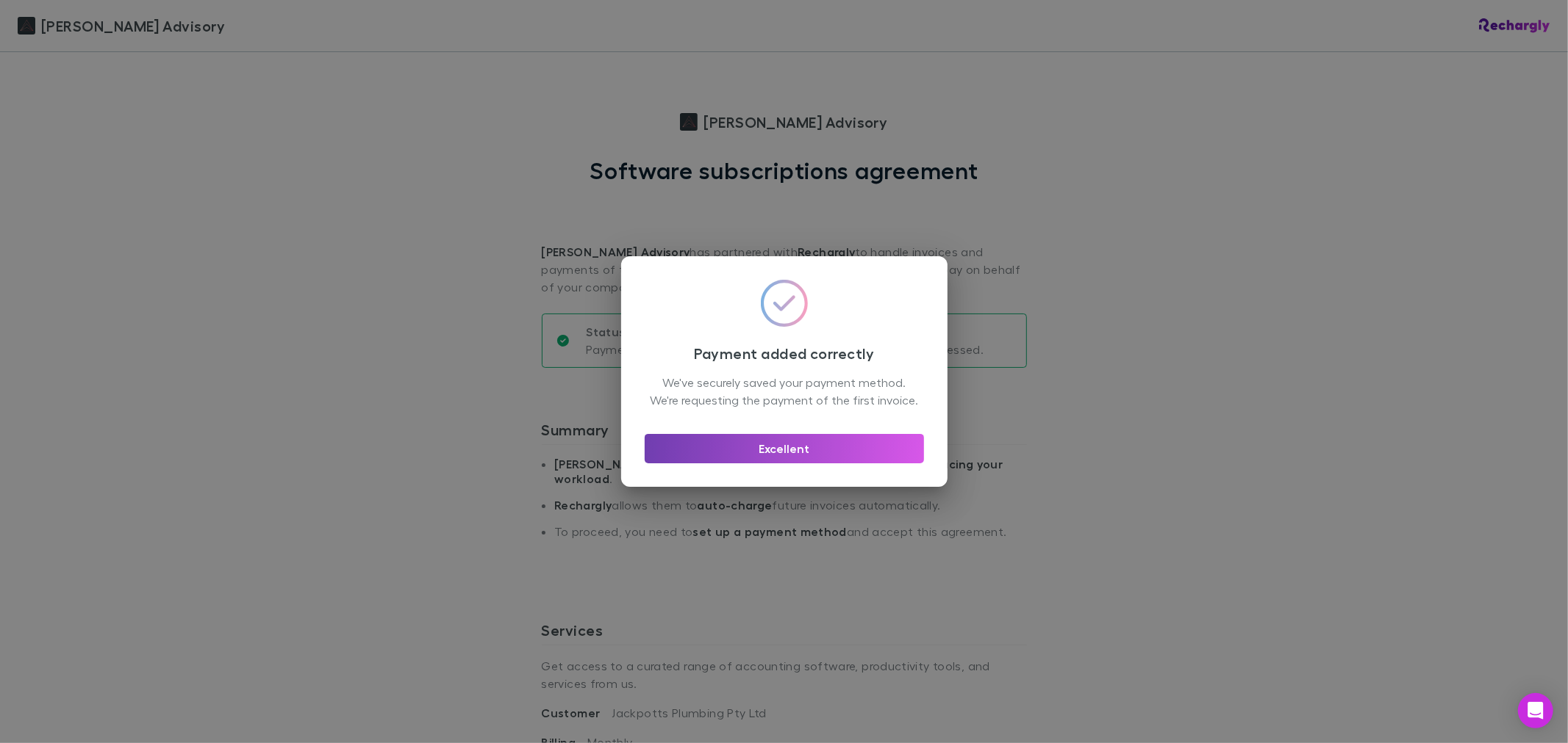
click at [743, 448] on button "Excellent" at bounding box center [784, 449] width 279 height 29
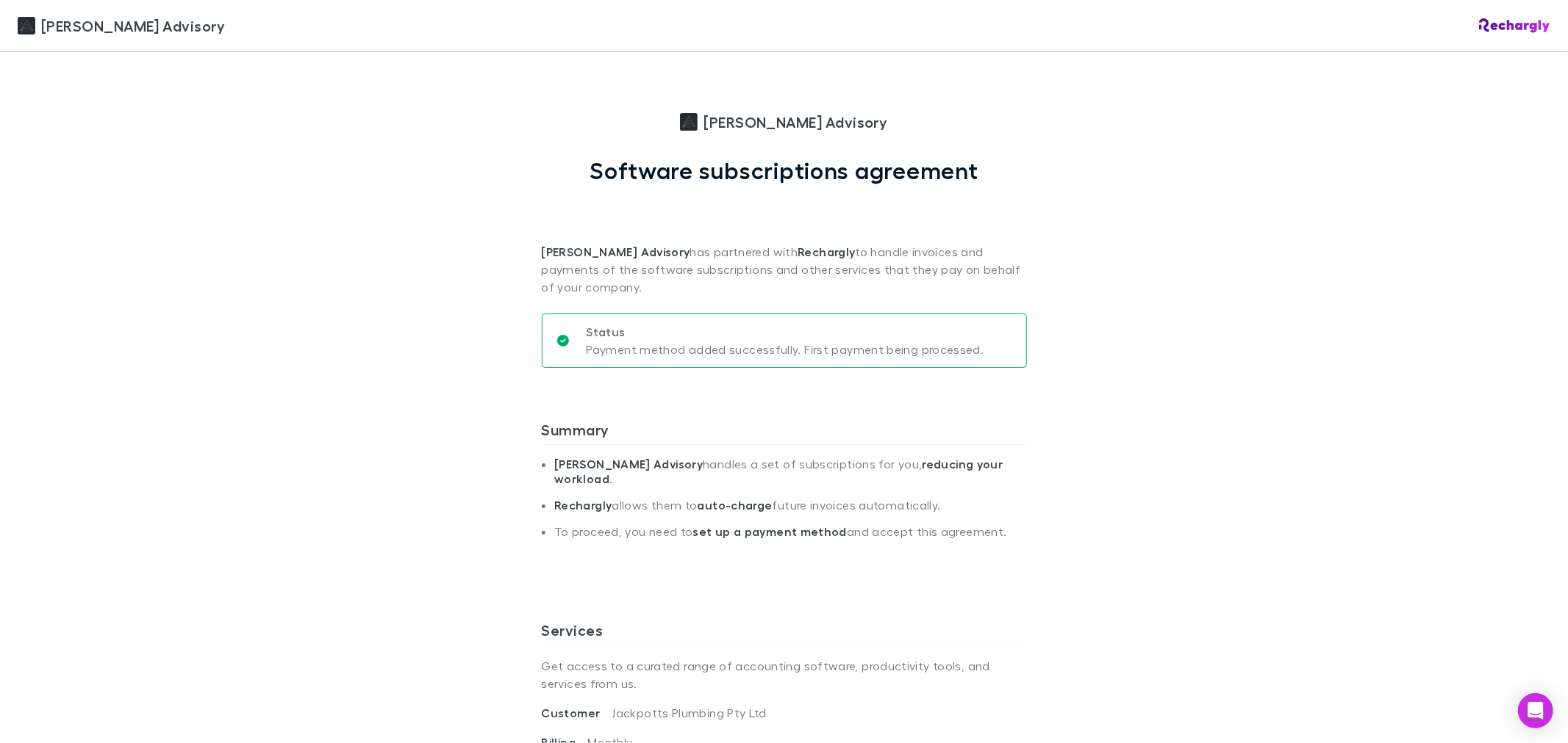
click at [465, 264] on div "[PERSON_NAME] Advisory [PERSON_NAME] Advisory Software subscriptions agreement …" at bounding box center [784, 372] width 1568 height 743
click at [382, 267] on div "[PERSON_NAME] Advisory [PERSON_NAME] Advisory Software subscriptions agreement …" at bounding box center [784, 372] width 1568 height 743
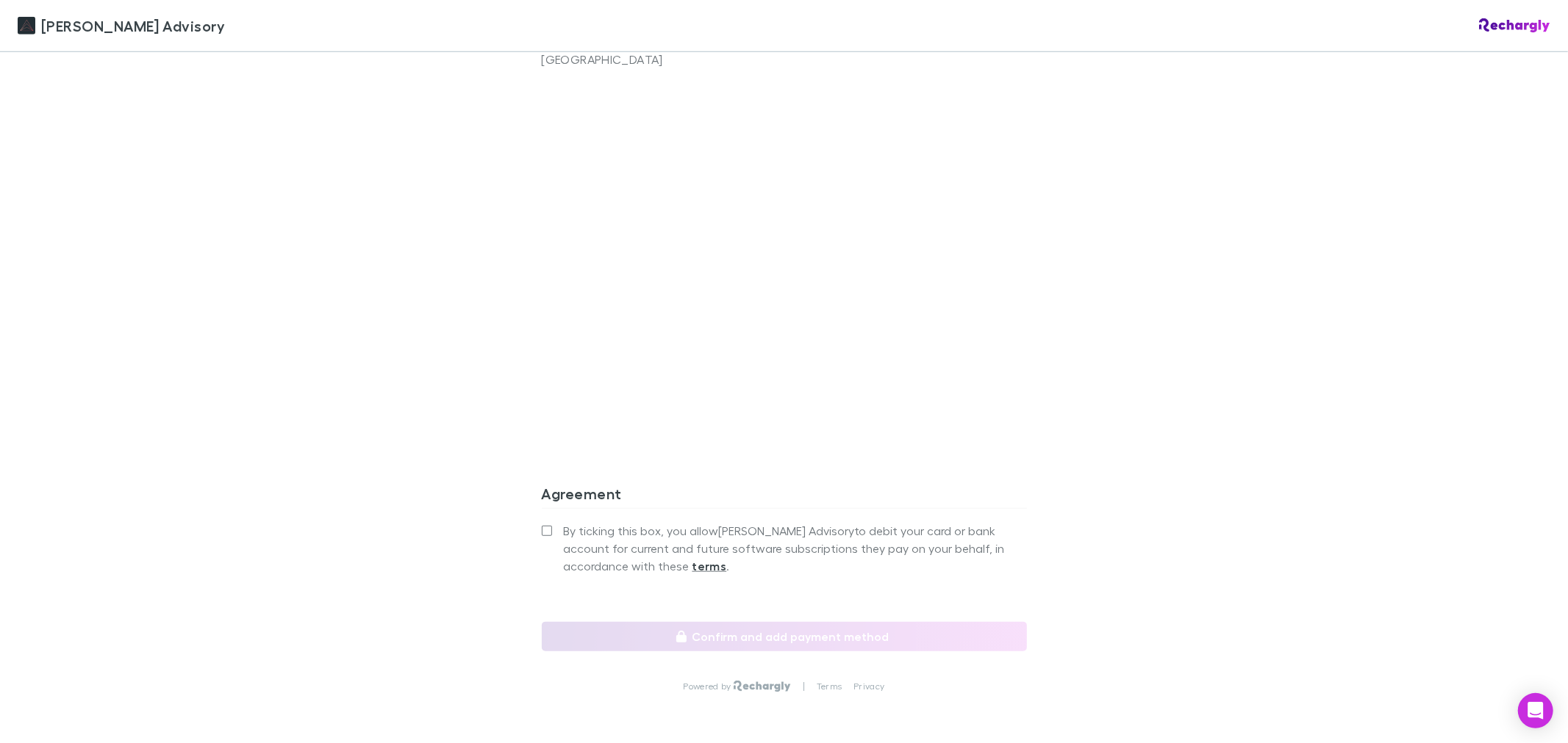
scroll to position [1163, 0]
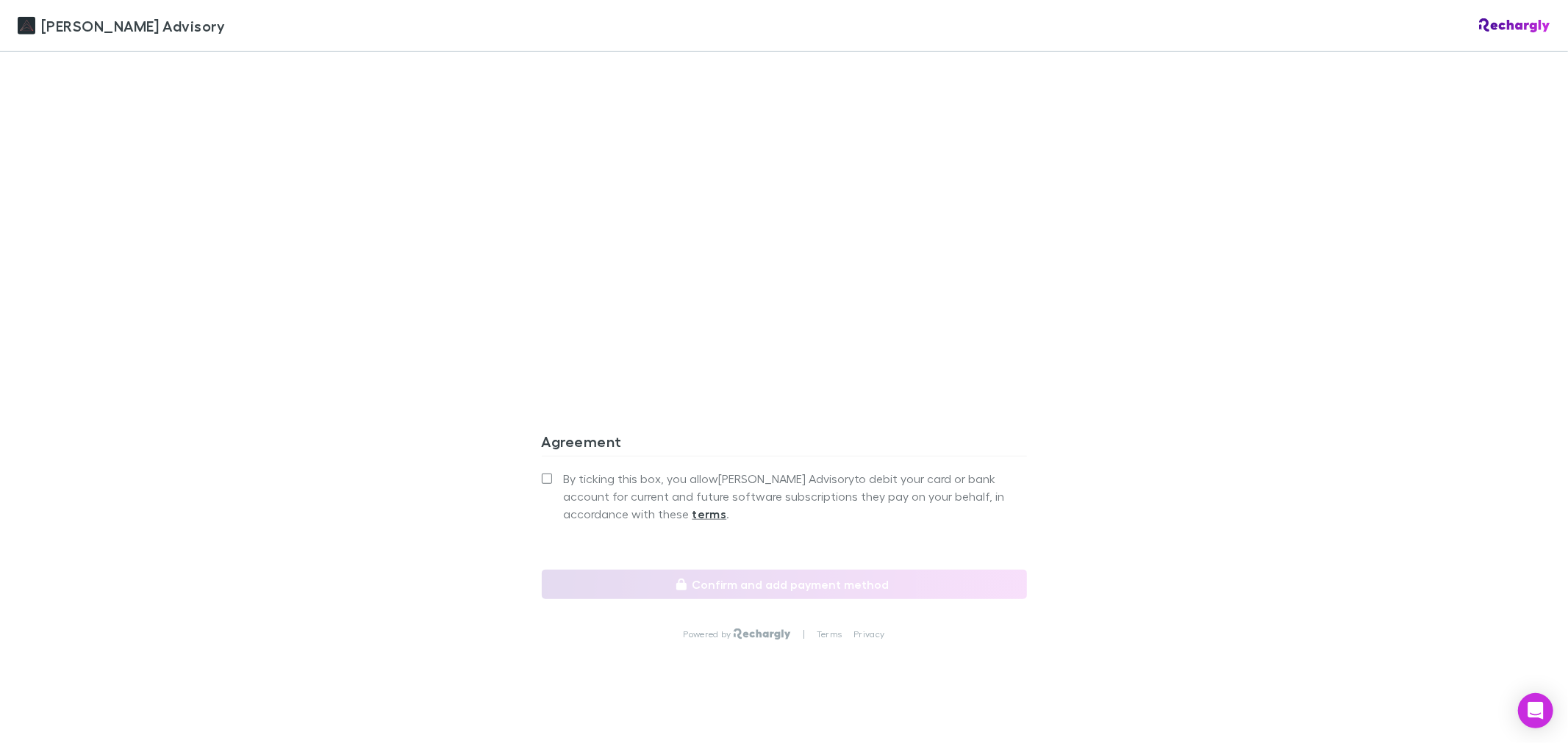
click at [544, 470] on label "By ticking this box, you allow Liston Newton Advisory to debit your card or ban…" at bounding box center [784, 496] width 485 height 53
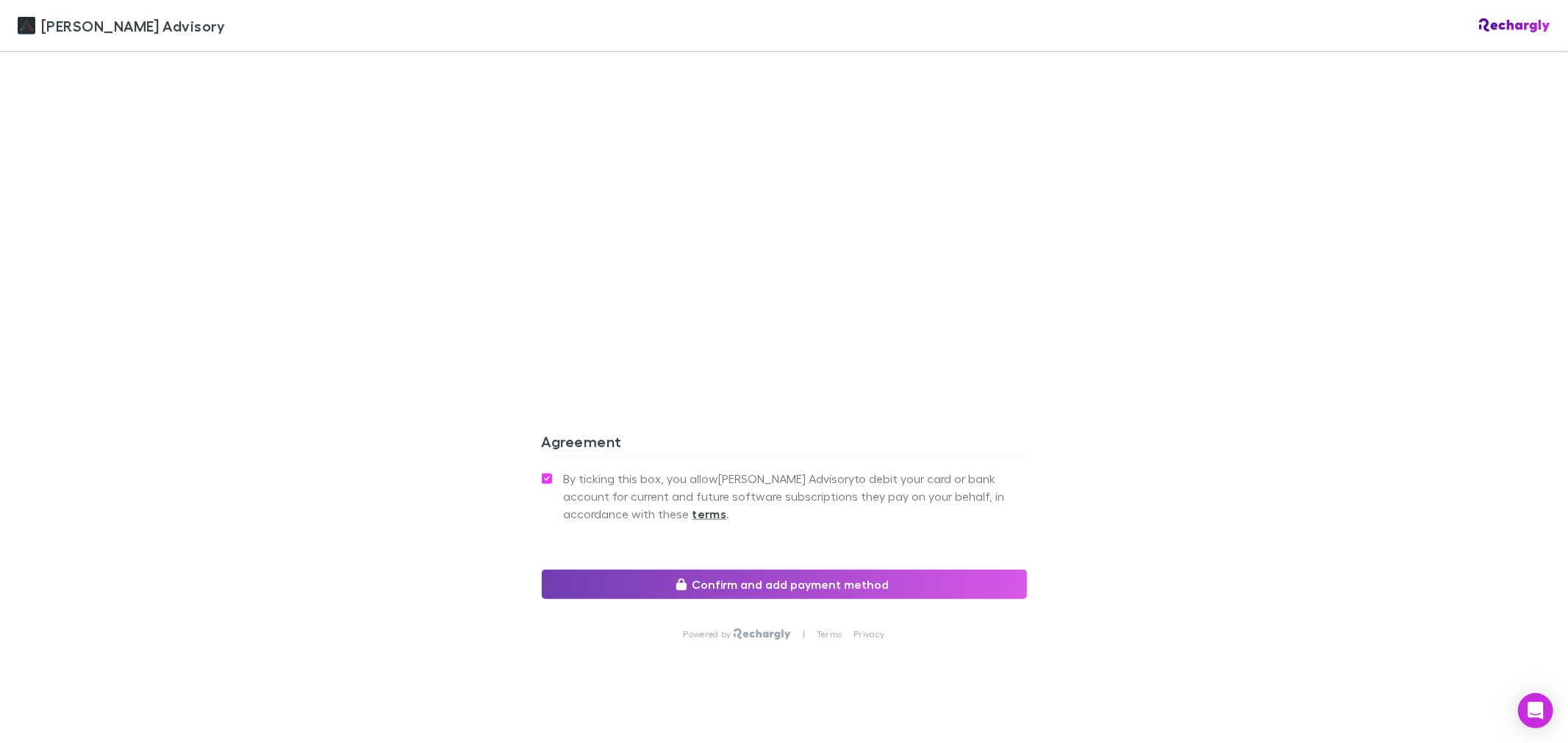
click at [893, 570] on button "Confirm and add payment method" at bounding box center [784, 585] width 485 height 29
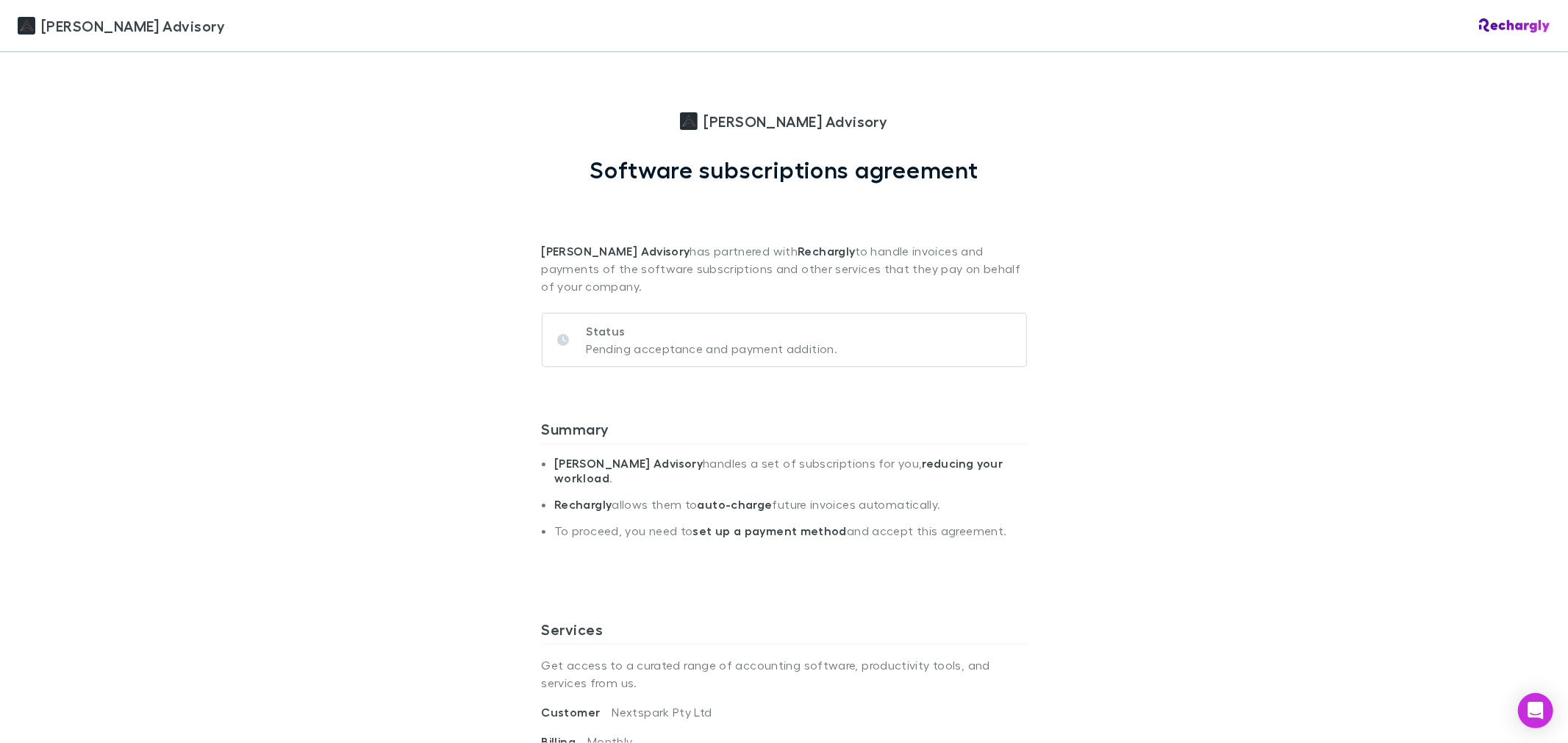
scroll to position [0, 0]
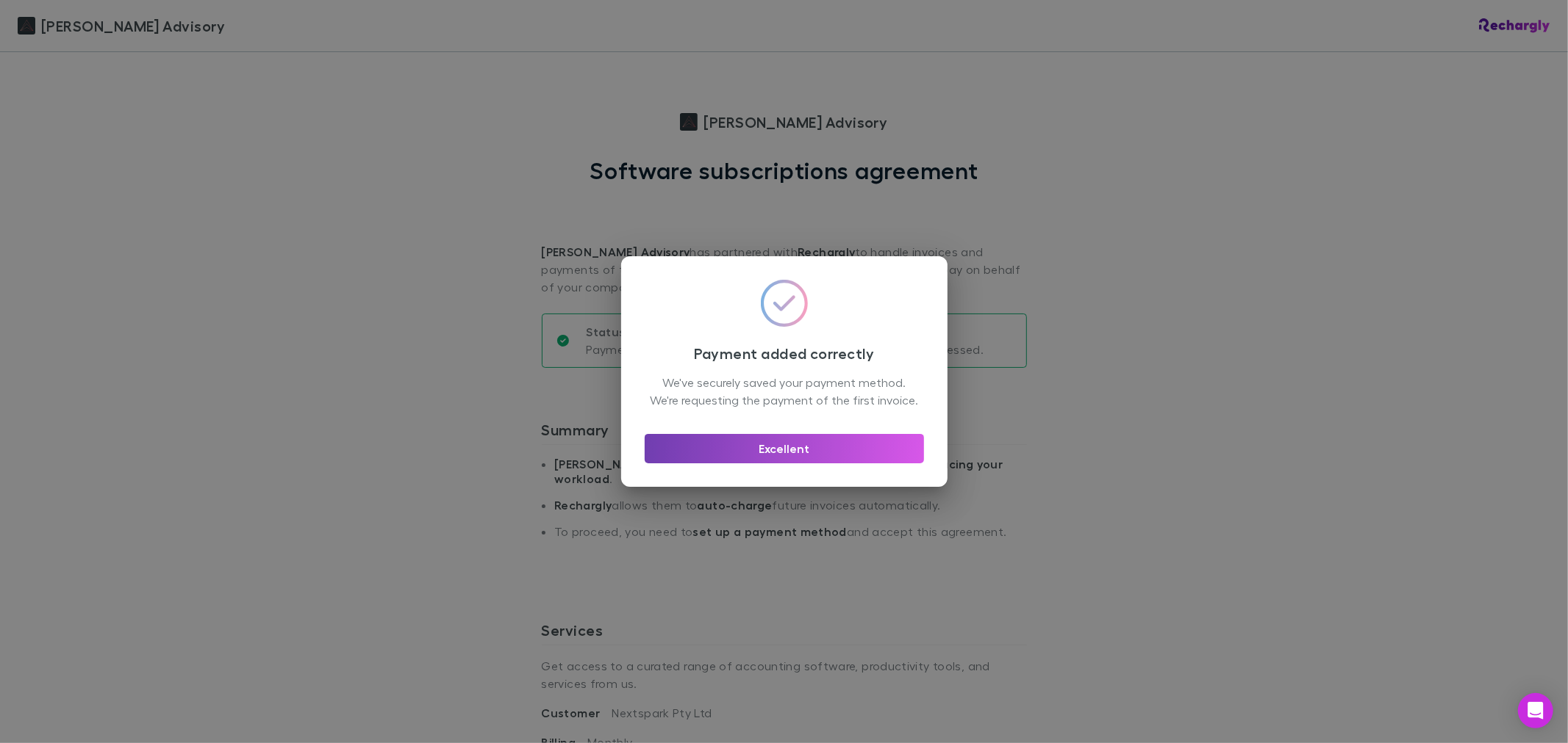
click at [773, 464] on button "Excellent" at bounding box center [784, 449] width 279 height 29
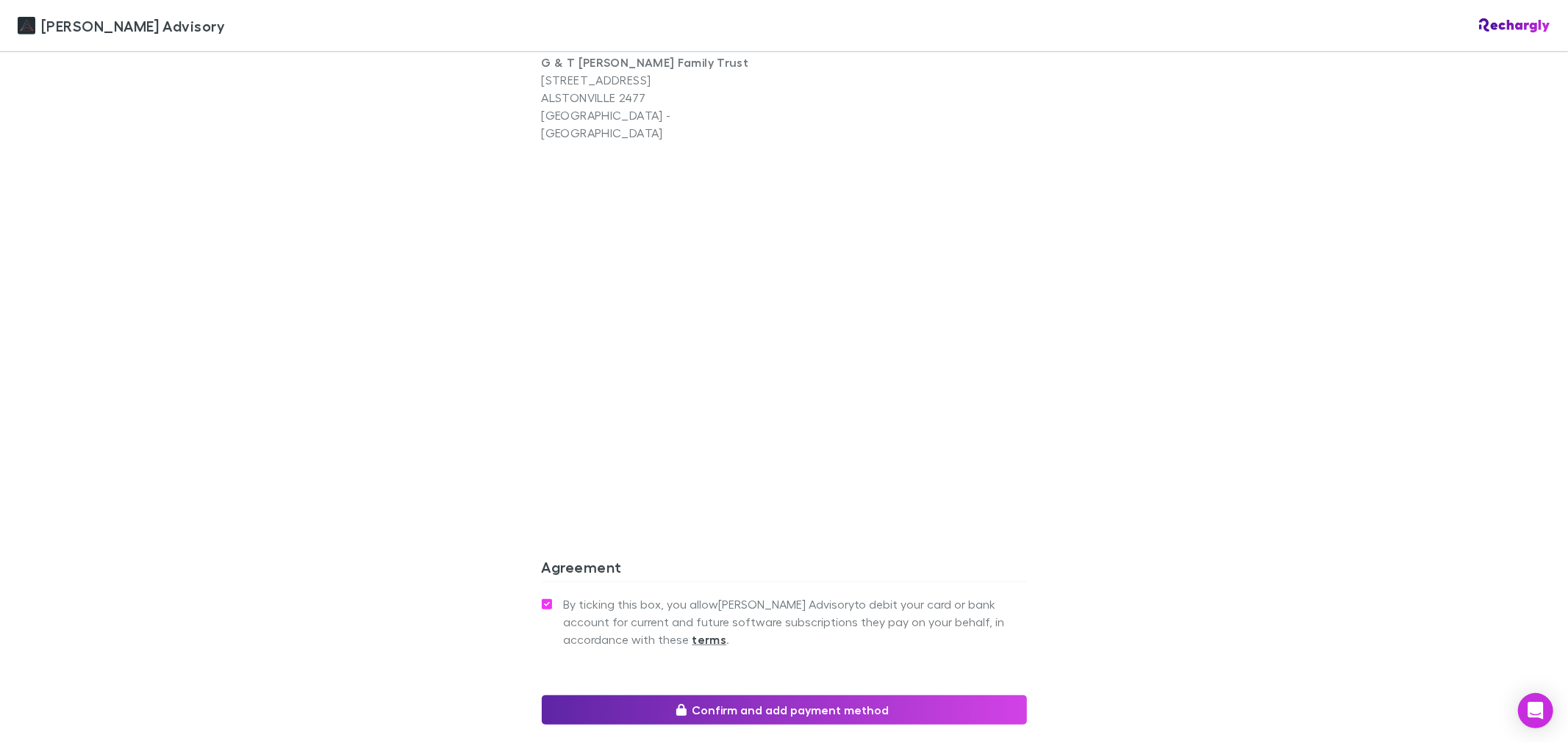
scroll to position [1163, 0]
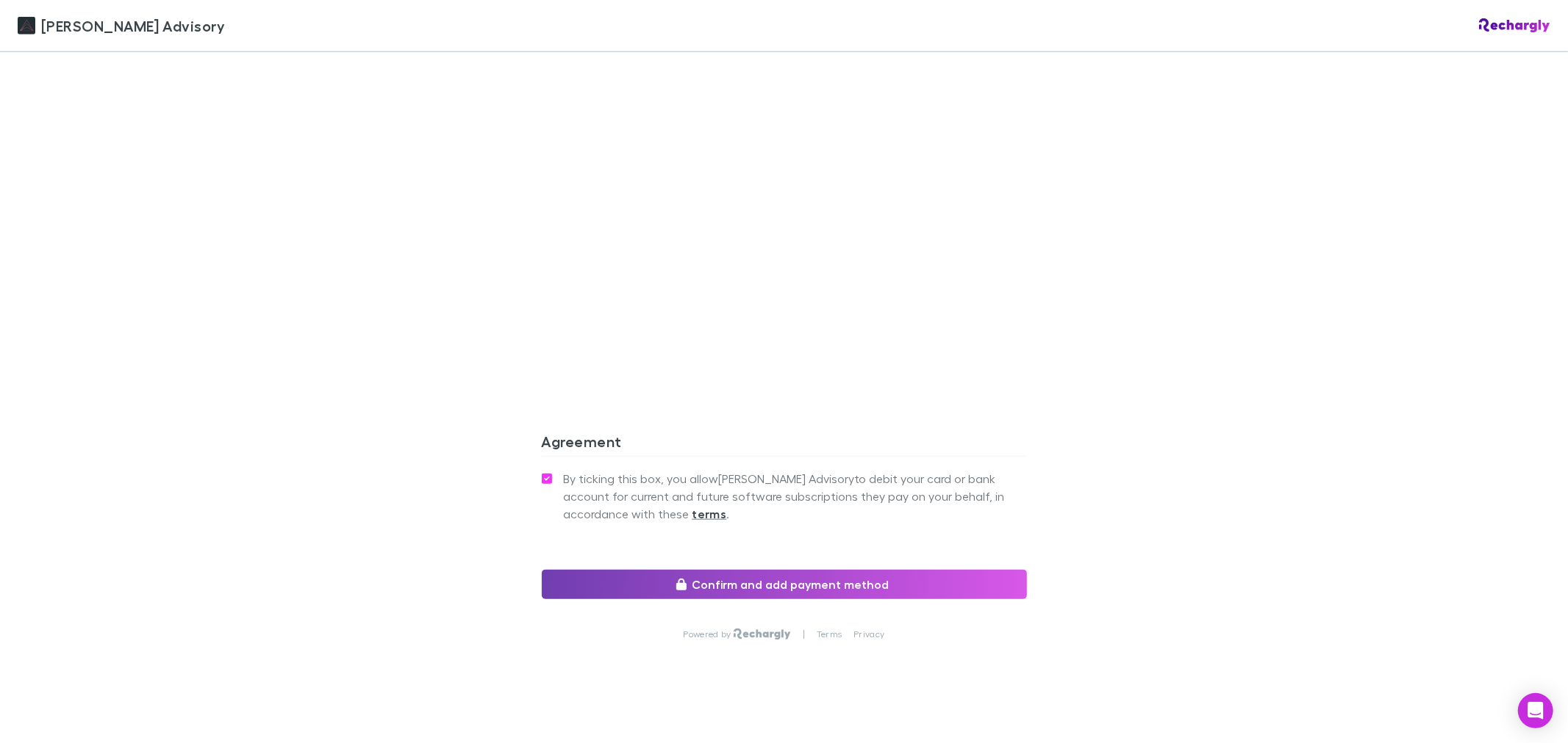
click at [657, 574] on button "Confirm and add payment method" at bounding box center [784, 585] width 485 height 29
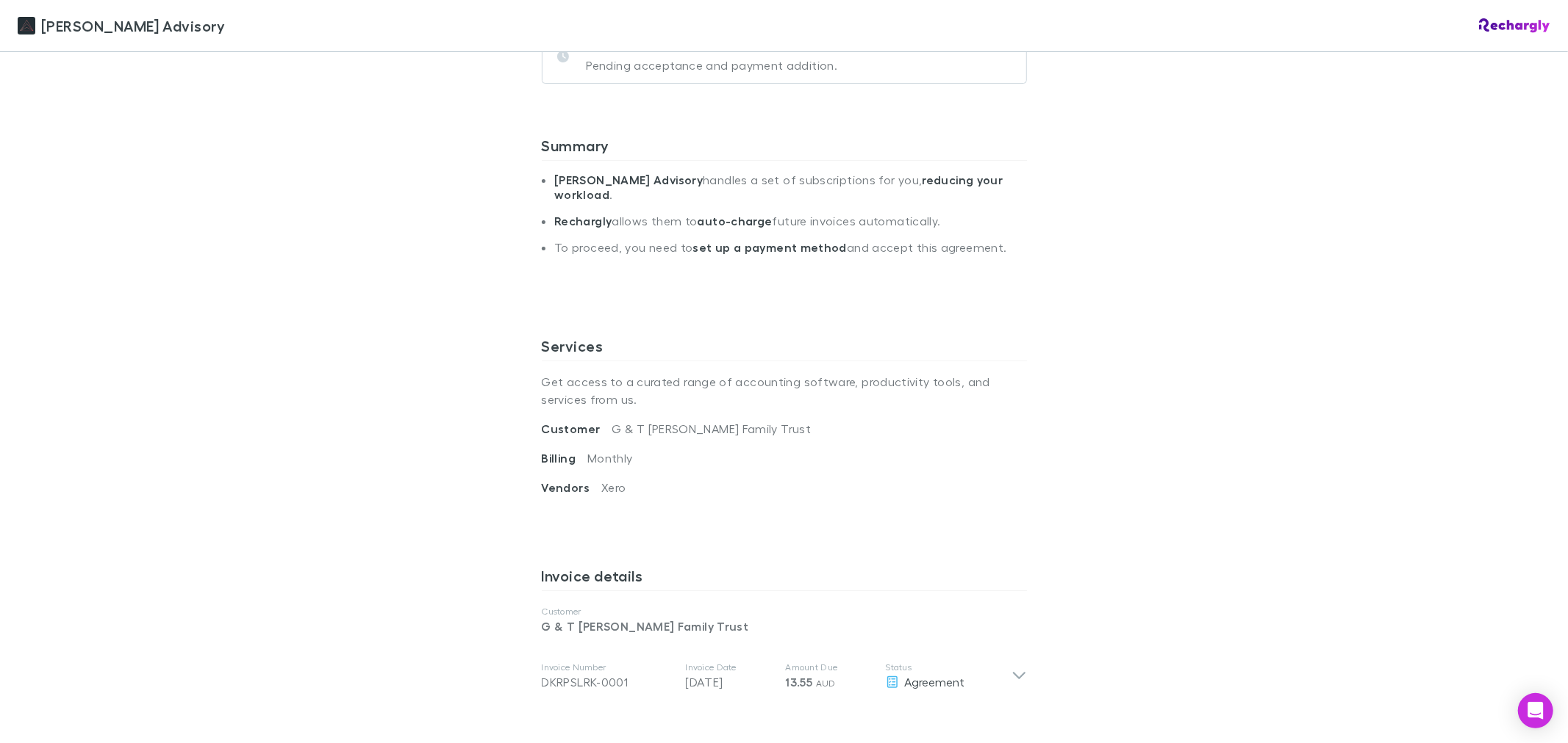
scroll to position [652, 0]
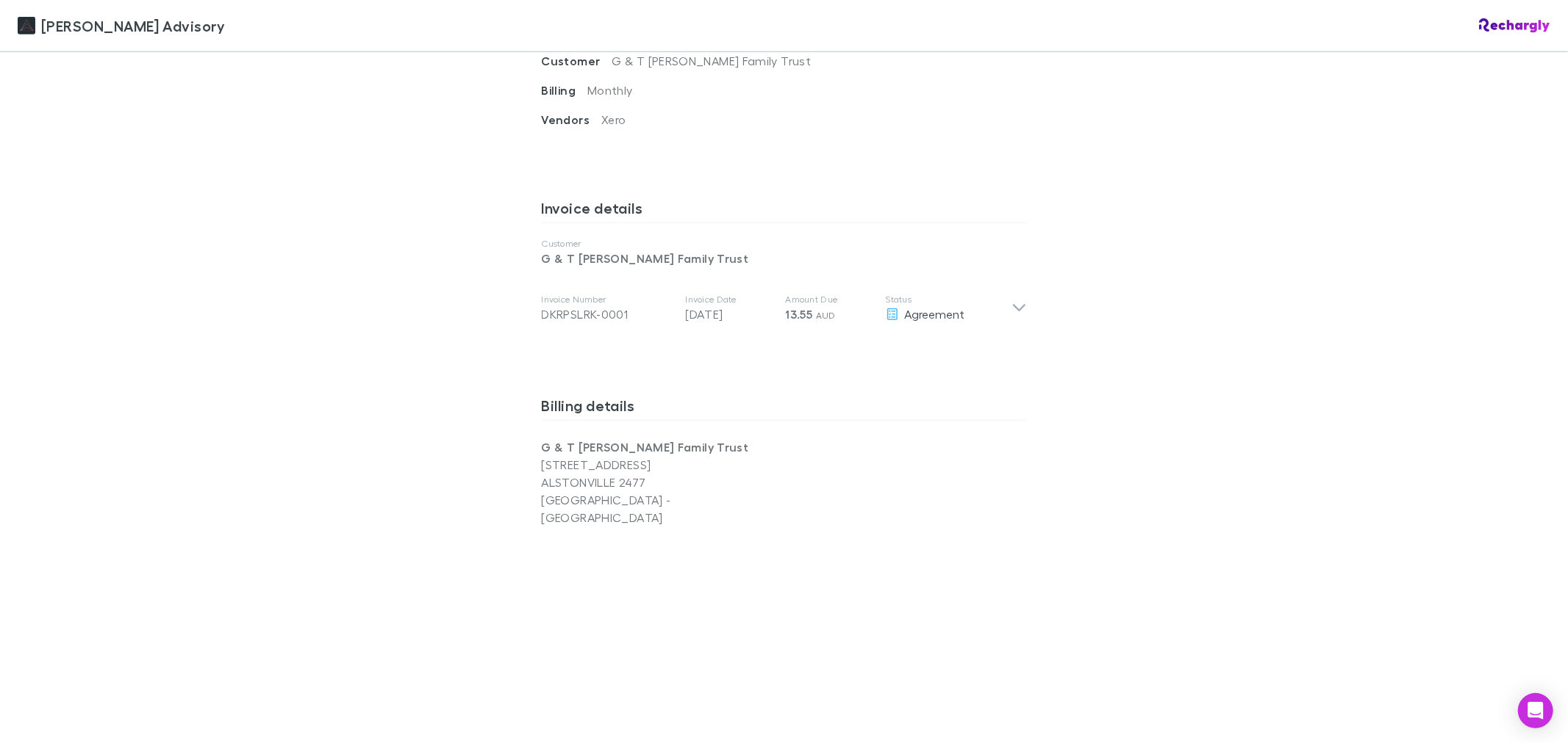
click at [1336, 369] on div "[PERSON_NAME] Advisory [PERSON_NAME] Advisory Software subscriptions agreement …" at bounding box center [784, 372] width 1568 height 743
